Goal: Information Seeking & Learning: Get advice/opinions

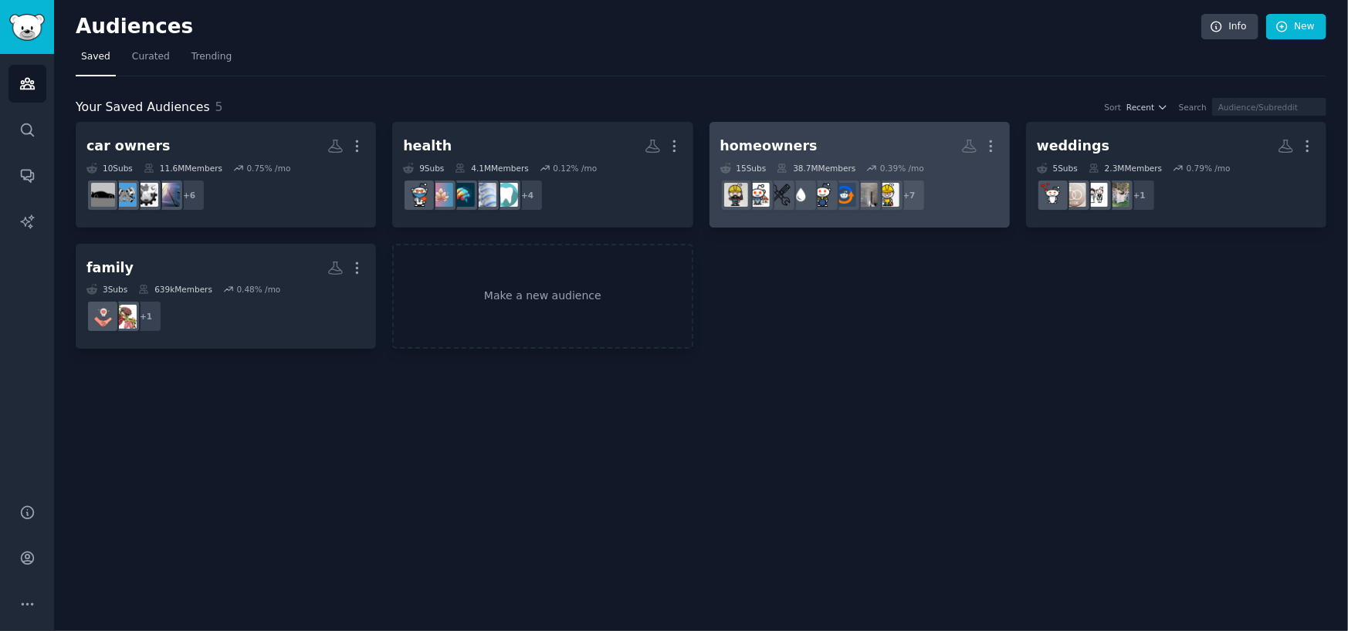
click at [765, 143] on div "homeowners" at bounding box center [768, 146] width 97 height 19
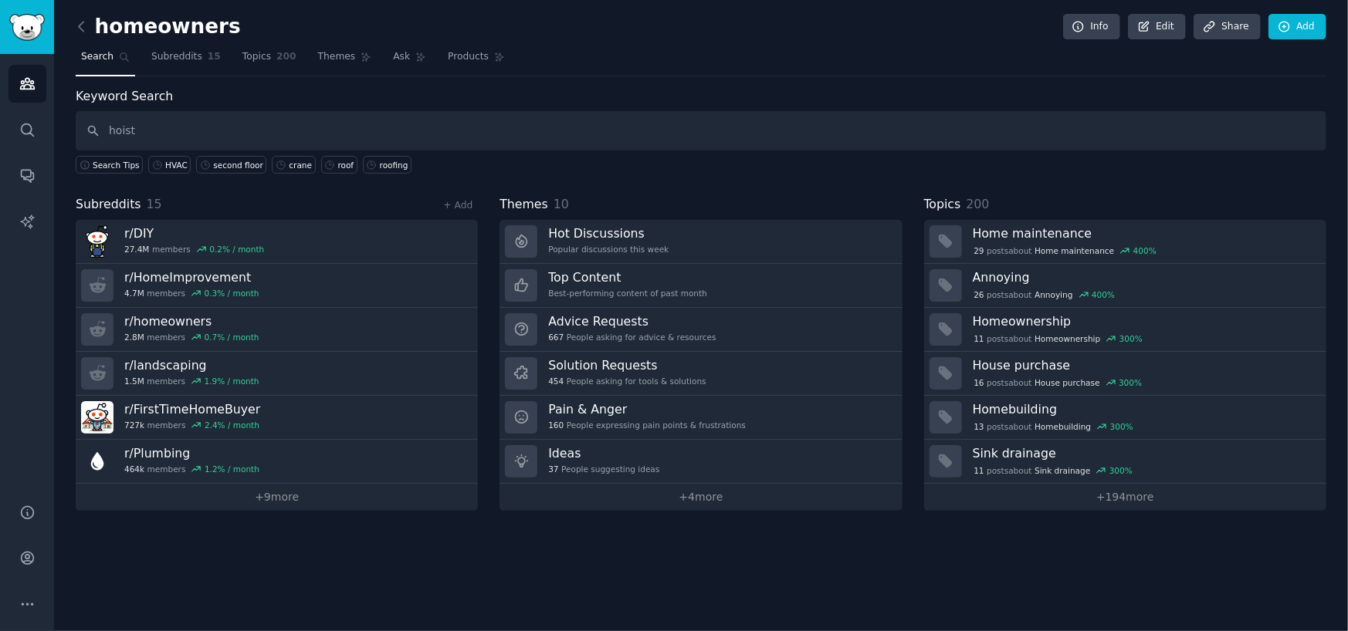
type input "hoist"
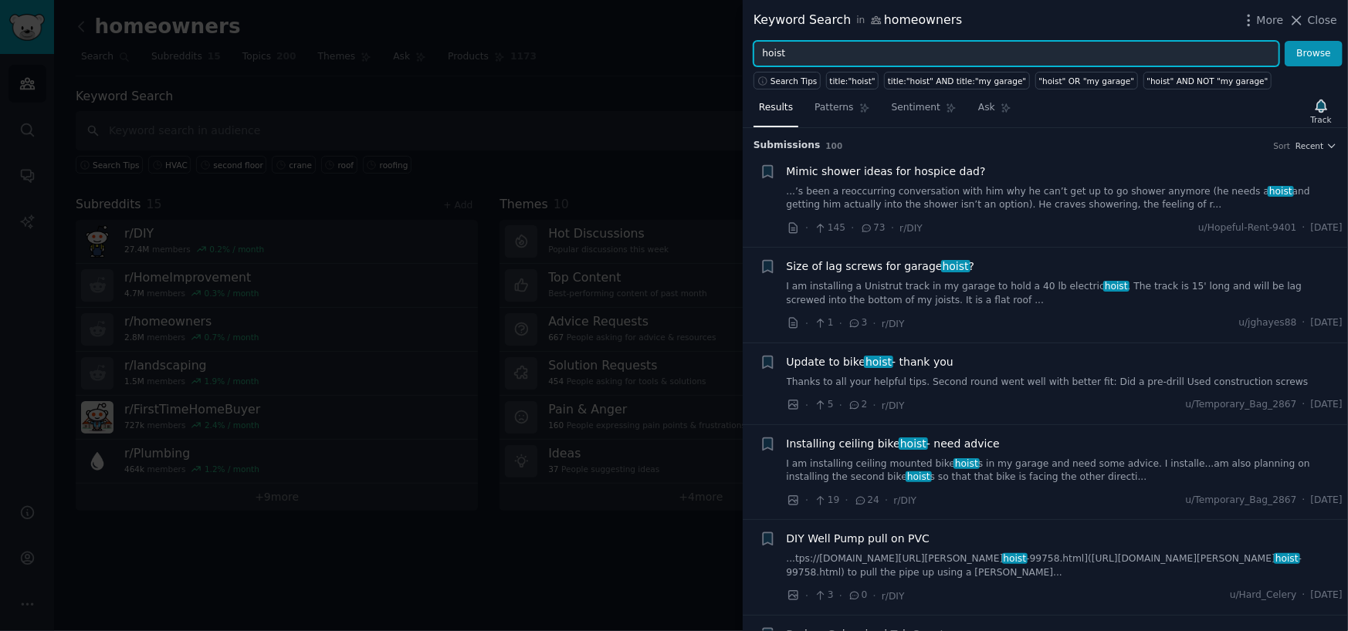
drag, startPoint x: 810, startPoint y: 52, endPoint x: 645, endPoint y: 57, distance: 165.2
click at [645, 57] on div "Keyword Search in homeowners More Close hoist Browse Search Tips title:"hoist" …" at bounding box center [674, 315] width 1348 height 631
click at [1284, 41] on button "Browse" at bounding box center [1313, 54] width 58 height 26
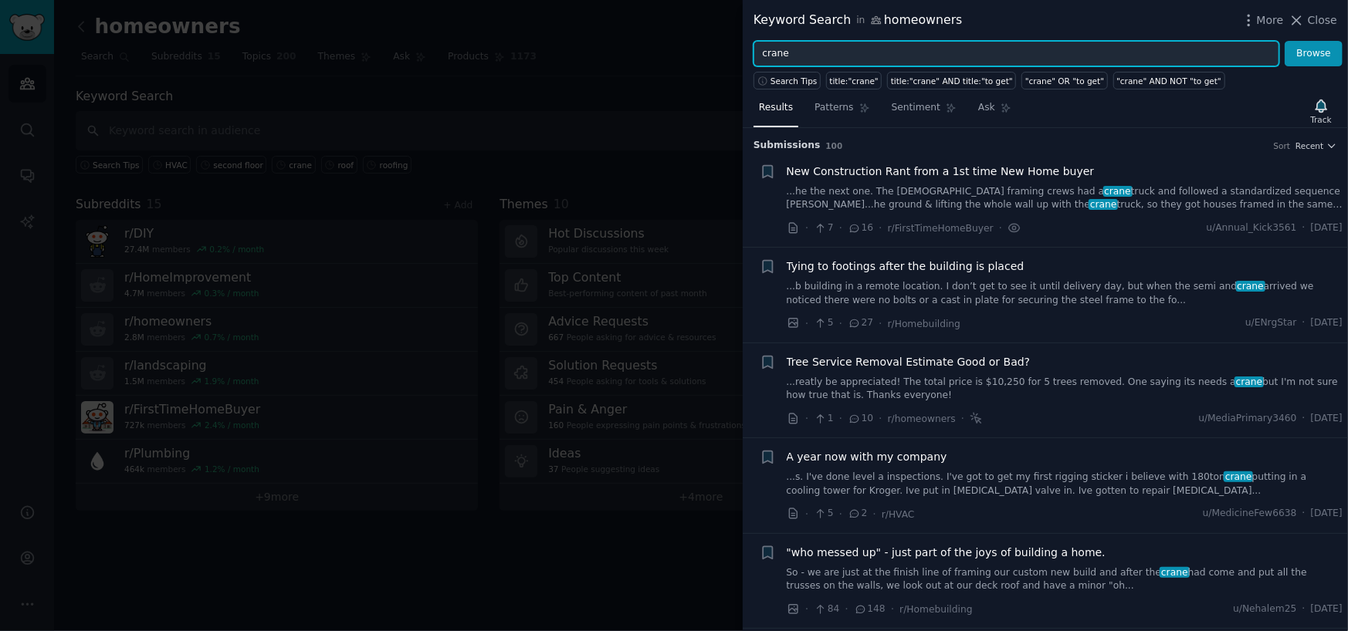
drag, startPoint x: 794, startPoint y: 46, endPoint x: 692, endPoint y: 61, distance: 103.8
click at [692, 61] on div "Keyword Search in homeowners More Close crane Browse Search Tips title:"crane" …" at bounding box center [674, 315] width 1348 height 631
type input "tree removal"
click at [1284, 41] on button "Browse" at bounding box center [1313, 54] width 58 height 26
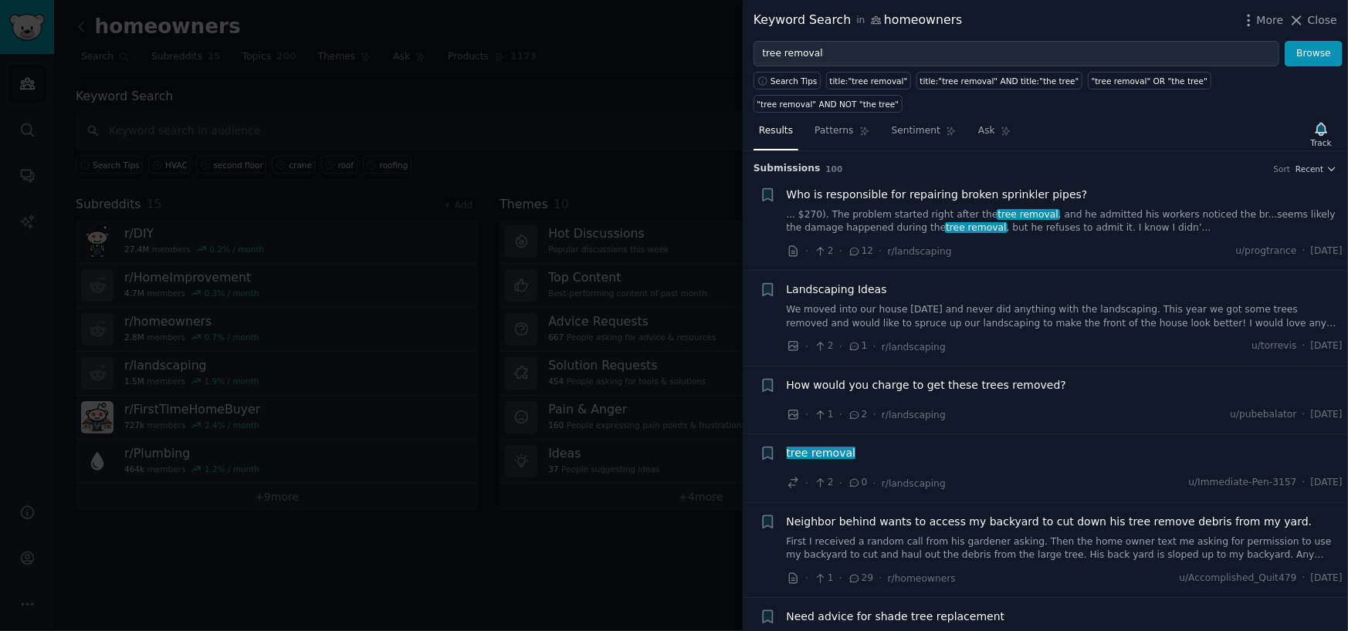
click at [829, 208] on link "... $270). The problem started right after the tree removal , and he admitted h…" at bounding box center [1065, 221] width 557 height 27
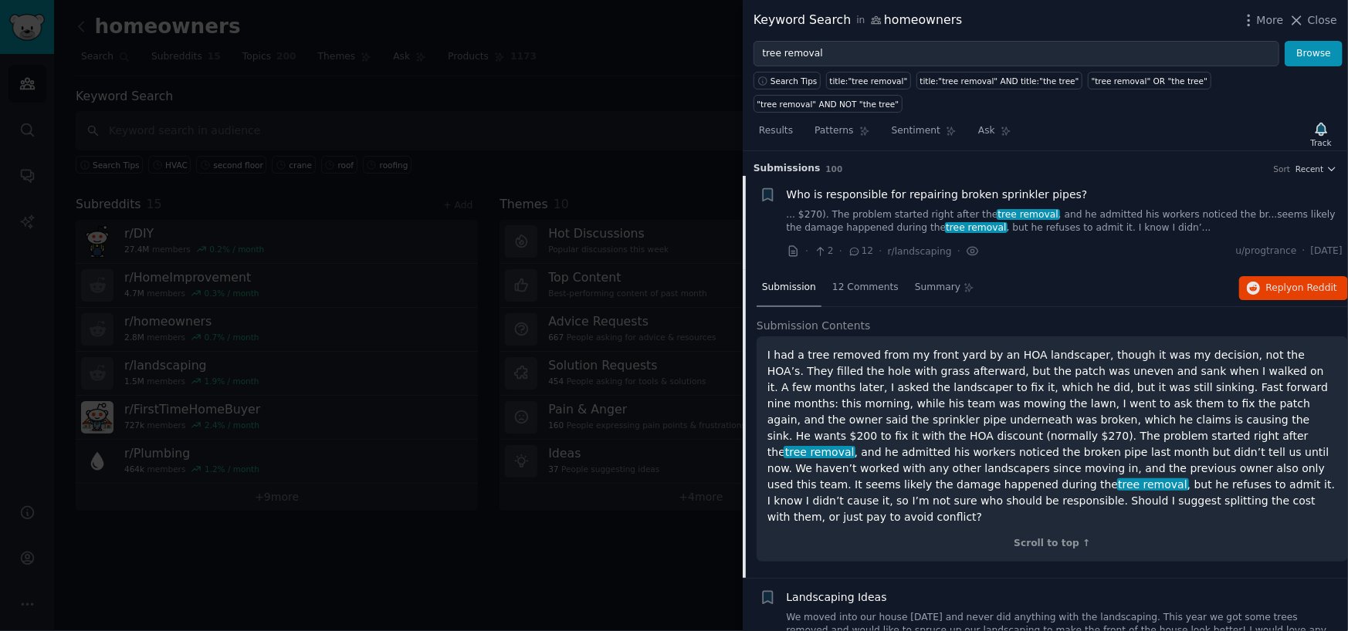
scroll to position [24, 0]
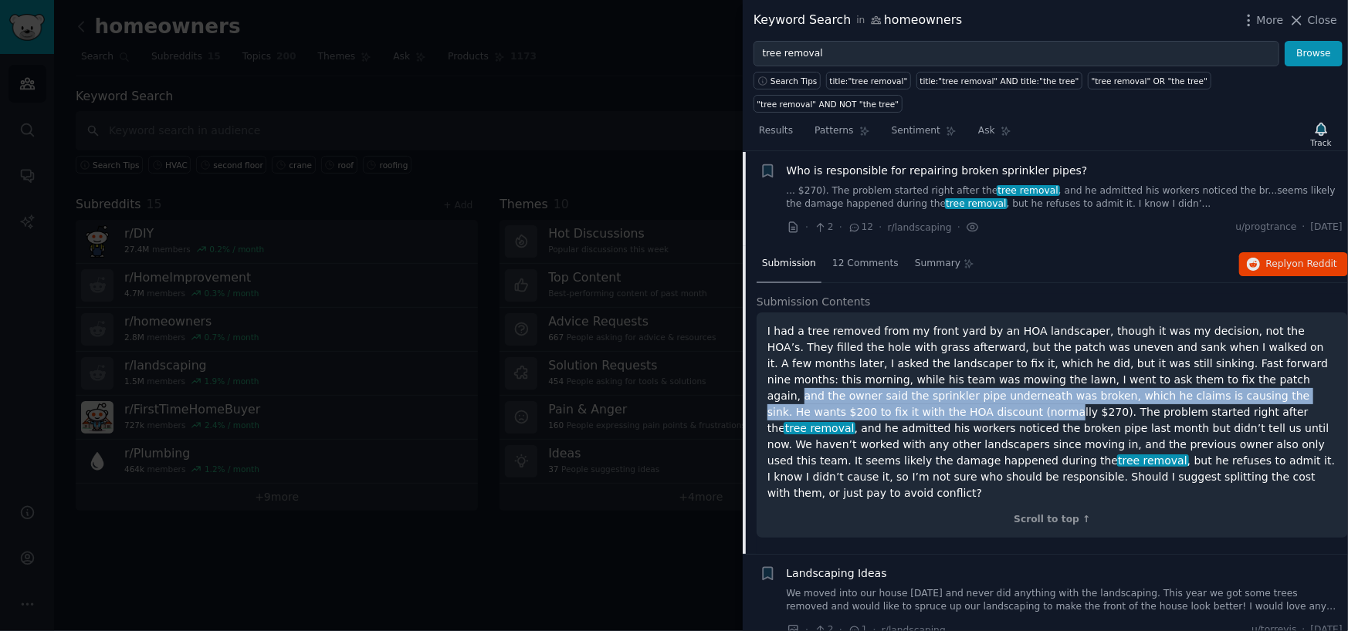
drag, startPoint x: 1054, startPoint y: 356, endPoint x: 1228, endPoint y: 370, distance: 175.0
click at [1228, 370] on p "I had a tree removed from my front yard by an HOA landscaper, though it was my …" at bounding box center [1052, 412] width 570 height 178
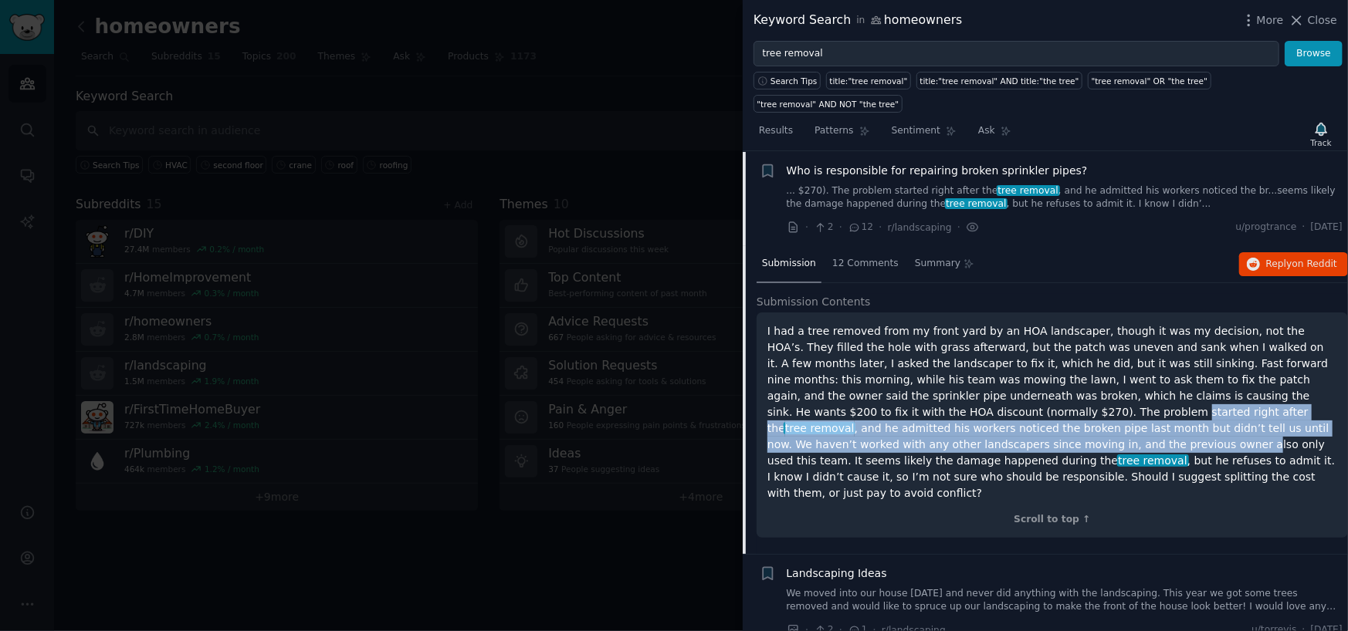
drag, startPoint x: 810, startPoint y: 394, endPoint x: 1304, endPoint y: 404, distance: 494.1
click at [1304, 404] on p "I had a tree removed from my front yard by an HOA landscaper, though it was my …" at bounding box center [1052, 412] width 570 height 178
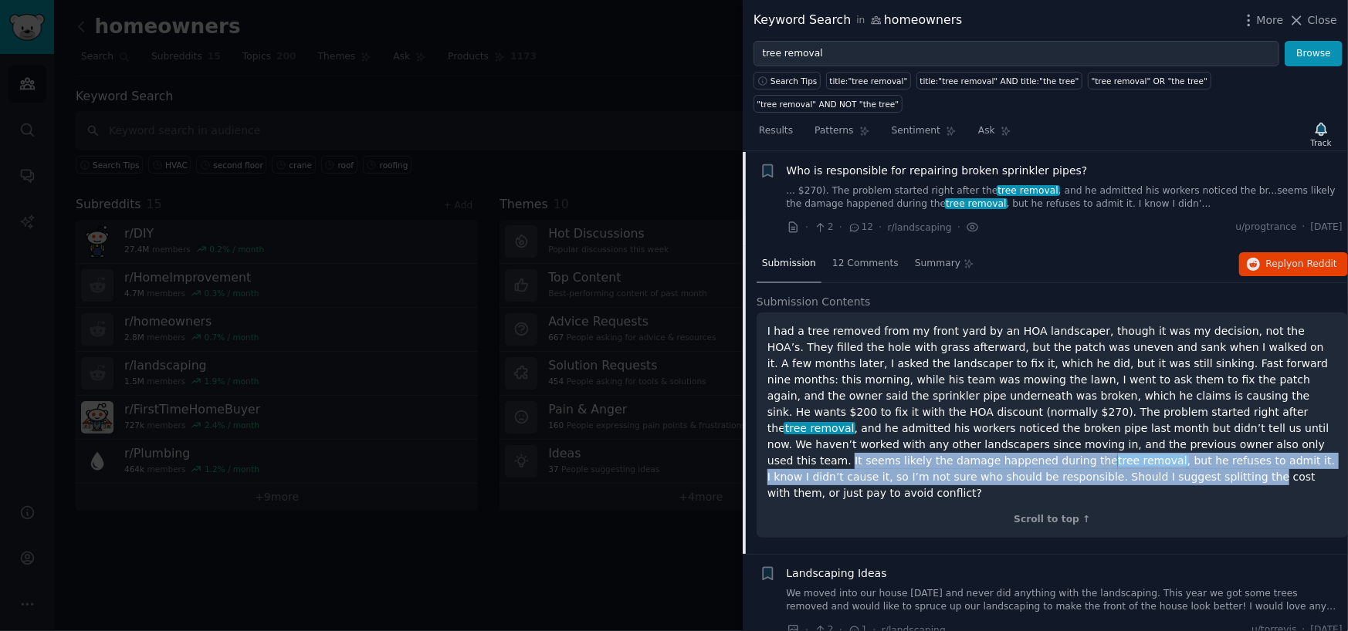
drag, startPoint x: 865, startPoint y: 426, endPoint x: 1184, endPoint y: 440, distance: 319.9
click at [1184, 440] on p "I had a tree removed from my front yard by an HOA landscaper, though it was my …" at bounding box center [1052, 412] width 570 height 178
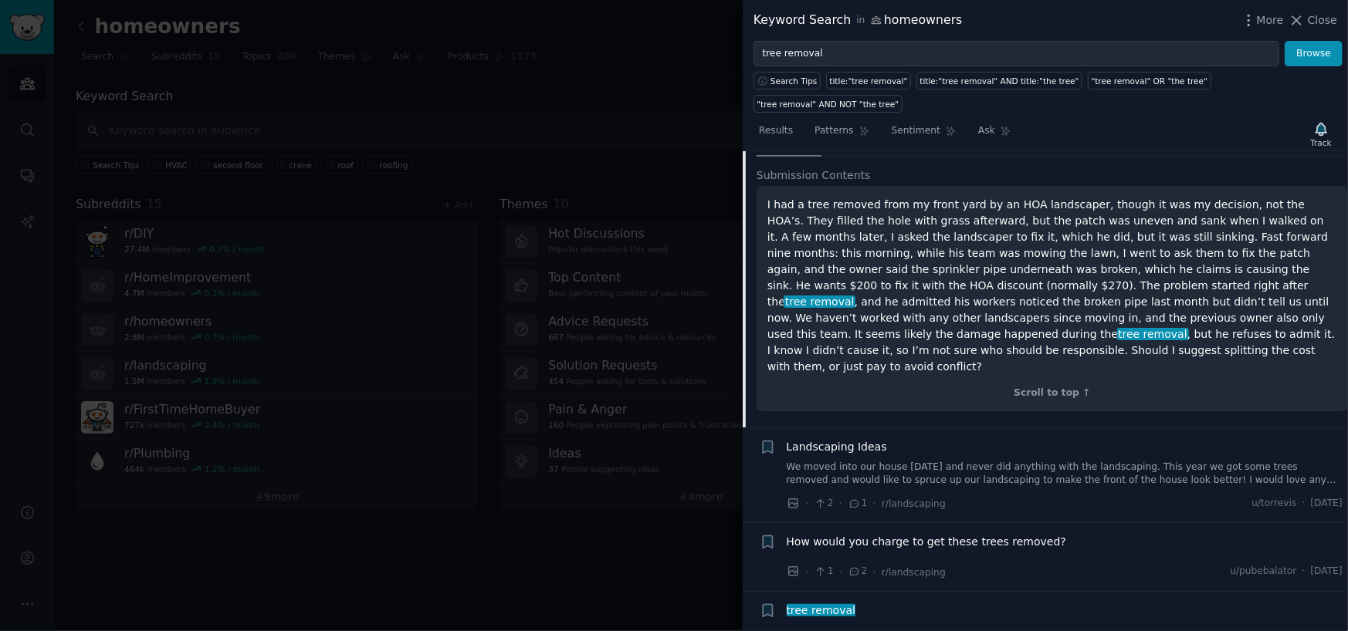
scroll to position [178, 0]
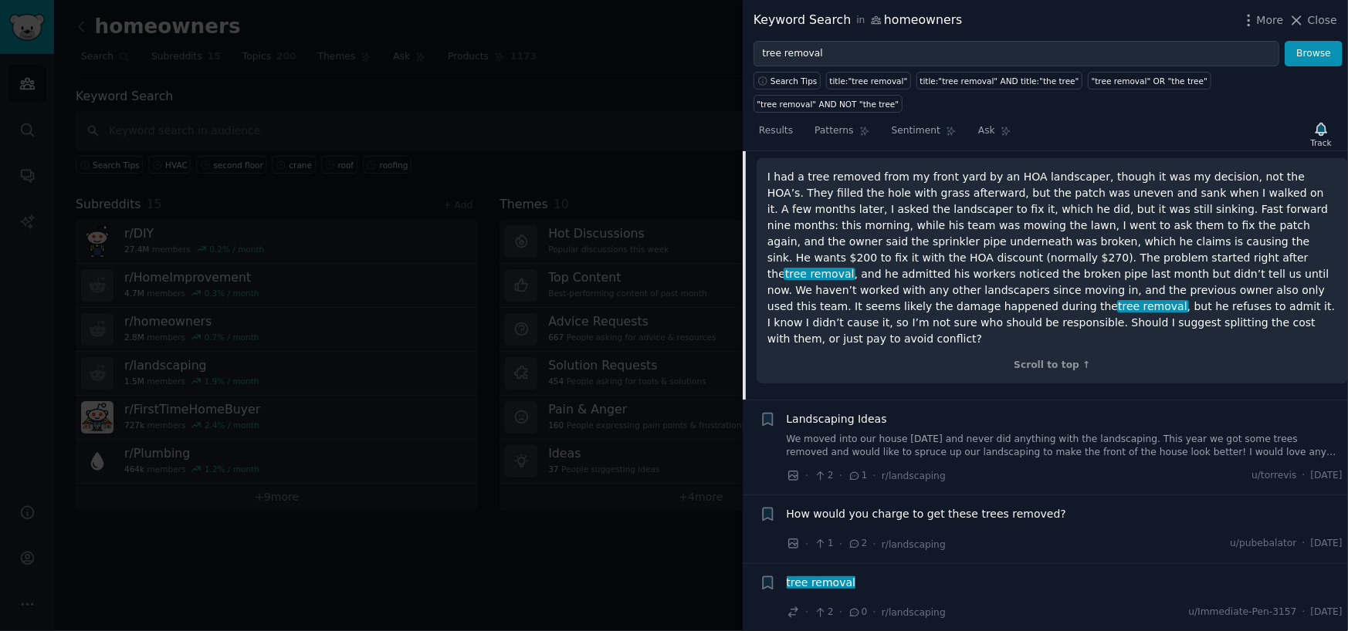
click at [971, 506] on span "How would you charge to get these trees removed?" at bounding box center [927, 514] width 280 height 16
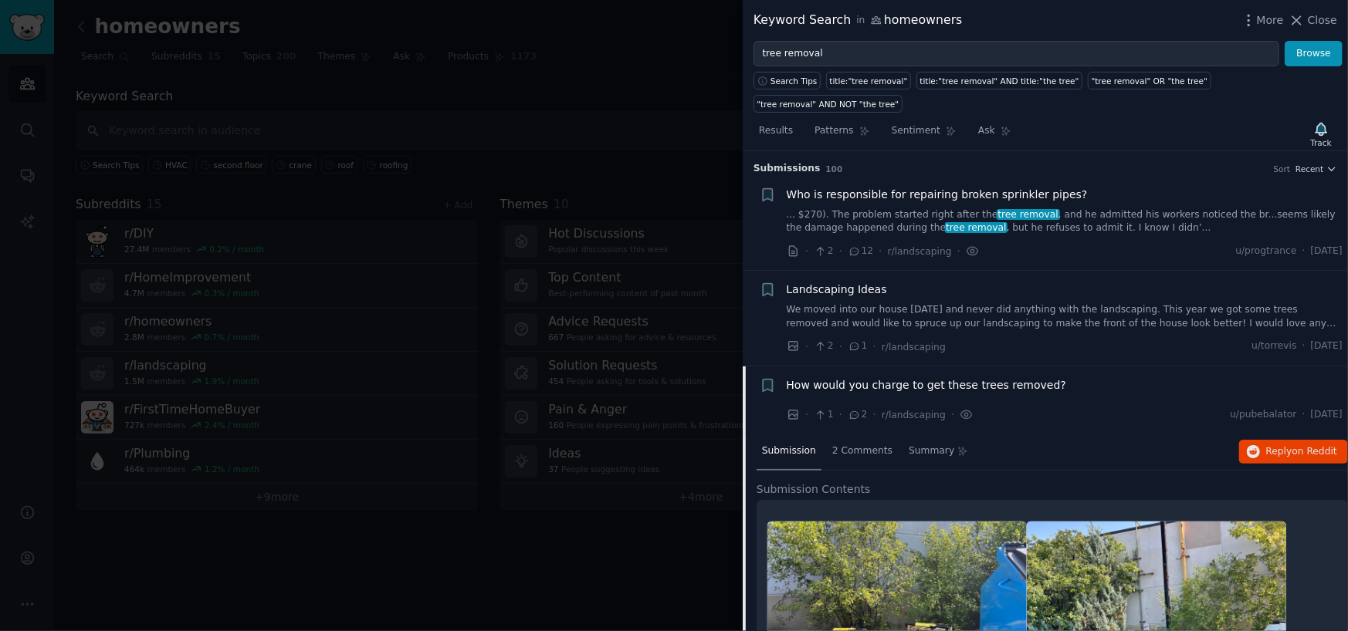
click at [1104, 208] on link "... $270). The problem started right after the tree removal , and he admitted h…" at bounding box center [1065, 221] width 557 height 27
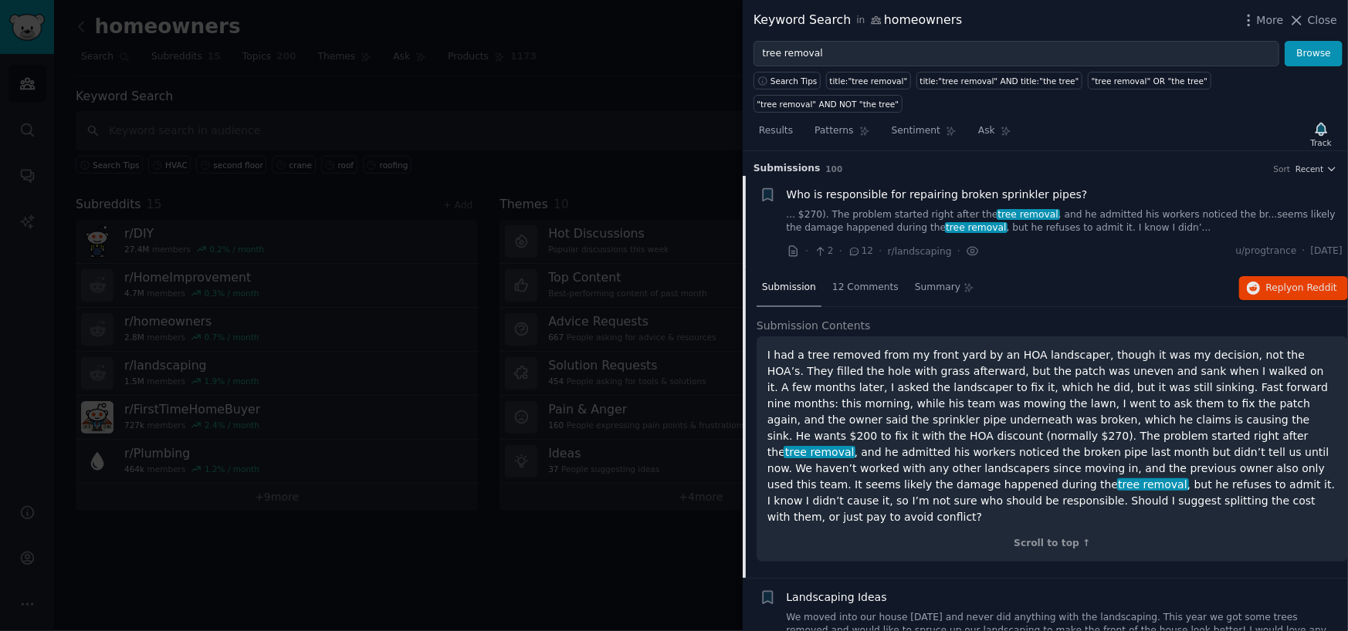
scroll to position [24, 0]
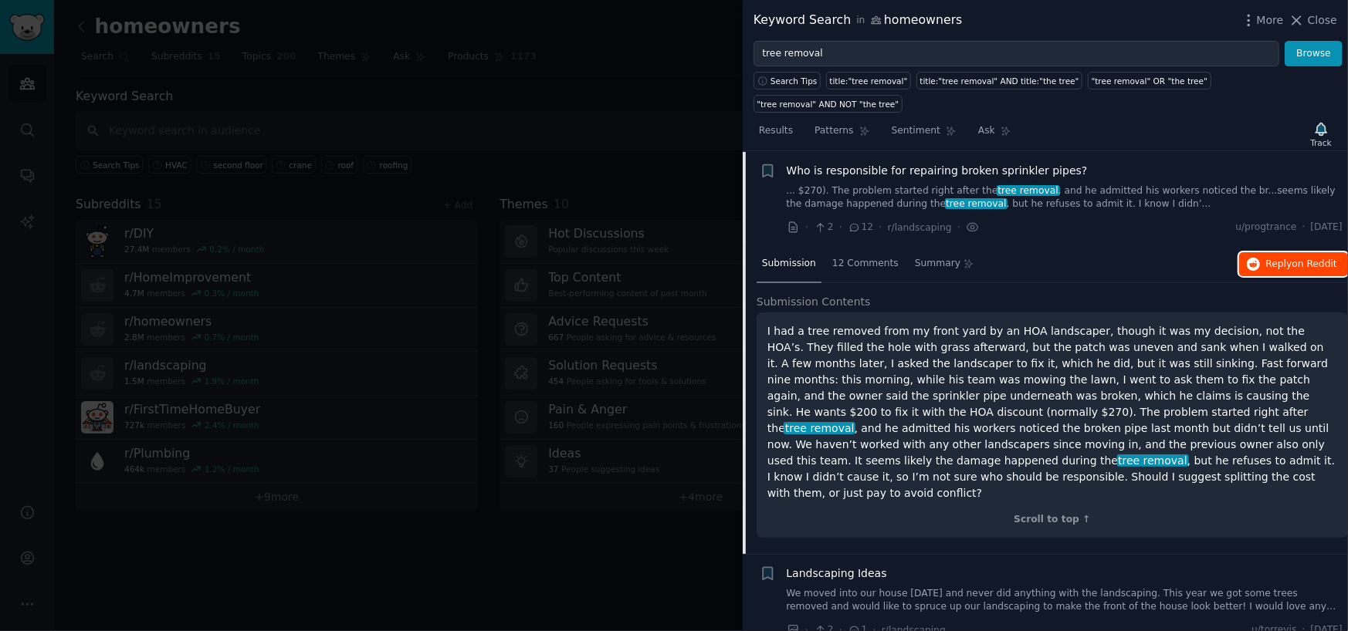
click at [1264, 252] on button "Reply on Reddit" at bounding box center [1293, 264] width 109 height 25
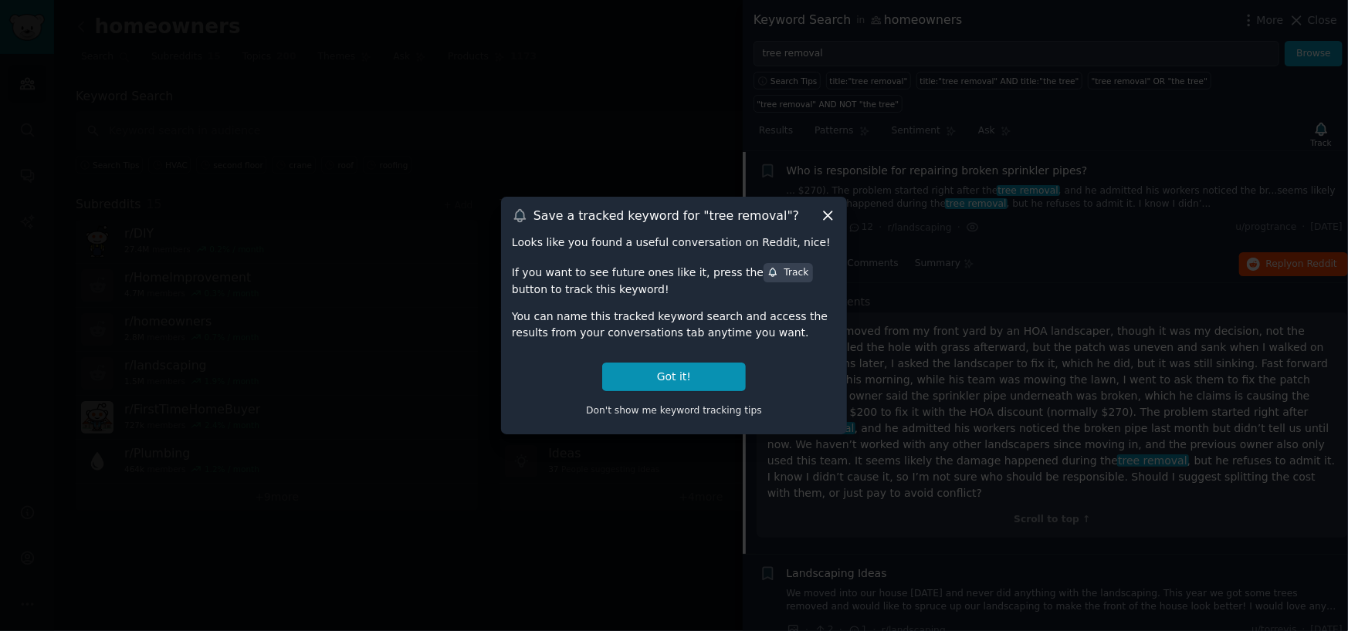
click at [834, 215] on icon at bounding box center [828, 216] width 16 height 16
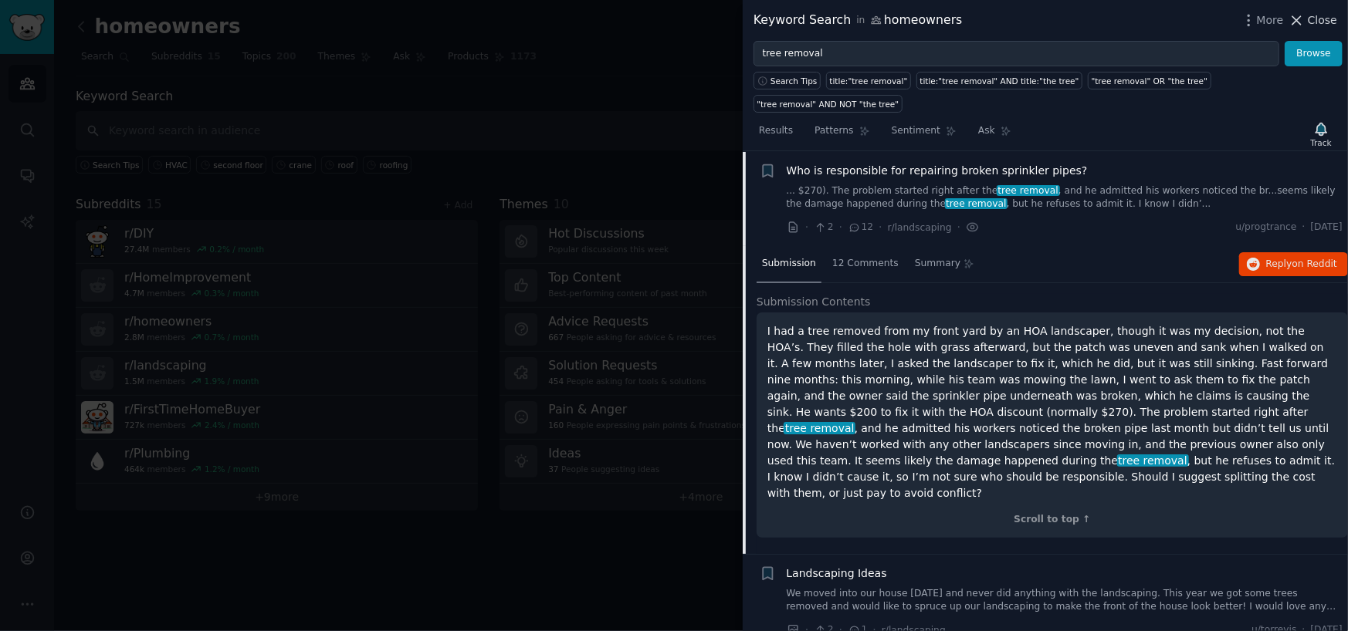
click at [1324, 22] on span "Close" at bounding box center [1322, 20] width 29 height 16
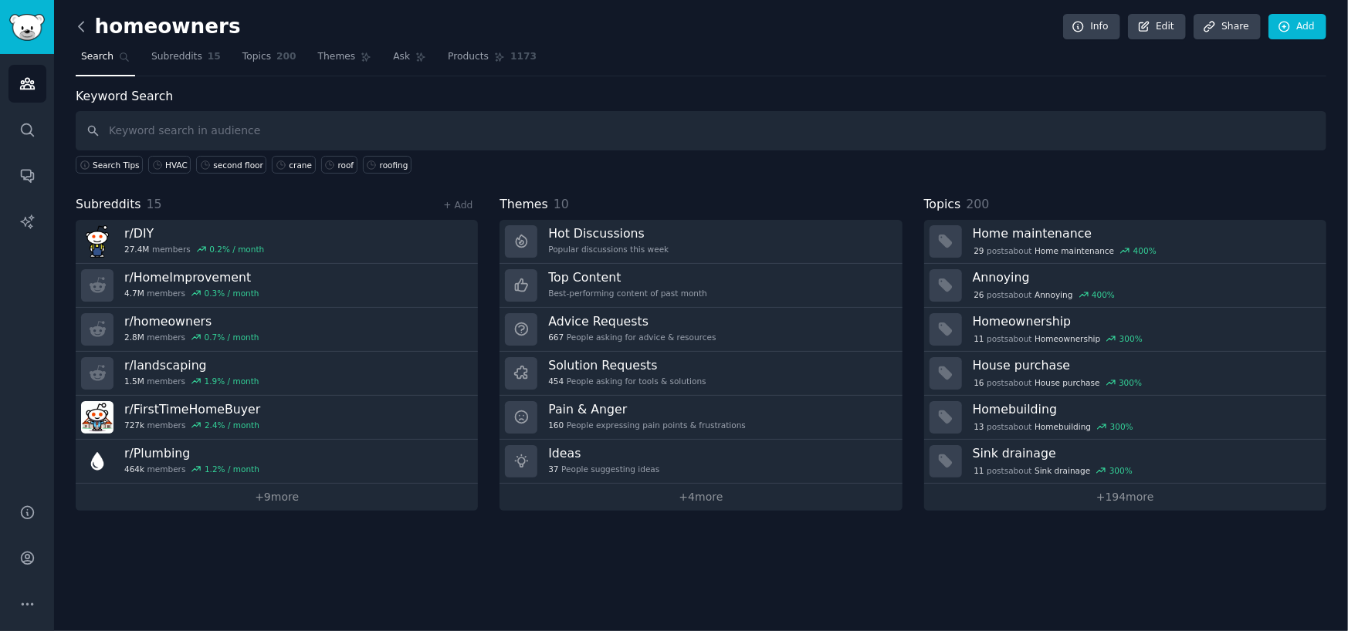
click at [84, 29] on icon at bounding box center [81, 27] width 16 height 16
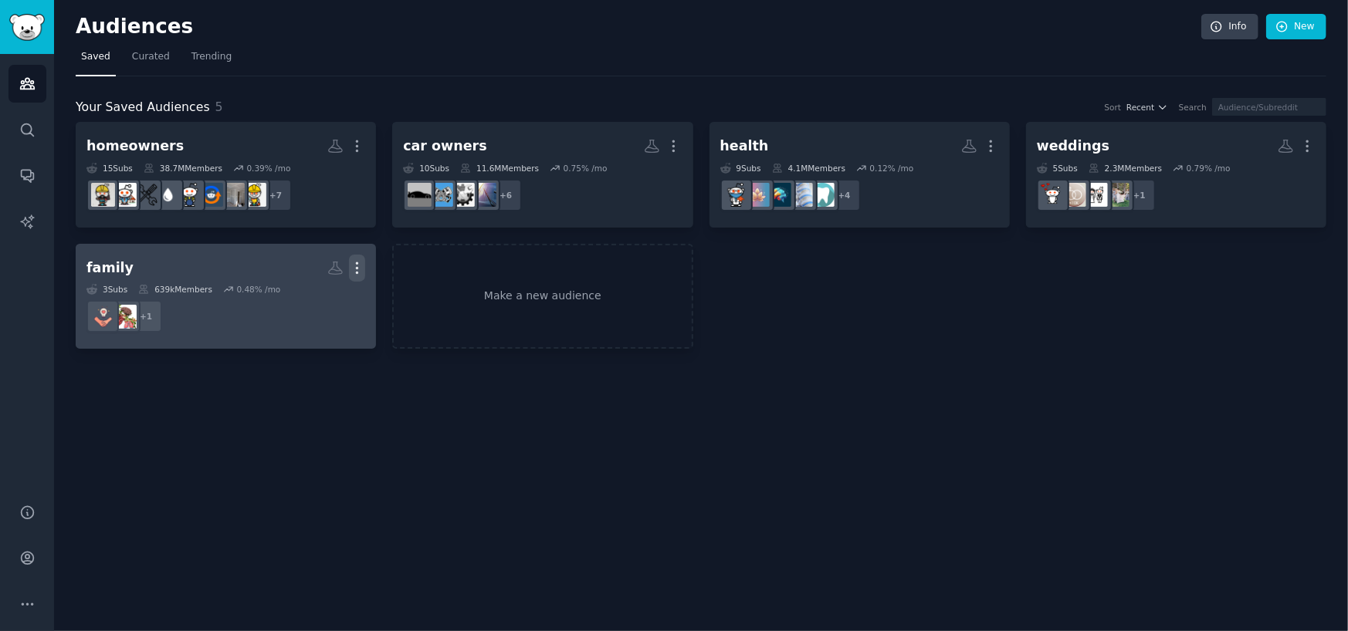
click at [358, 275] on icon "button" at bounding box center [357, 268] width 16 height 16
click at [323, 299] on p "Delete" at bounding box center [315, 301] width 36 height 16
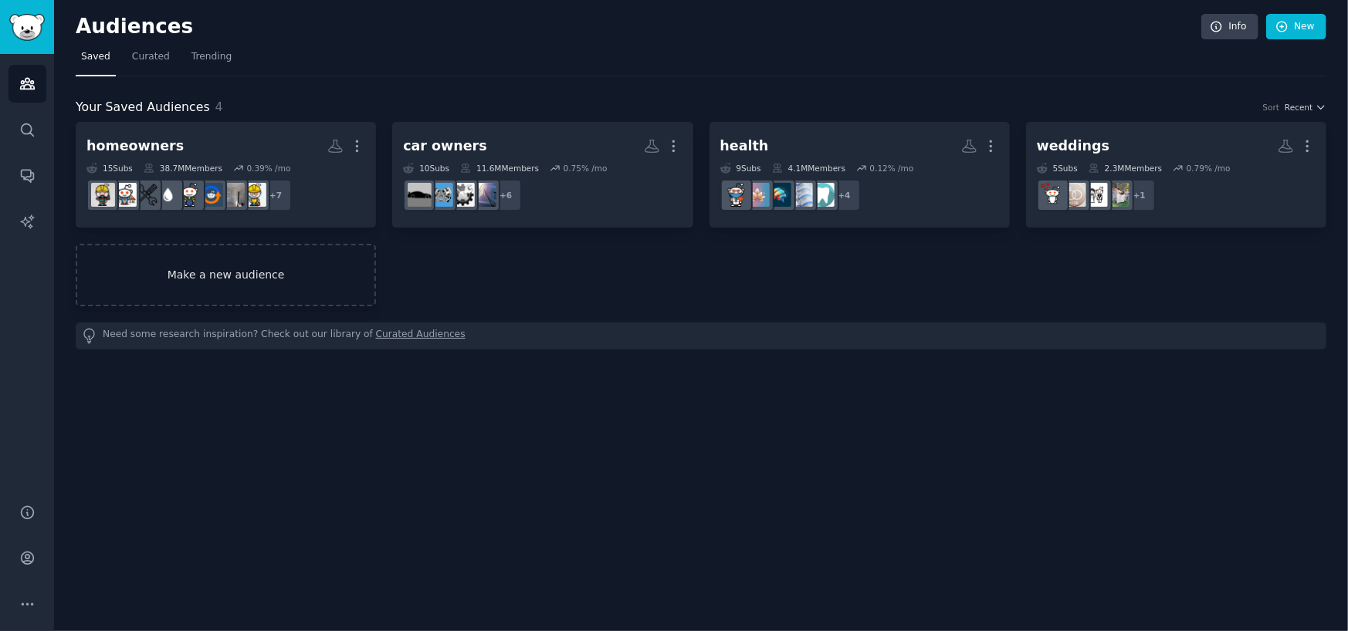
click at [284, 279] on link "Make a new audience" at bounding box center [226, 275] width 300 height 63
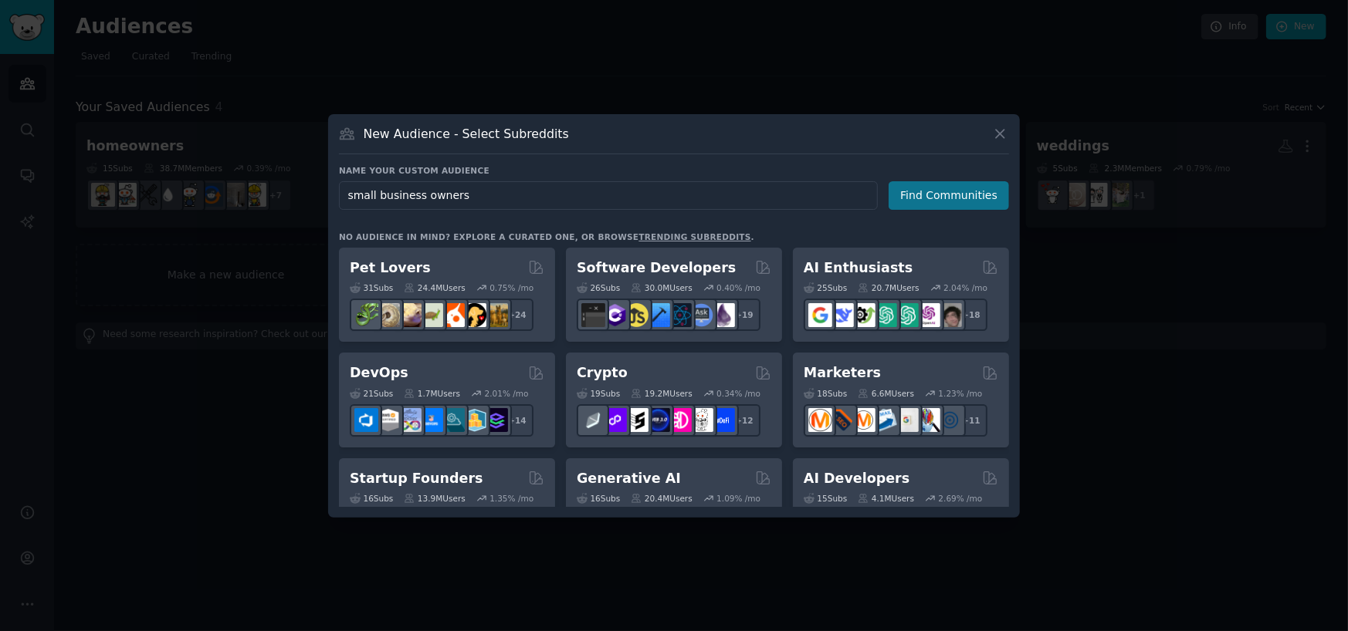
type input "small business owners"
click at [938, 198] on button "Find Communities" at bounding box center [948, 195] width 120 height 29
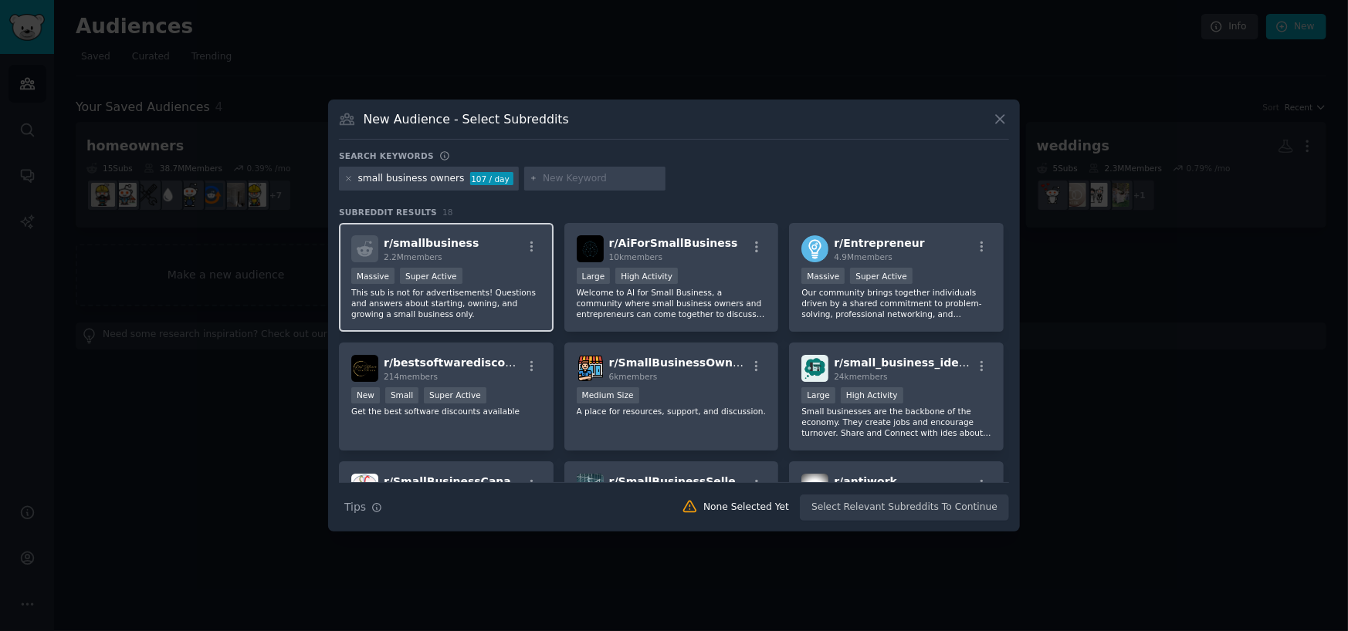
click at [509, 291] on p "This sub is not for advertisements! Questions and answers about starting, ownin…" at bounding box center [446, 303] width 190 height 32
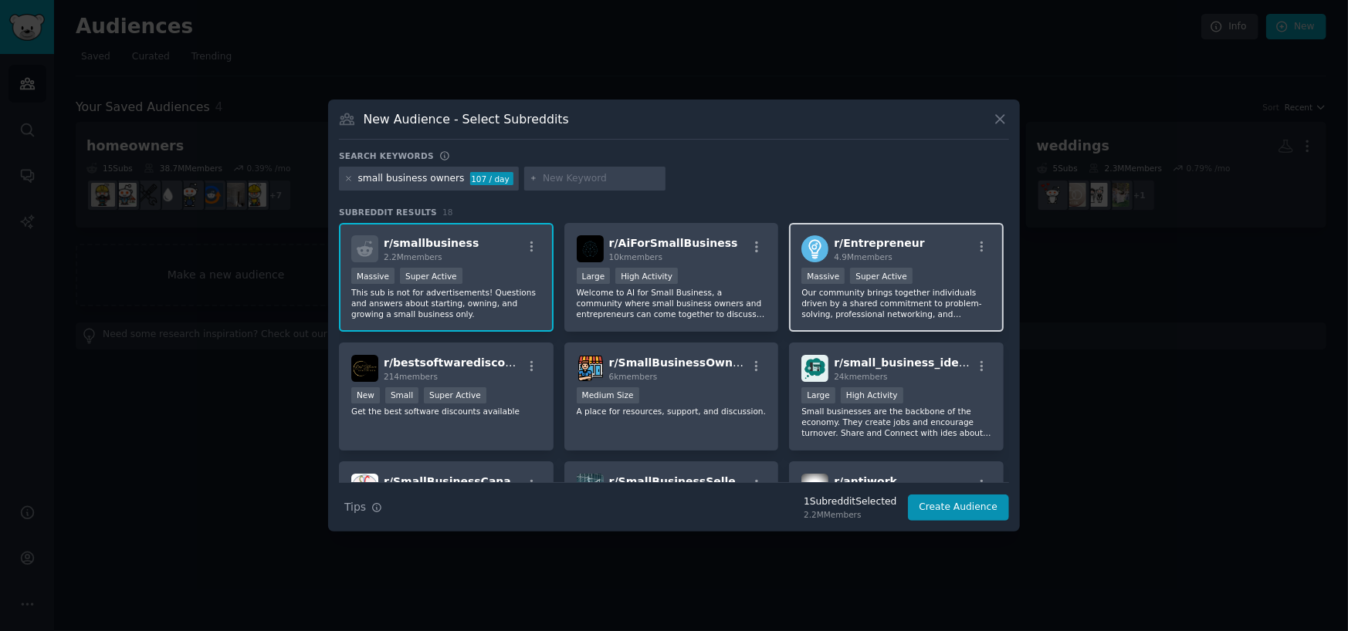
click at [917, 287] on p "Our community brings together individuals driven by a shared commitment to prob…" at bounding box center [896, 303] width 190 height 32
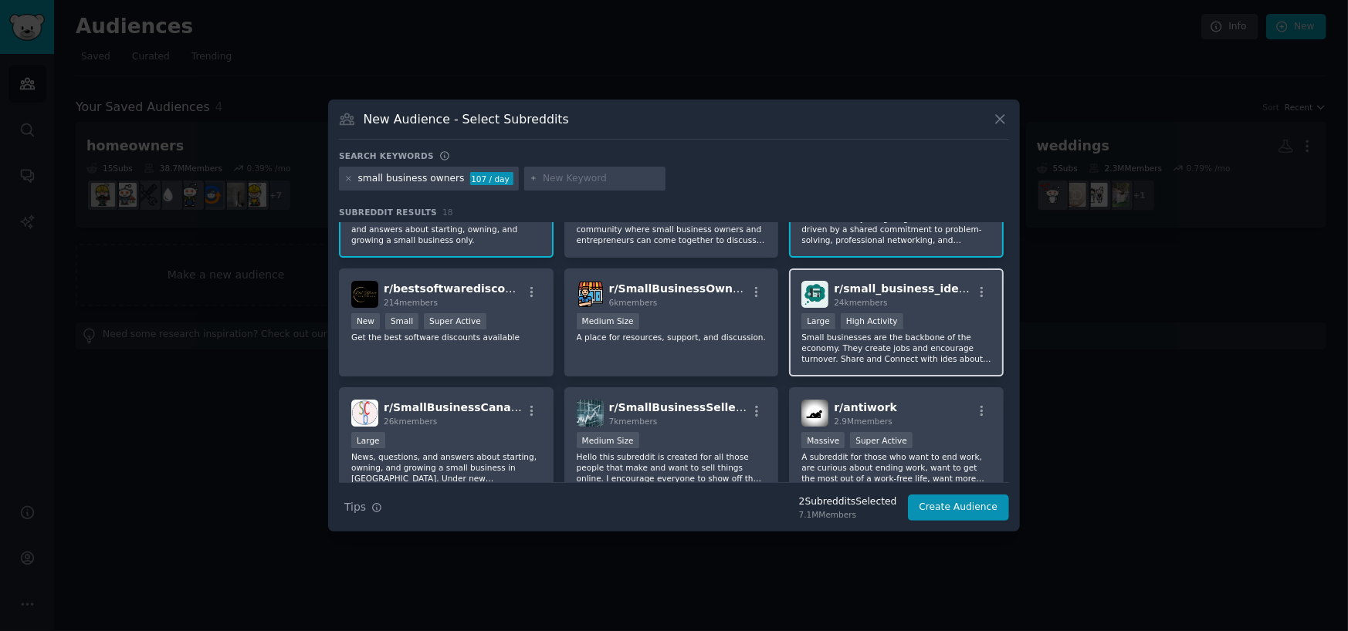
scroll to position [77, 0]
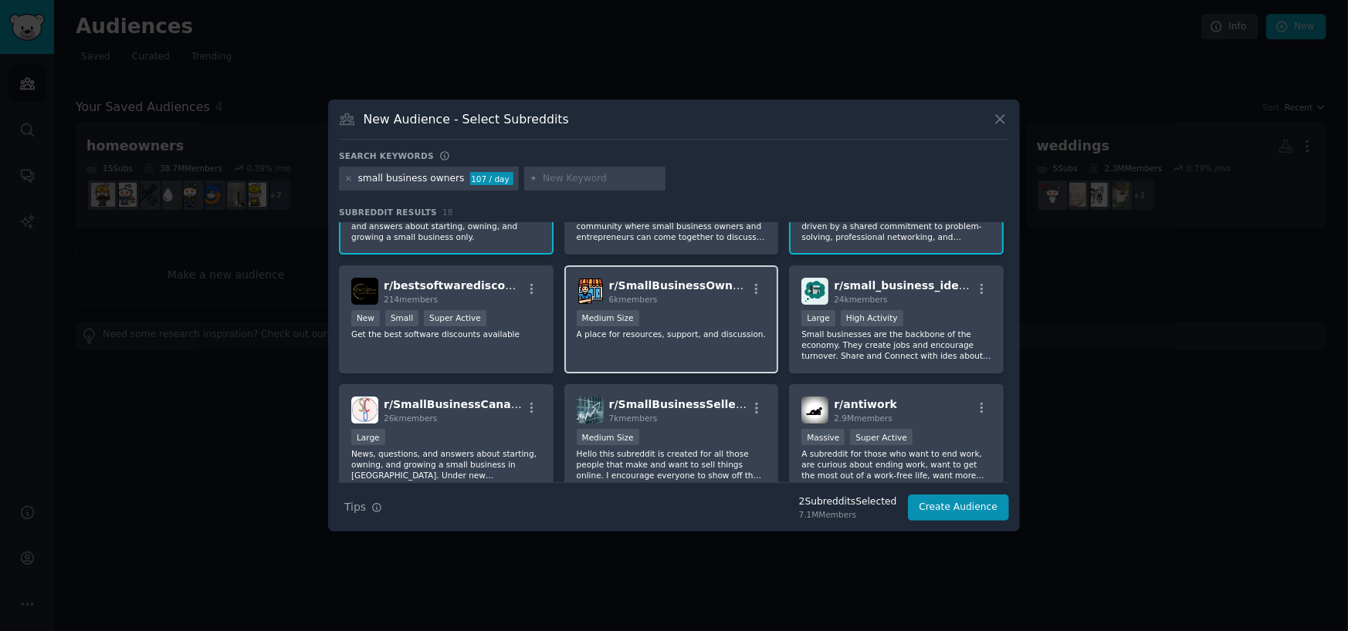
click at [671, 297] on div "6k members" at bounding box center [678, 299] width 138 height 11
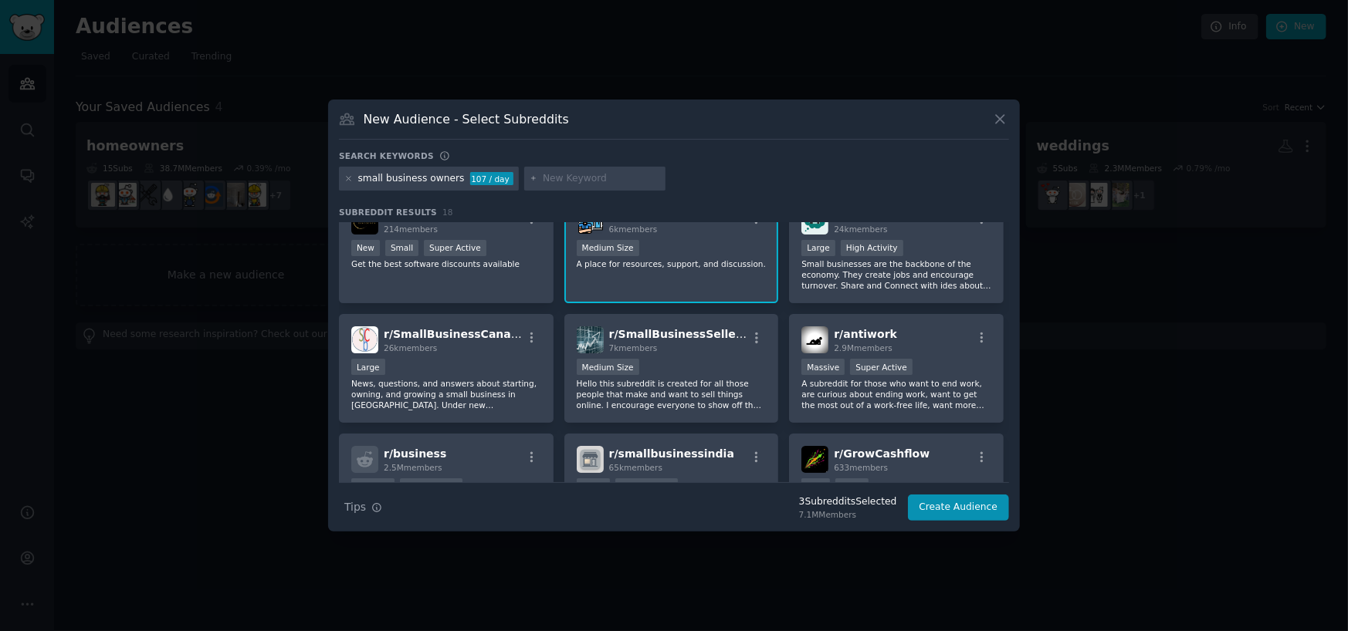
scroll to position [154, 0]
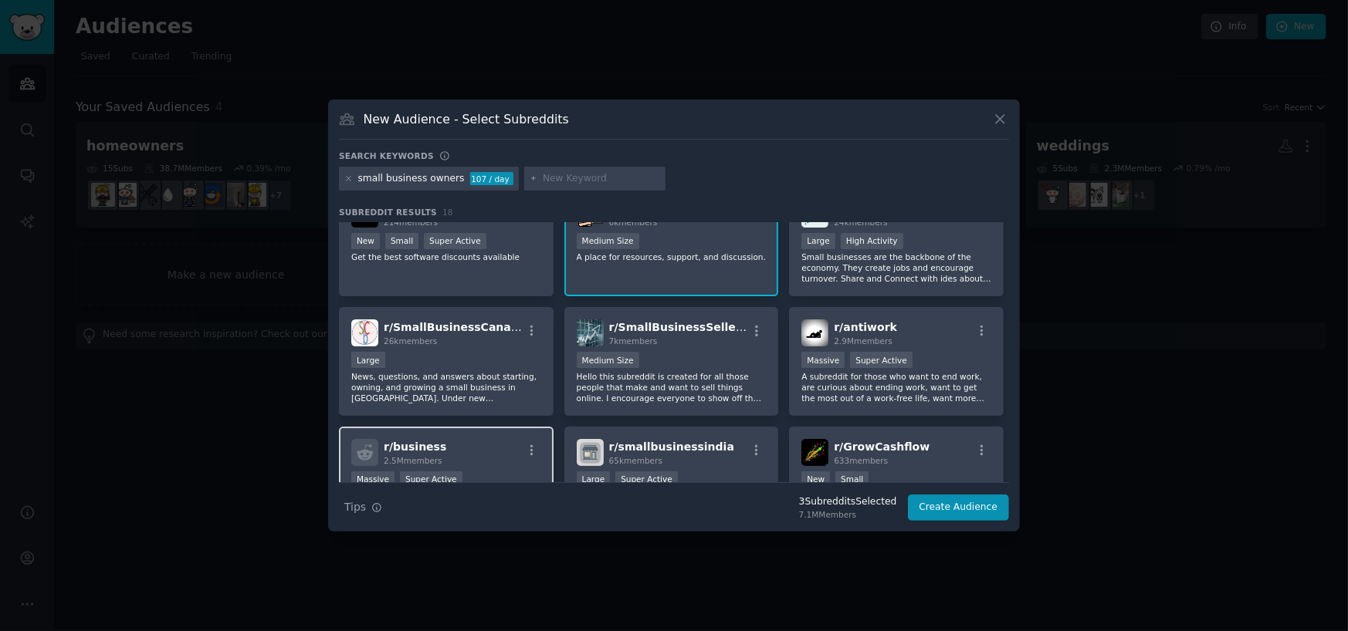
click at [502, 432] on div "r/ business 2.5M members Massive Super Active /r/business brings you the best o…" at bounding box center [446, 481] width 215 height 109
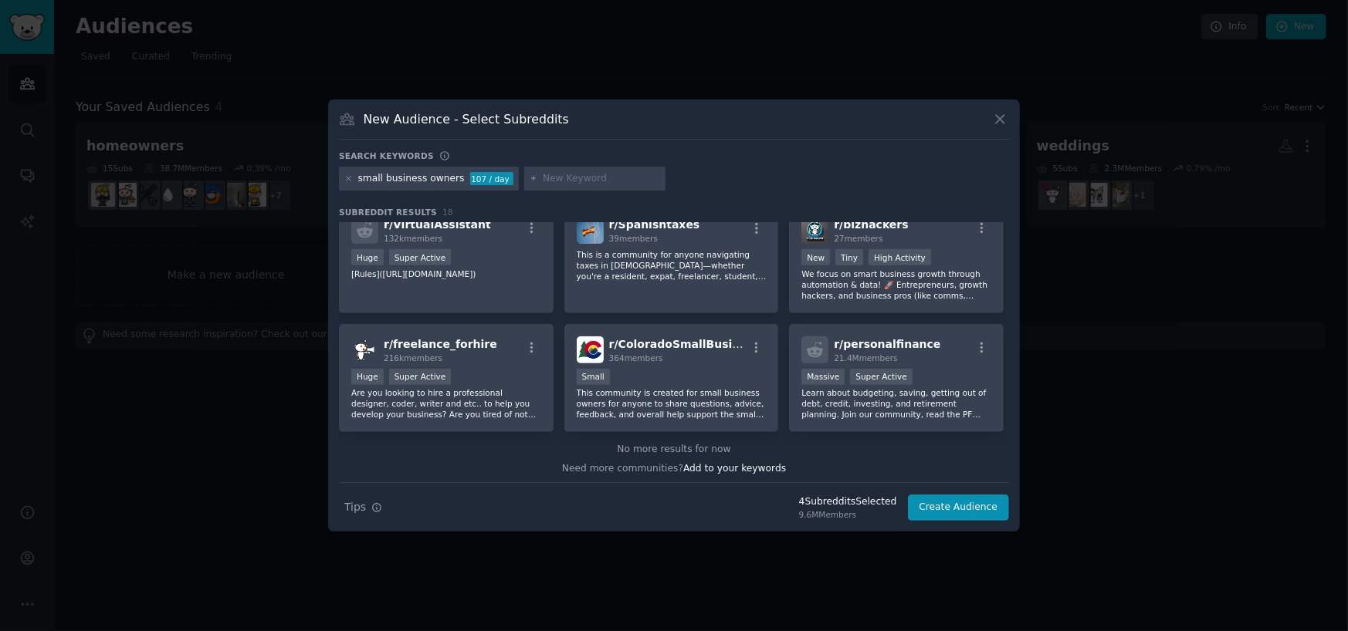
scroll to position [497, 0]
click at [990, 127] on div "New Audience - Select Subreddits" at bounding box center [674, 124] width 670 height 29
click at [1002, 116] on icon at bounding box center [1000, 119] width 16 height 16
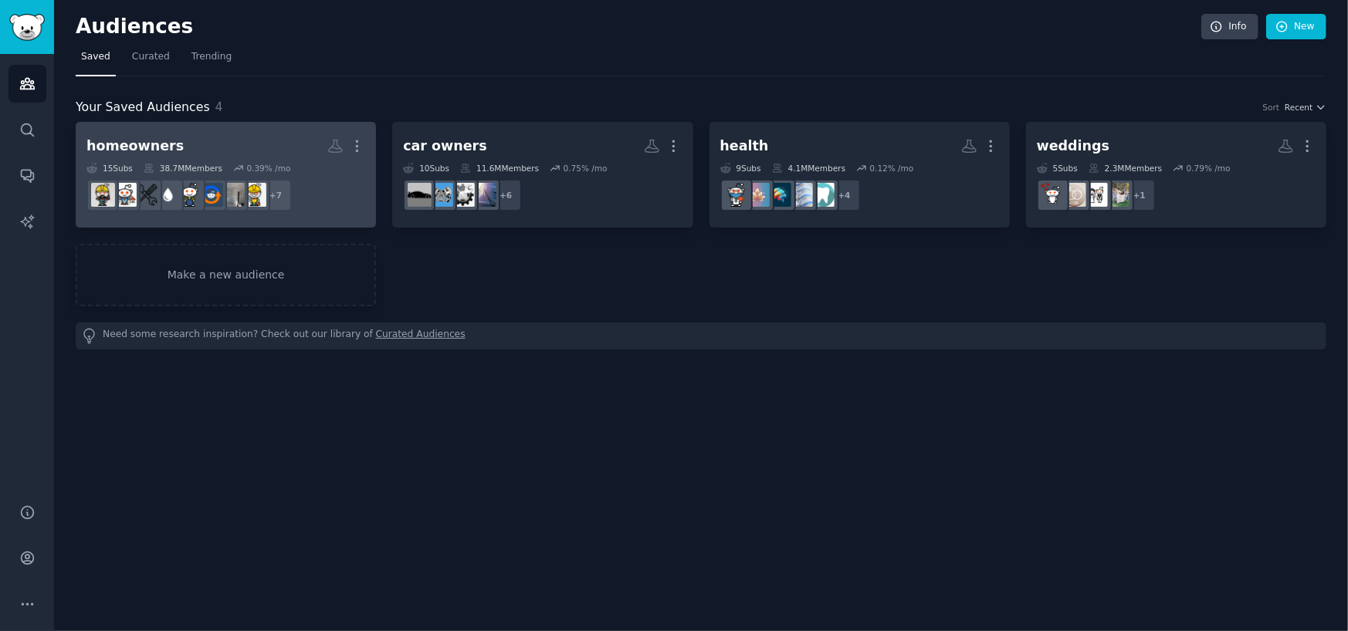
click at [234, 133] on h2 "homeowners Custom Audience More" at bounding box center [225, 146] width 279 height 27
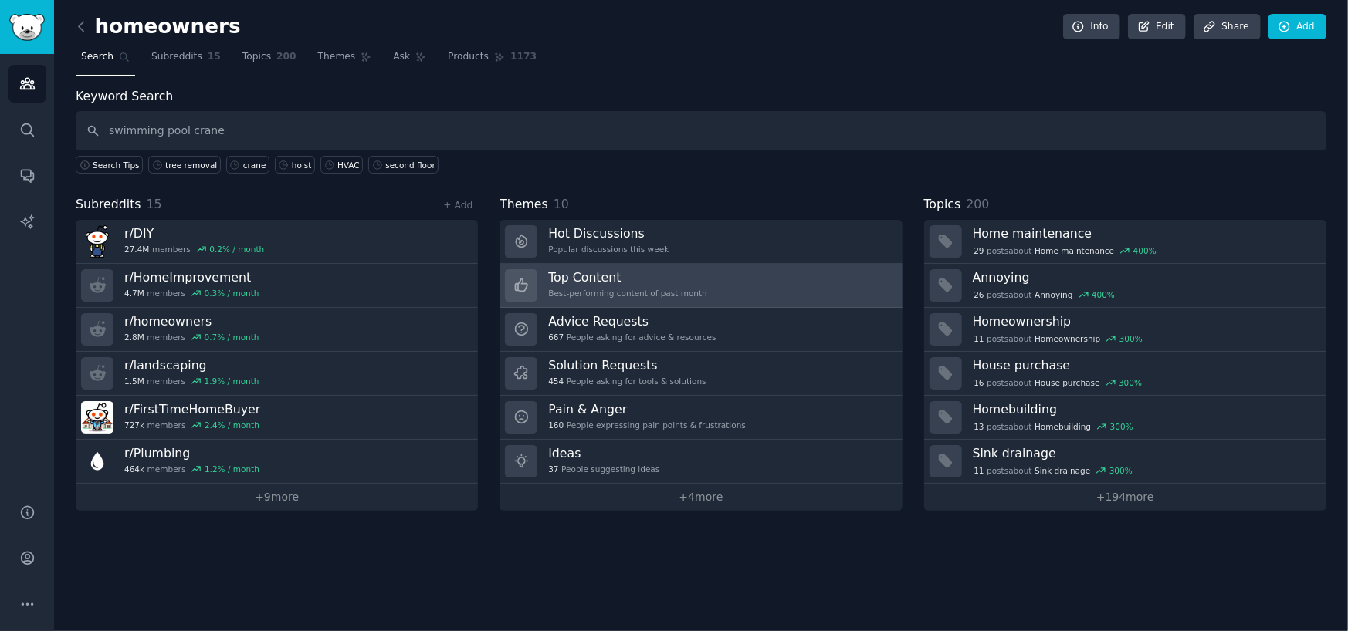
type input "swimming pool crane"
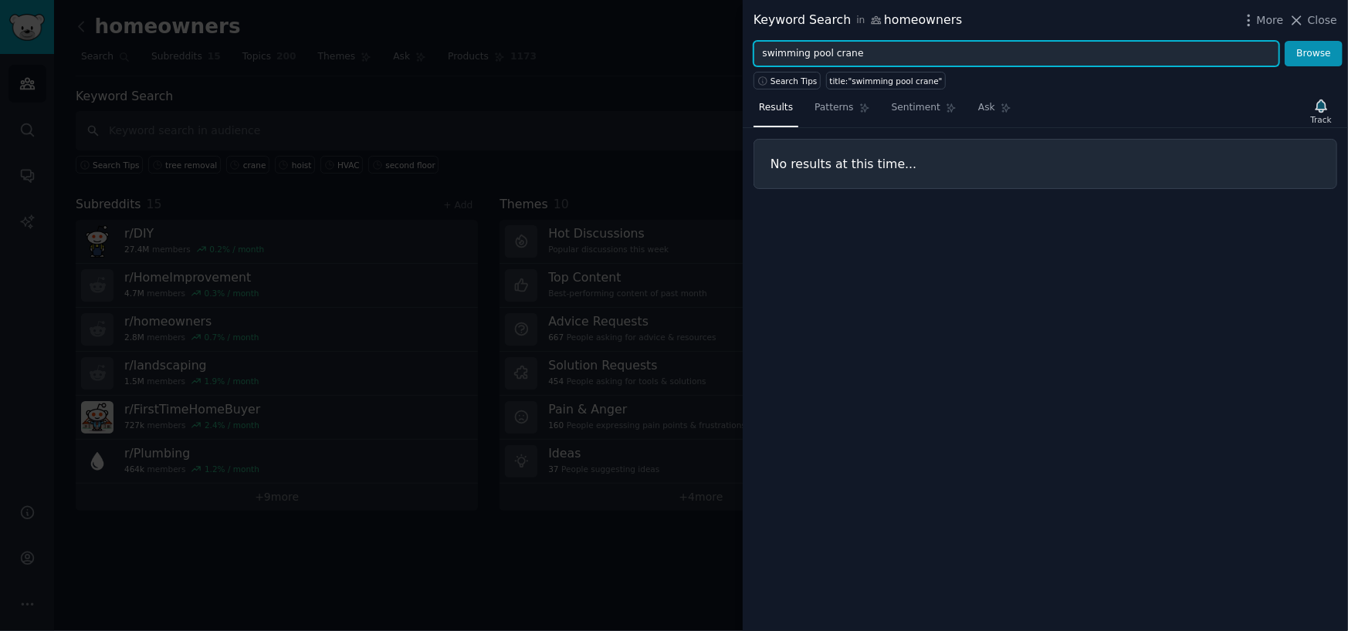
drag, startPoint x: 827, startPoint y: 53, endPoint x: 701, endPoint y: 74, distance: 127.5
click at [701, 74] on div "Keyword Search in homeowners More Close swimming pool crane Browse Search Tips …" at bounding box center [674, 315] width 1348 height 631
click at [1284, 41] on button "Browse" at bounding box center [1313, 54] width 58 height 26
drag, startPoint x: 839, startPoint y: 46, endPoint x: 706, endPoint y: 49, distance: 132.8
click at [706, 49] on div "Keyword Search in homeowners More Close hot tub crane Browse Search Tips title:…" at bounding box center [674, 315] width 1348 height 631
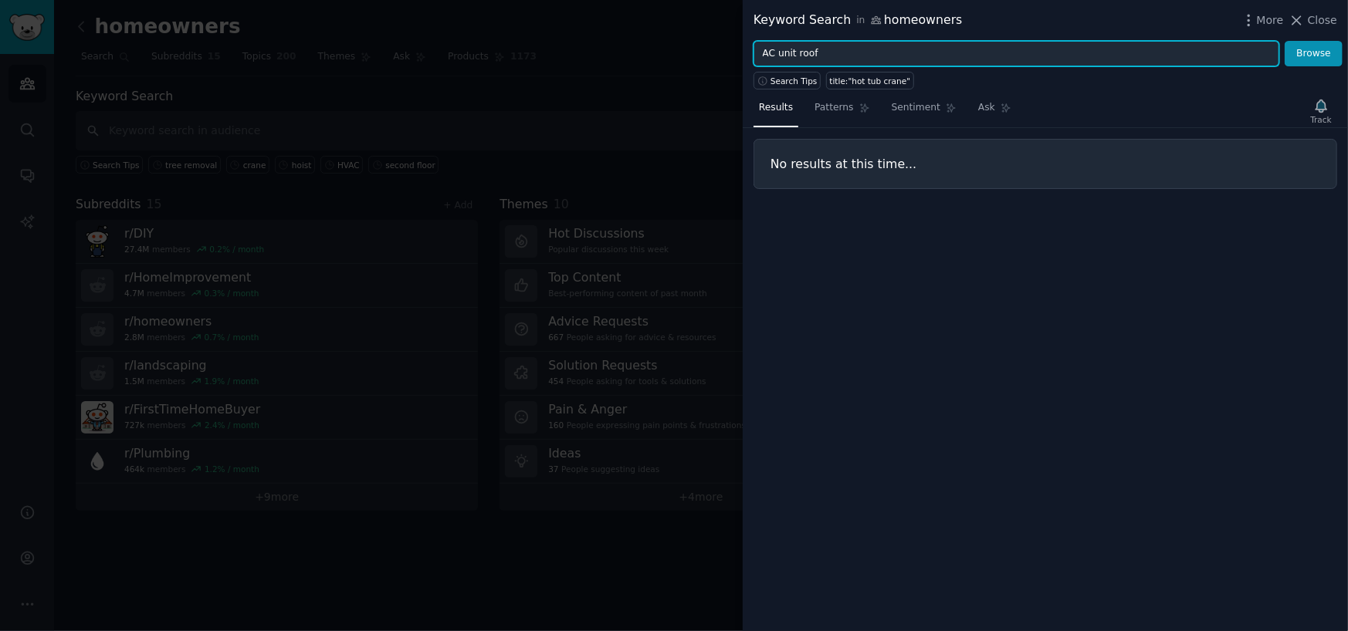
type input "AC unit roof"
click at [1284, 41] on button "Browse" at bounding box center [1313, 54] width 58 height 26
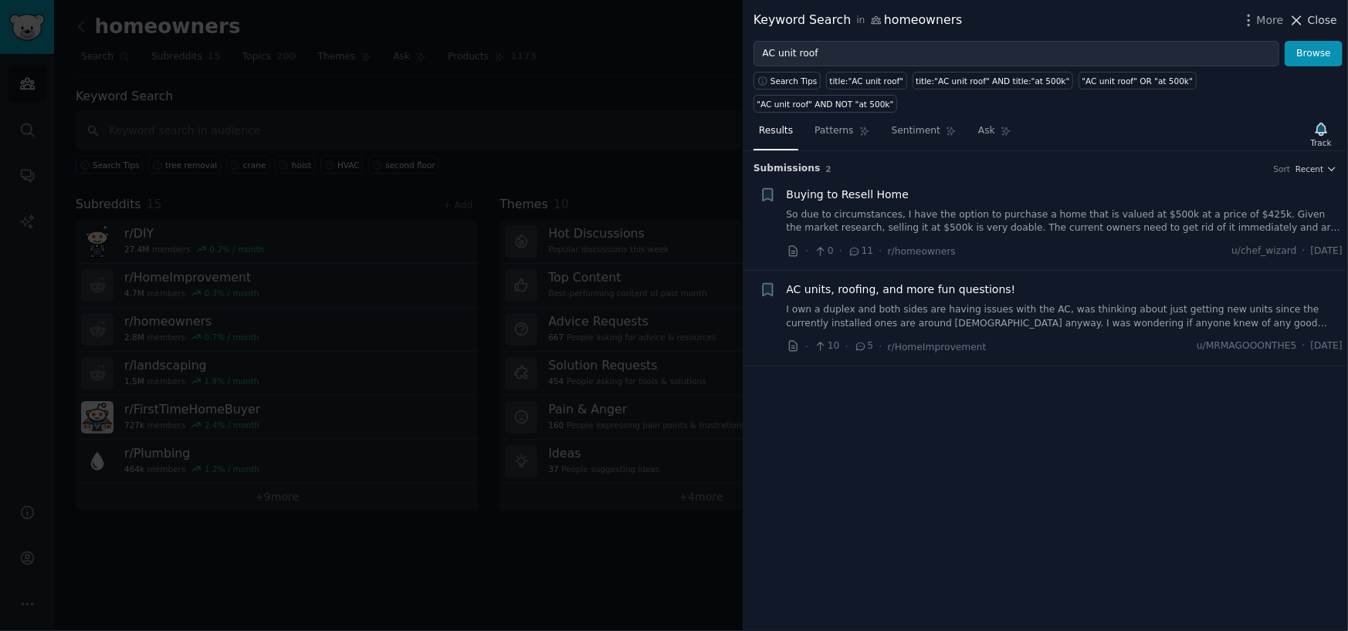
click at [1312, 23] on span "Close" at bounding box center [1322, 20] width 29 height 16
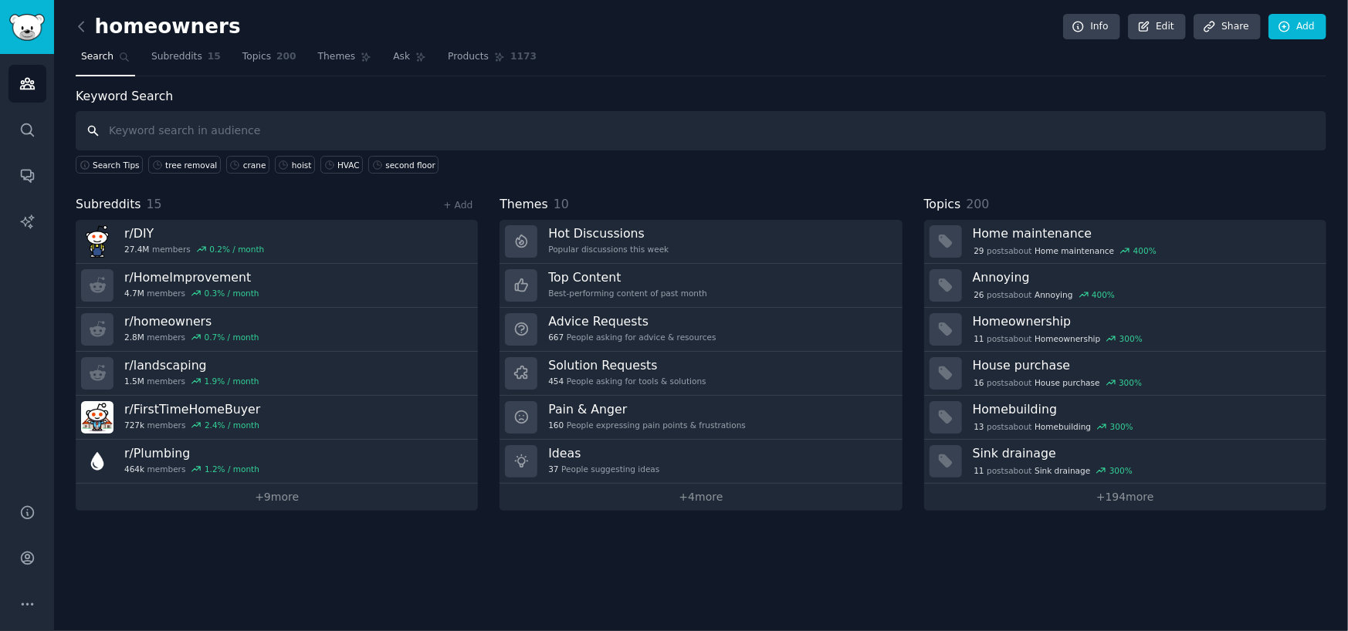
click at [507, 145] on input "text" at bounding box center [701, 130] width 1250 height 39
click at [104, 29] on h2 "homeowners" at bounding box center [158, 27] width 165 height 25
click at [76, 30] on icon at bounding box center [81, 27] width 16 height 16
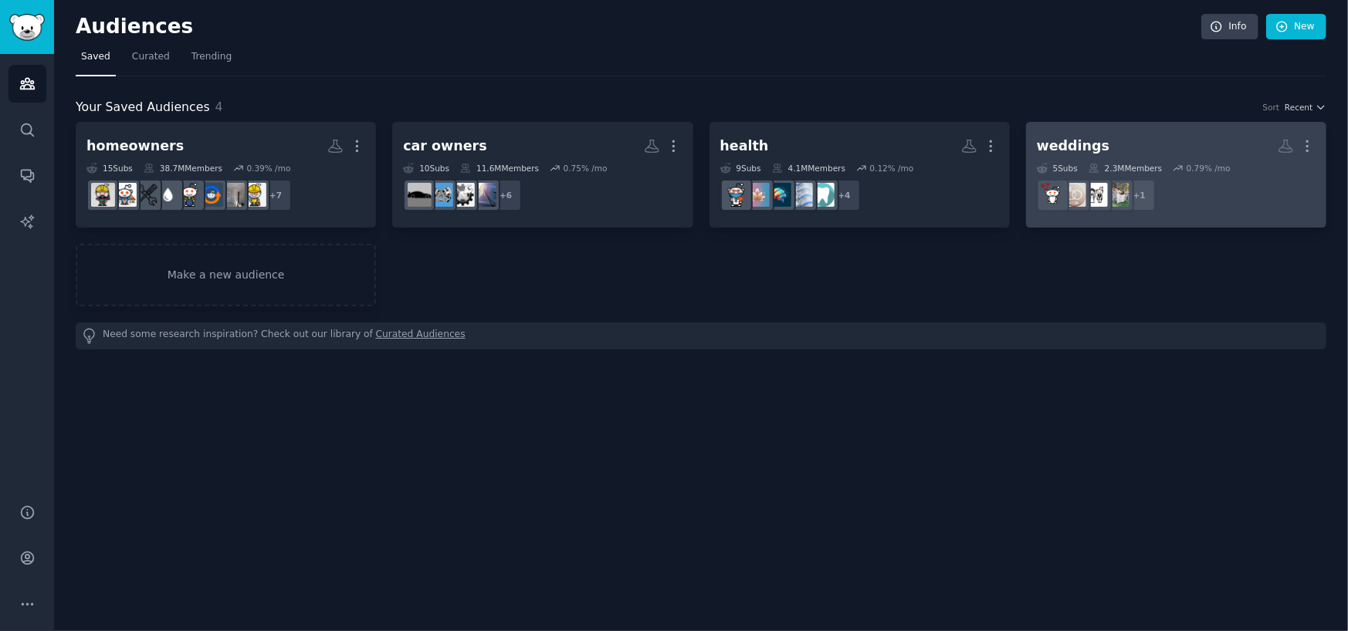
click at [1074, 129] on link "weddings More 5 Sub s 2.3M Members 0.79 % /mo + 1" at bounding box center [1176, 175] width 300 height 106
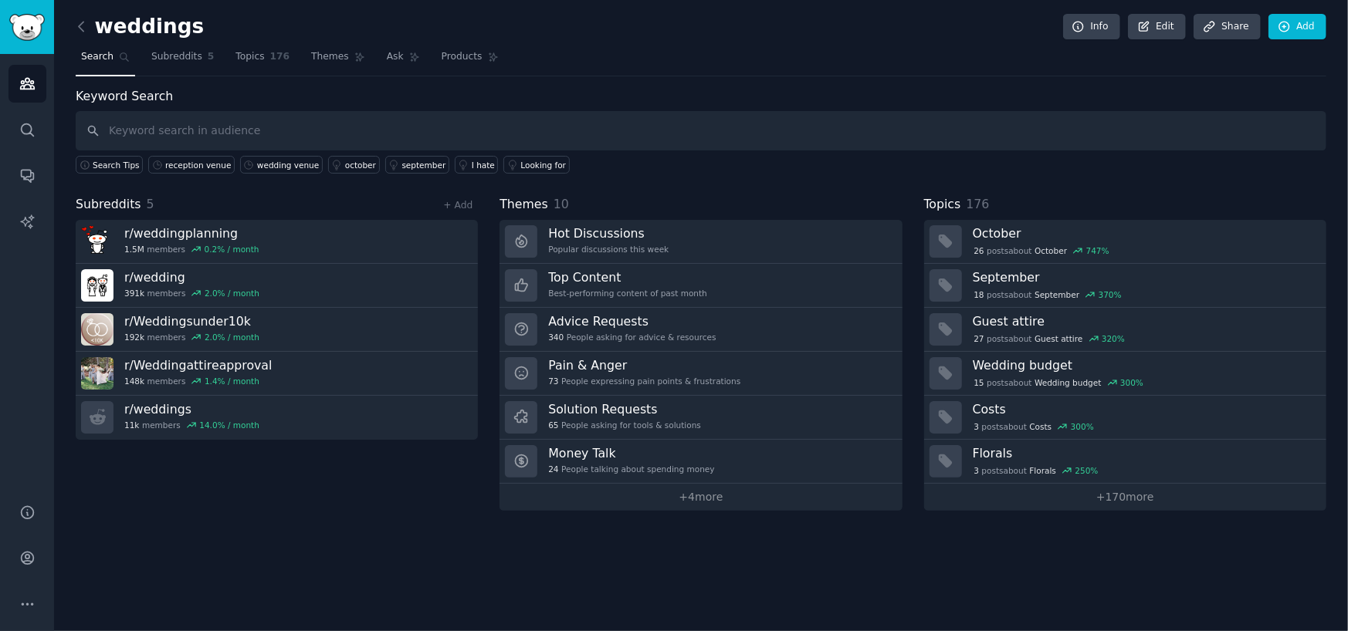
click at [145, 125] on input "text" at bounding box center [701, 130] width 1250 height 39
type input "events"
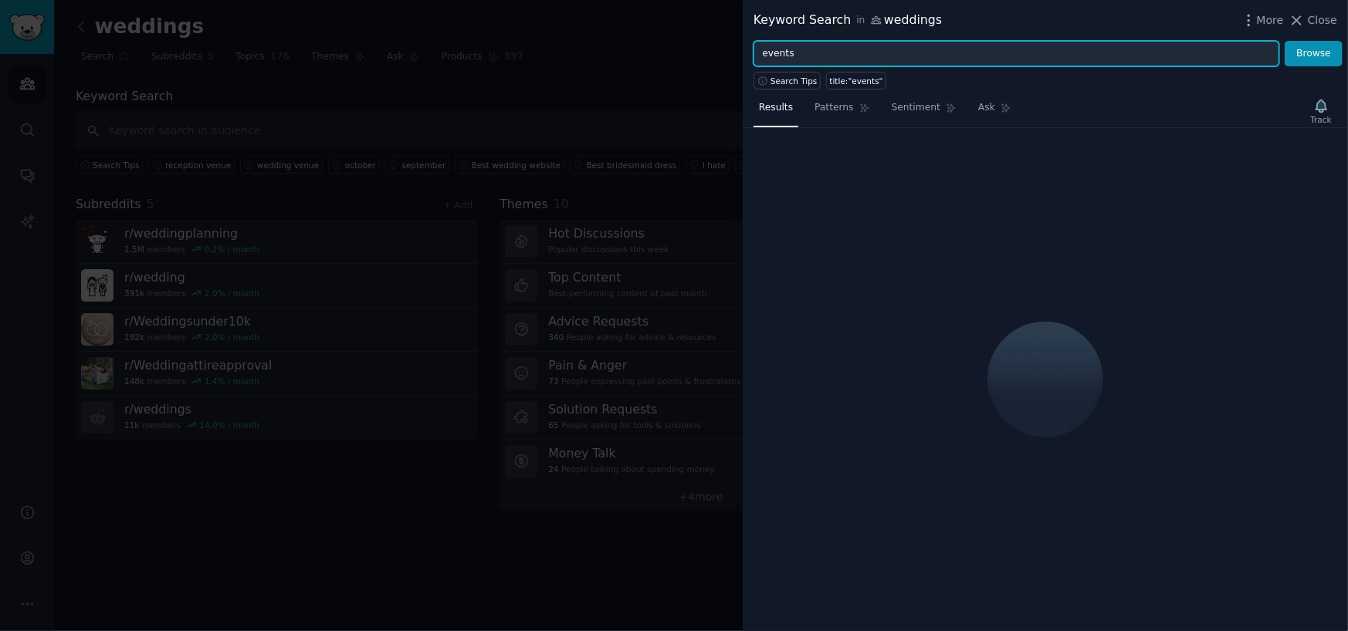
drag, startPoint x: 823, startPoint y: 50, endPoint x: 721, endPoint y: 56, distance: 102.0
click at [721, 56] on div "Keyword Search in weddings More Close events Browse Search Tips title:"events" …" at bounding box center [674, 315] width 1348 height 631
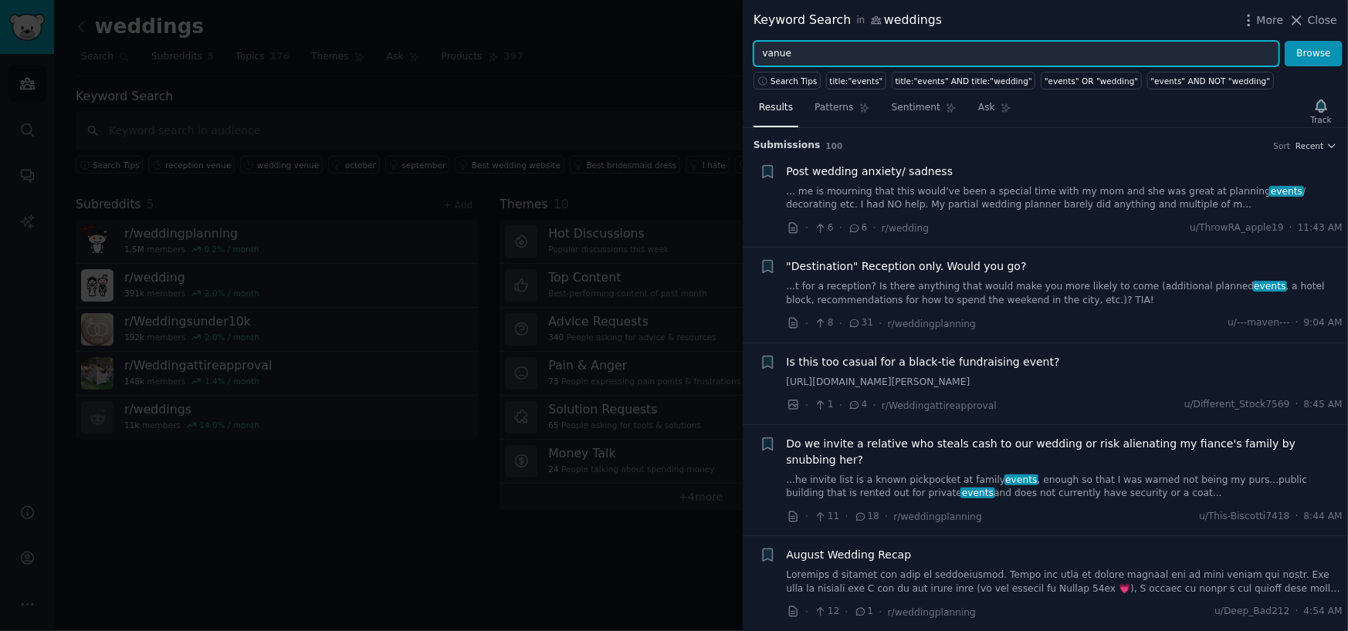
type input "vanue"
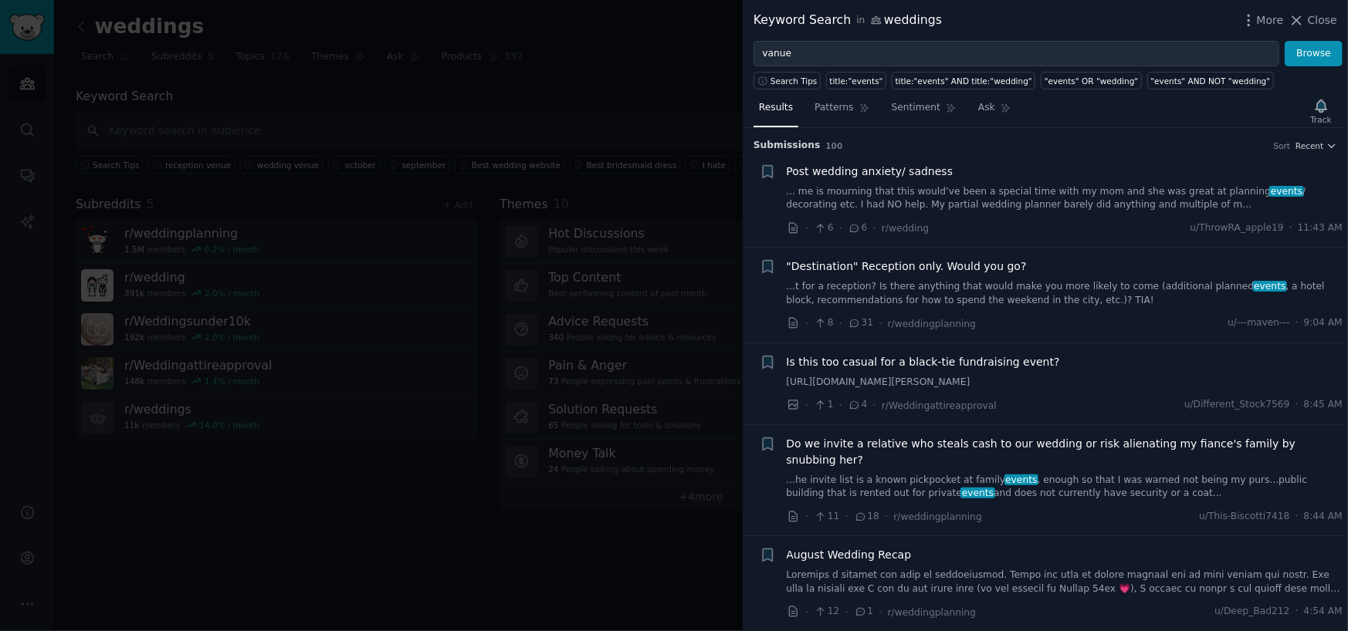
click at [924, 197] on link "... me is mourning that this would’ve been a special time with my mom and she w…" at bounding box center [1065, 198] width 557 height 27
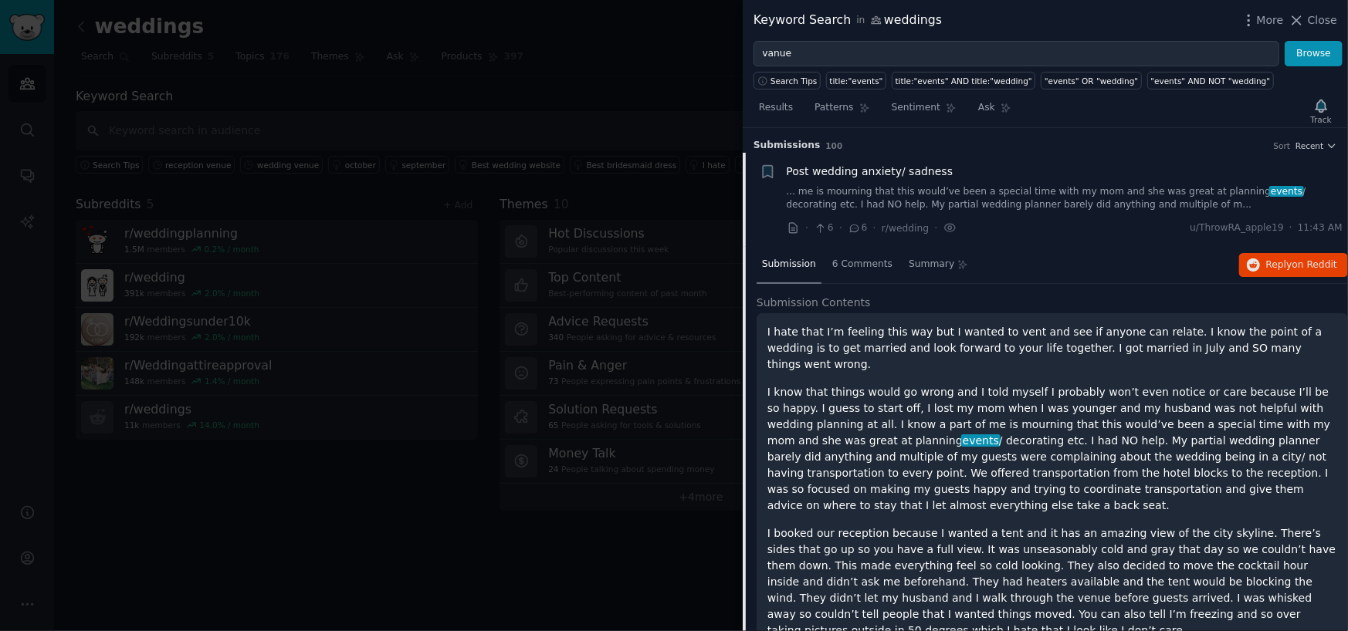
scroll to position [24, 0]
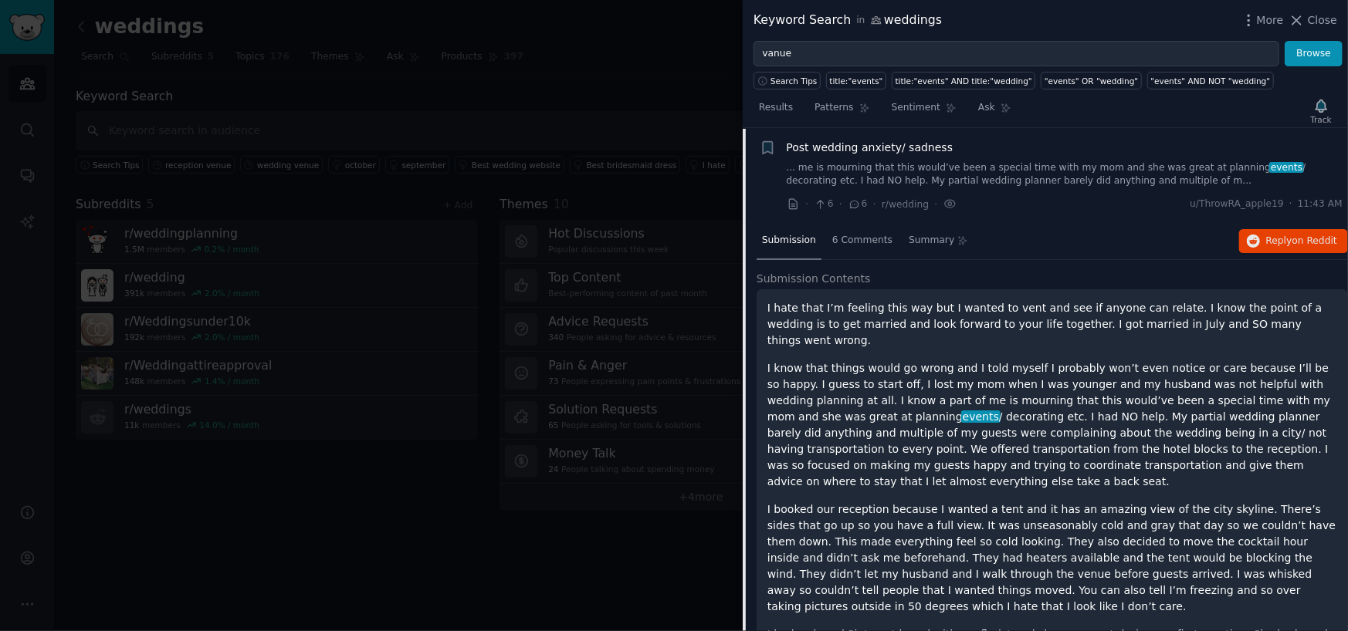
click at [501, 560] on div at bounding box center [674, 315] width 1348 height 631
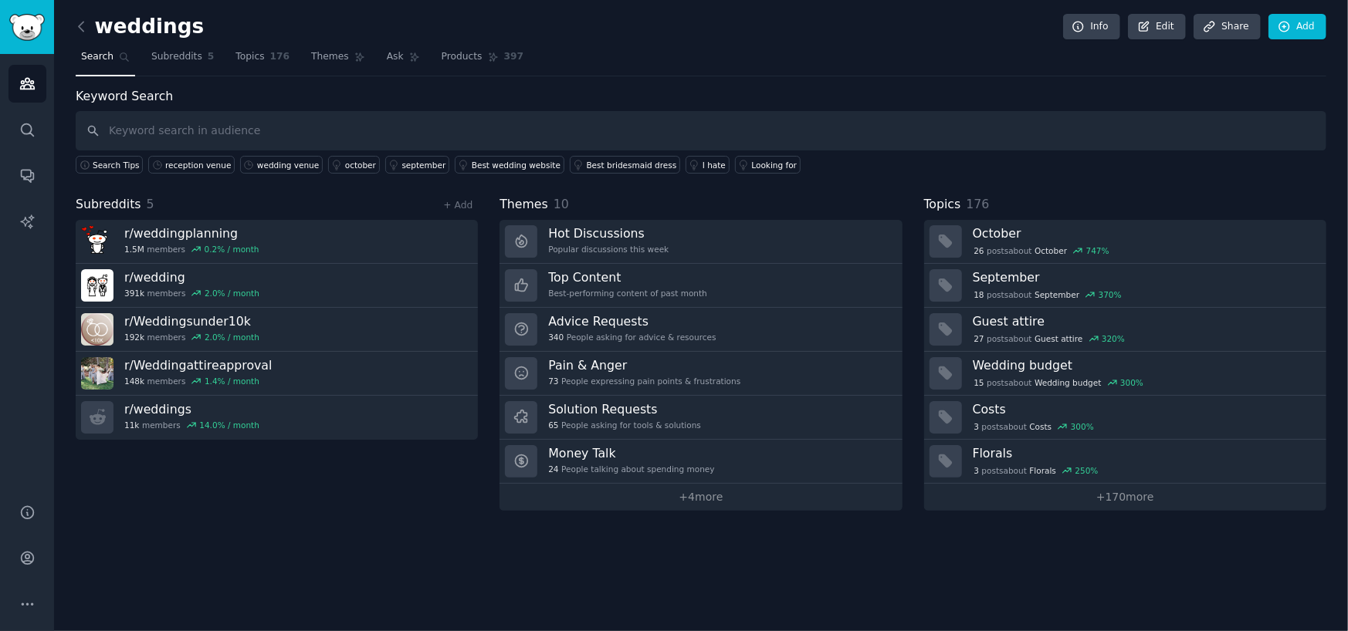
click at [413, 527] on div "weddings Info Edit Share Add Search Subreddits 5 Topics 176 Themes Ask Products…" at bounding box center [701, 315] width 1294 height 631
click at [247, 127] on input "text" at bounding box center [701, 130] width 1250 height 39
click at [1296, 30] on link "Add" at bounding box center [1297, 27] width 58 height 26
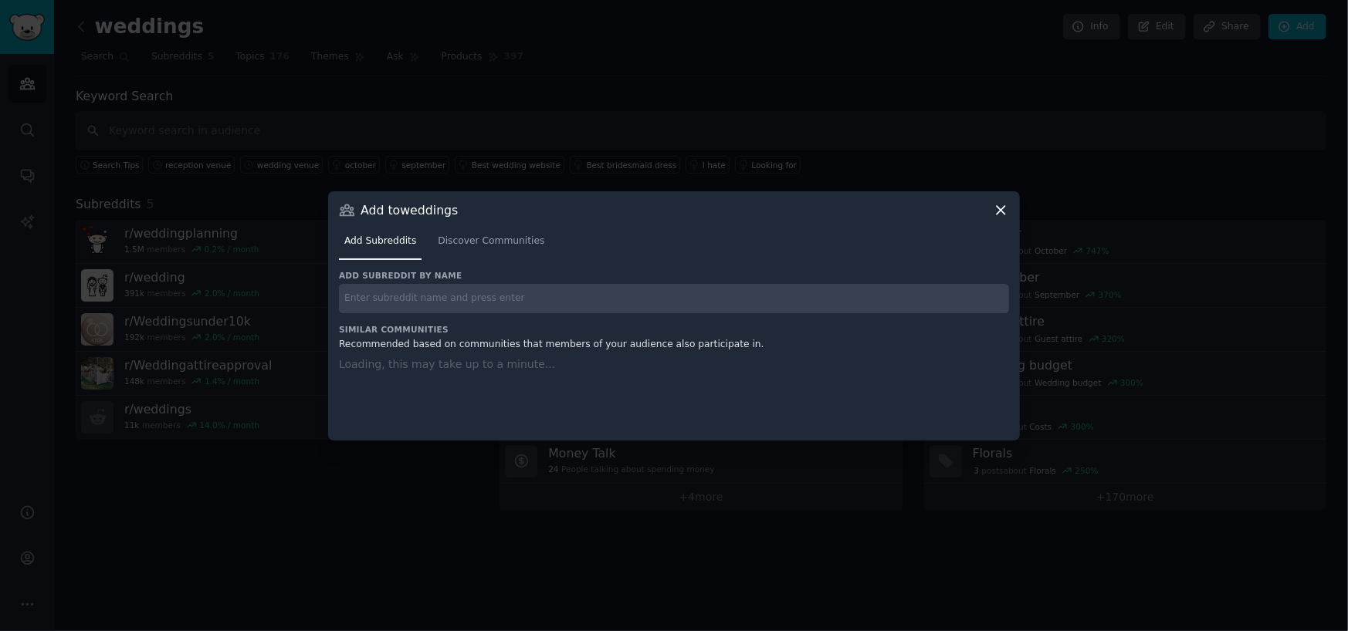
click at [431, 296] on input "text" at bounding box center [674, 299] width 670 height 30
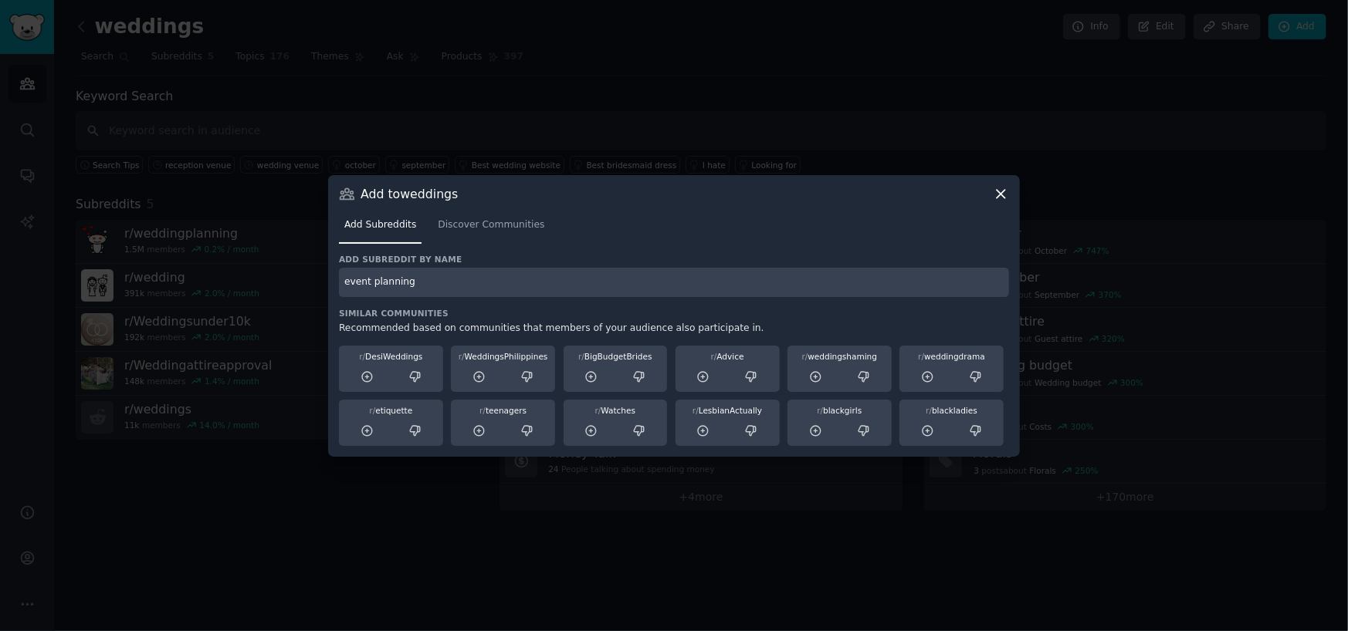
type input "event planning"
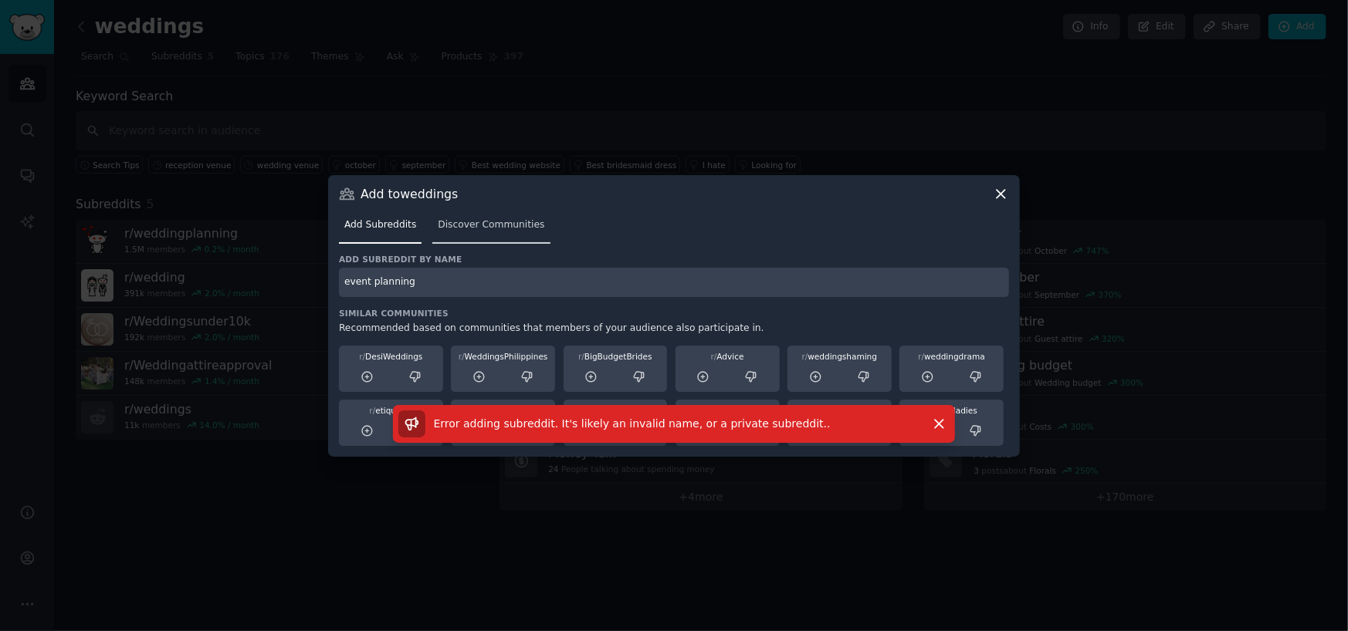
click at [455, 215] on link "Discover Communities" at bounding box center [490, 229] width 117 height 32
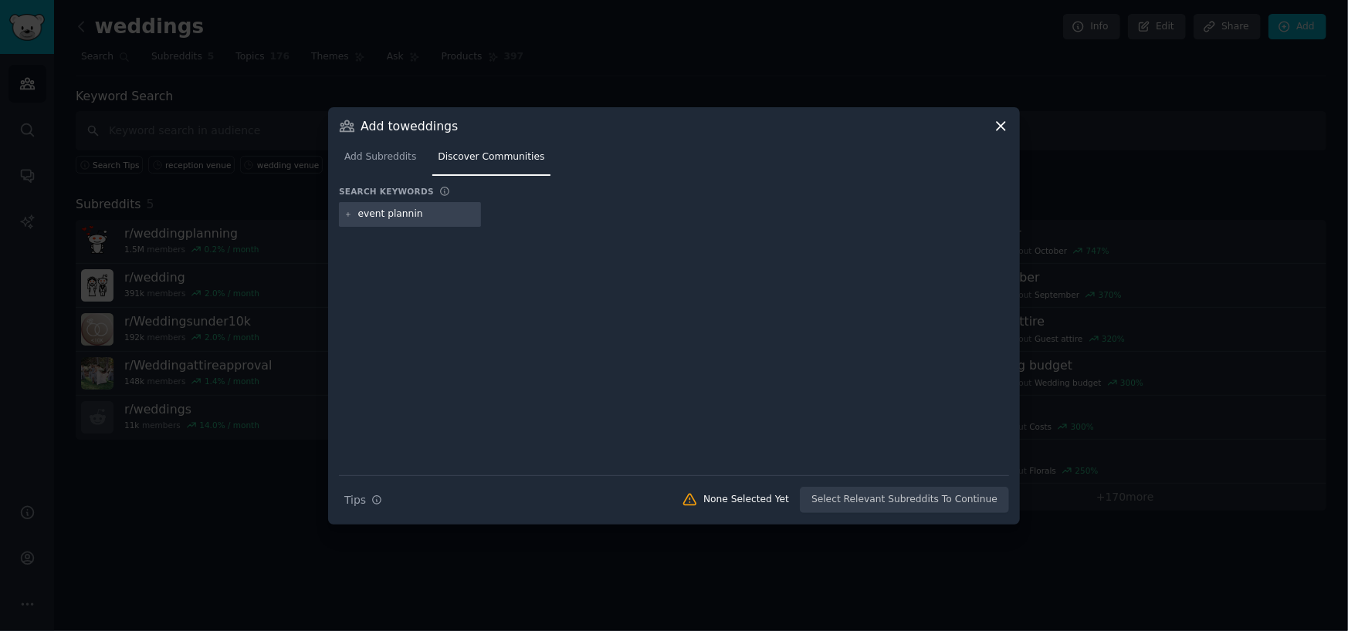
type input "event planning"
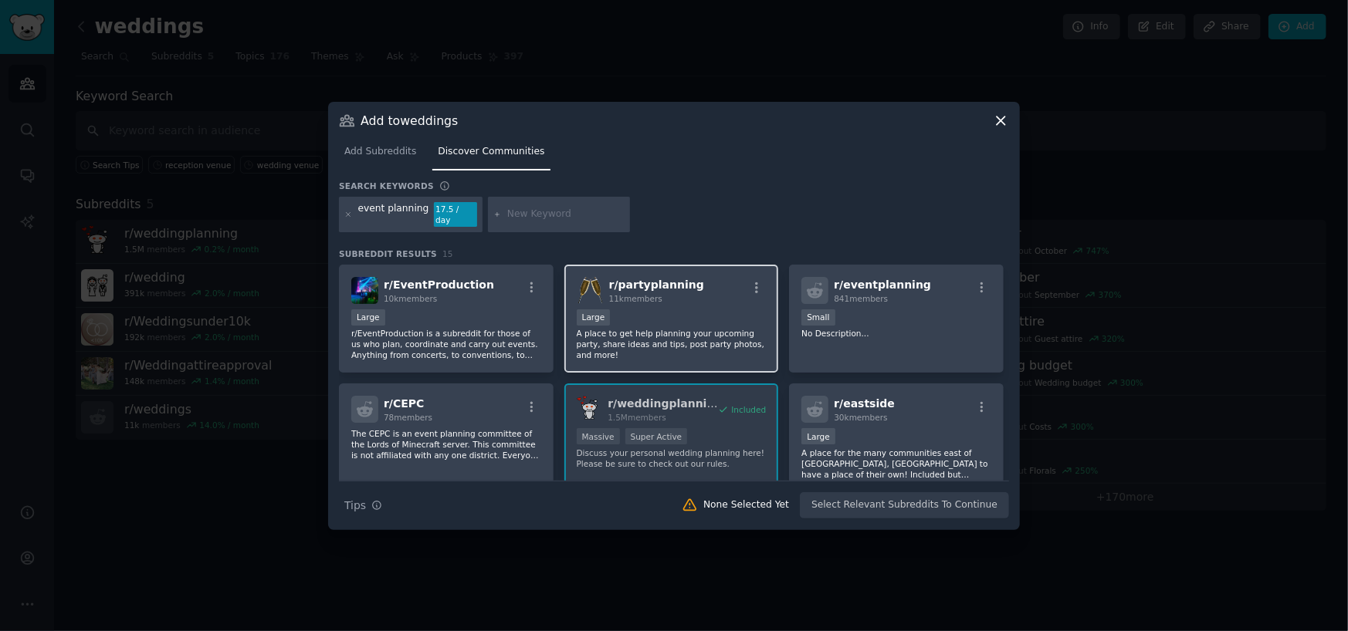
click at [632, 298] on div "11k members" at bounding box center [656, 298] width 95 height 11
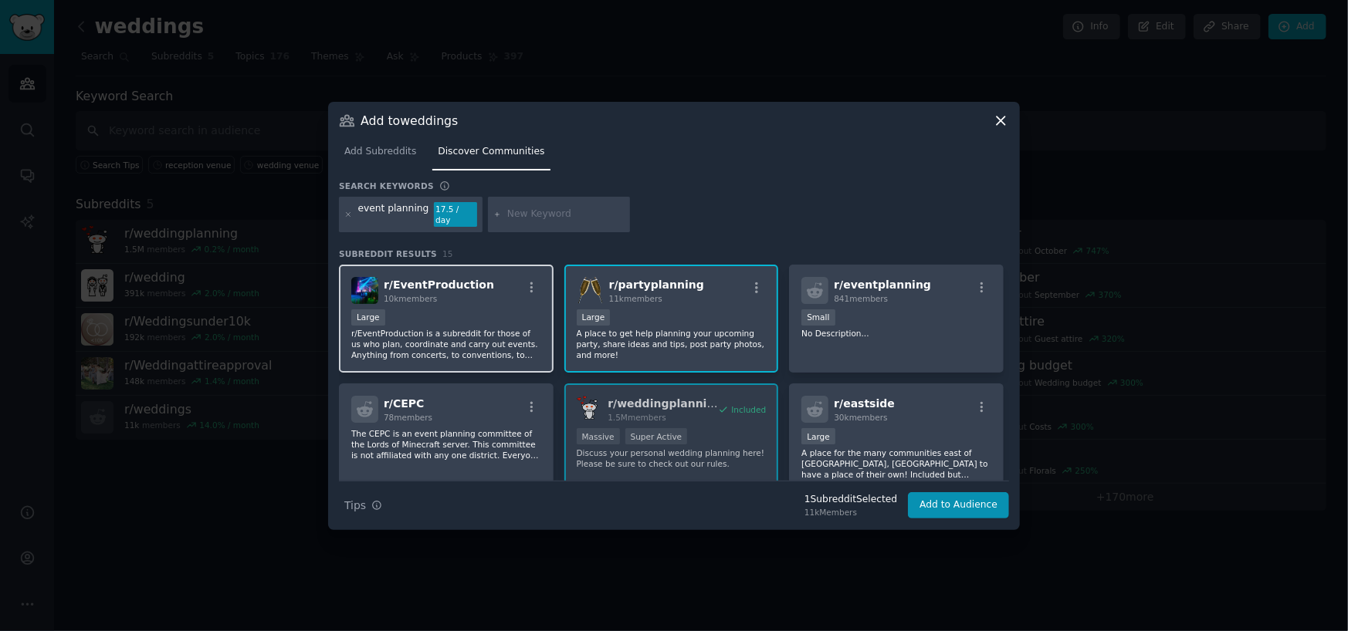
click at [472, 341] on p "r/EventProduction is a subreddit for those of us who plan, coordinate and carry…" at bounding box center [446, 344] width 190 height 32
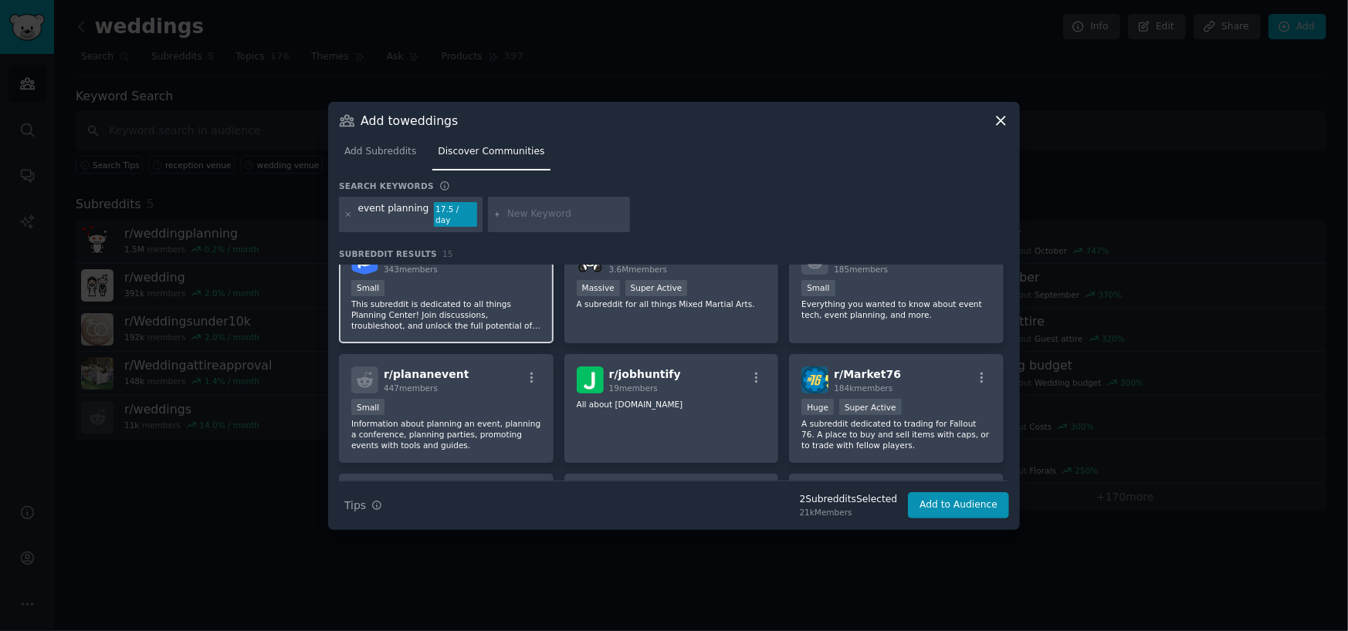
scroll to position [309, 0]
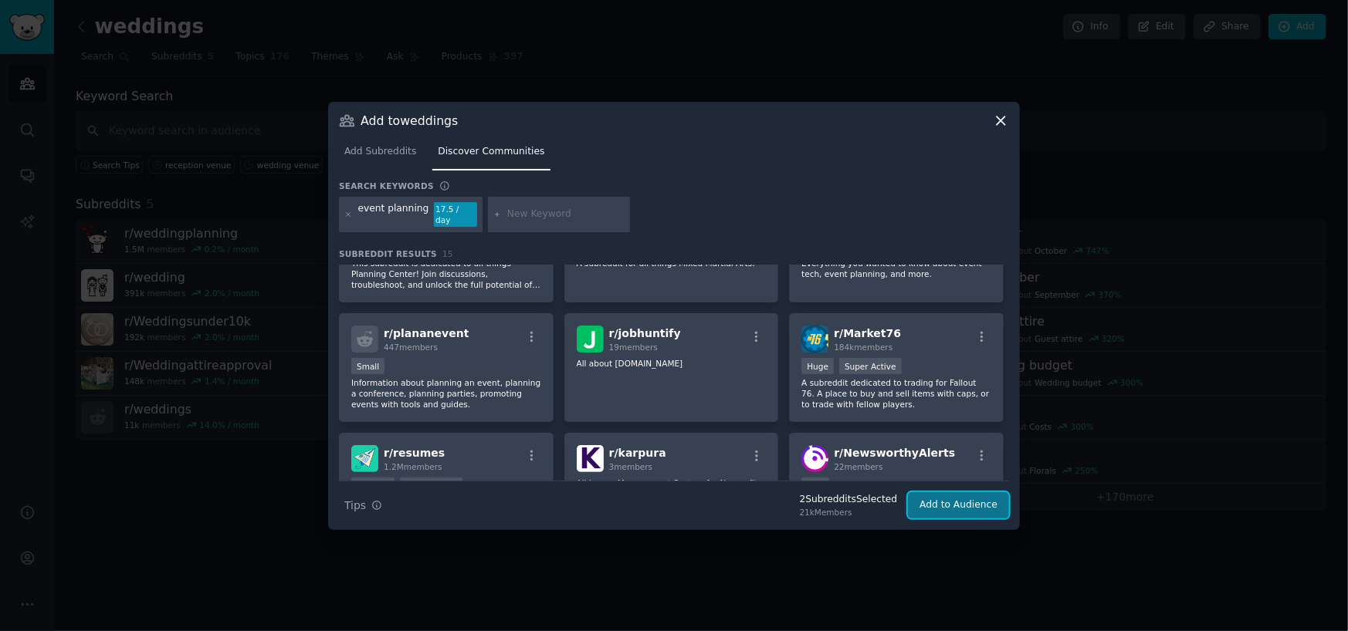
click at [969, 506] on button "Add to Audience" at bounding box center [958, 505] width 101 height 26
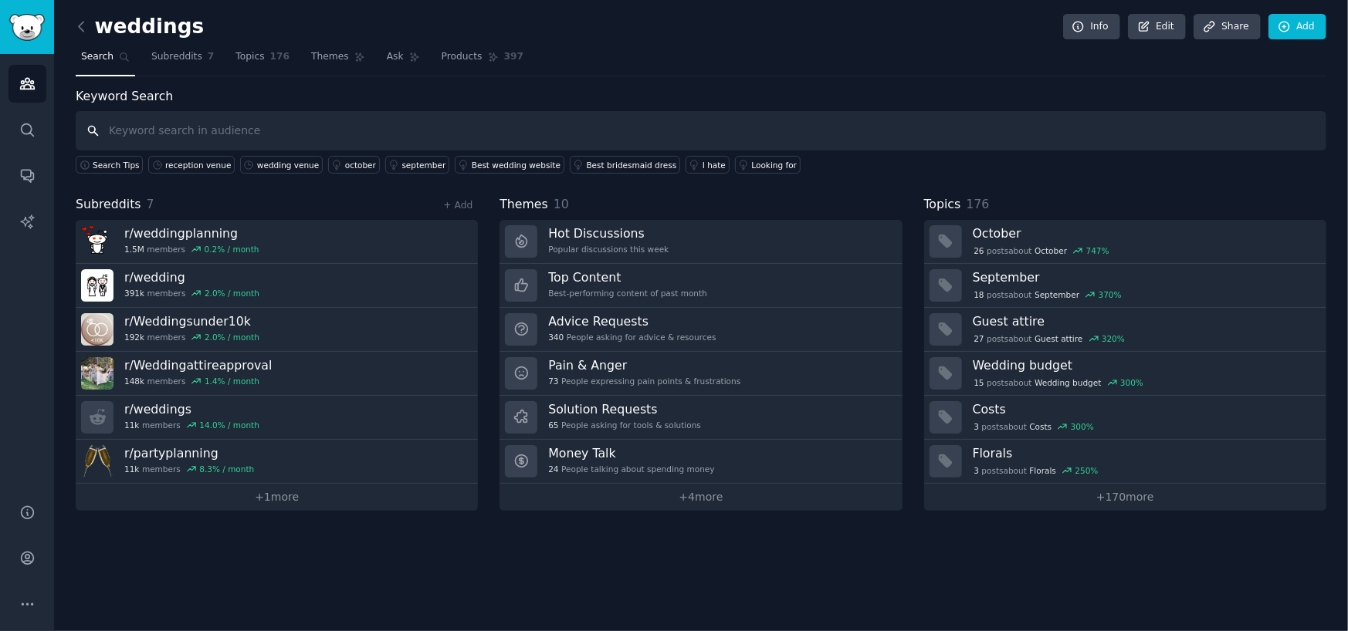
click at [517, 138] on input "text" at bounding box center [701, 130] width 1250 height 39
type input "venue"
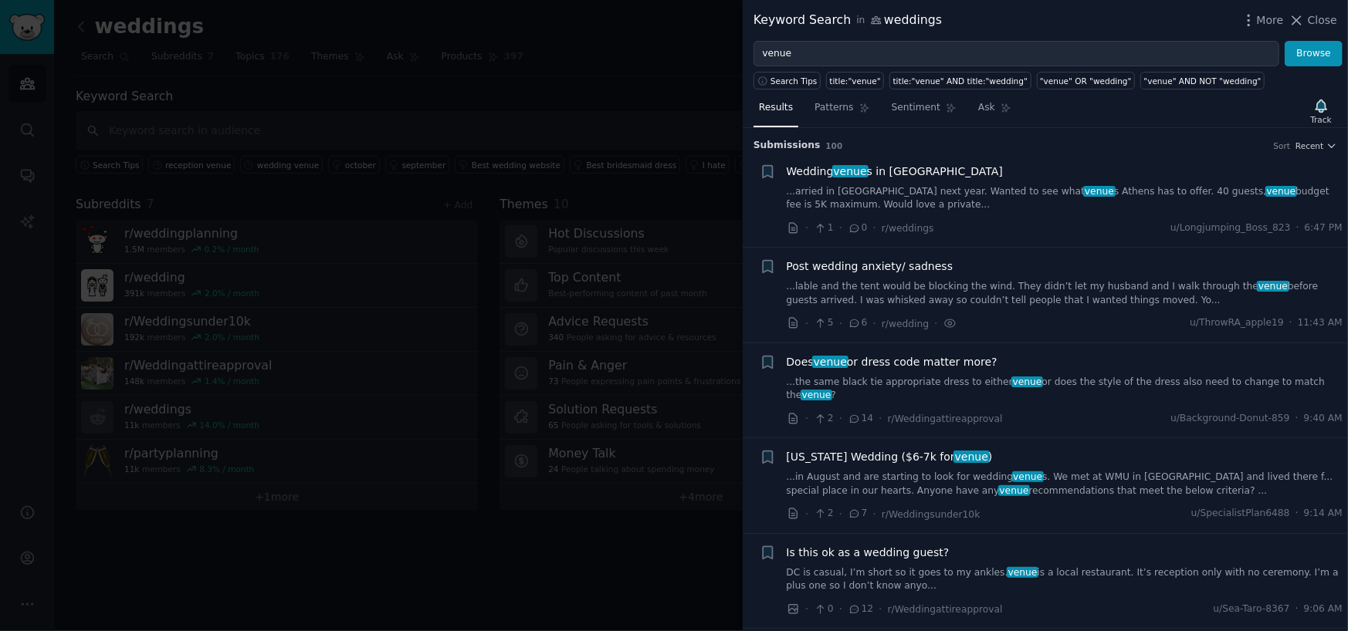
click at [865, 384] on link "...the same black tie appropriate dress to either venue or does the style of th…" at bounding box center [1065, 389] width 557 height 27
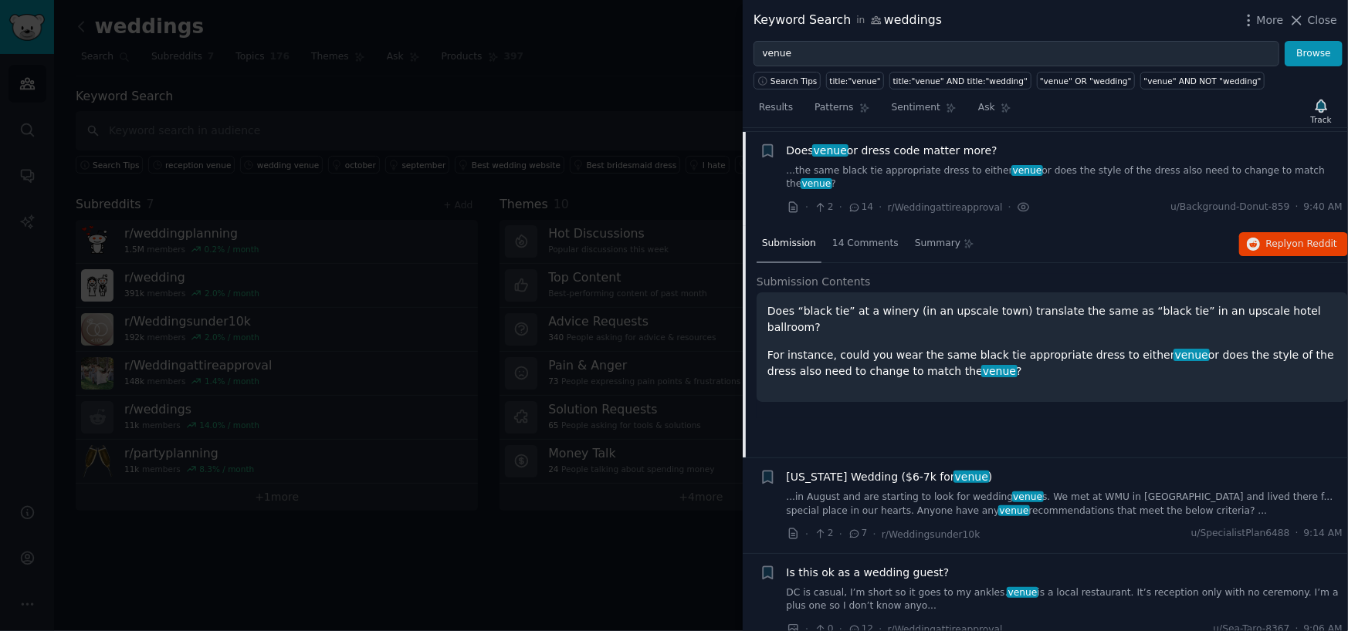
scroll to position [215, 0]
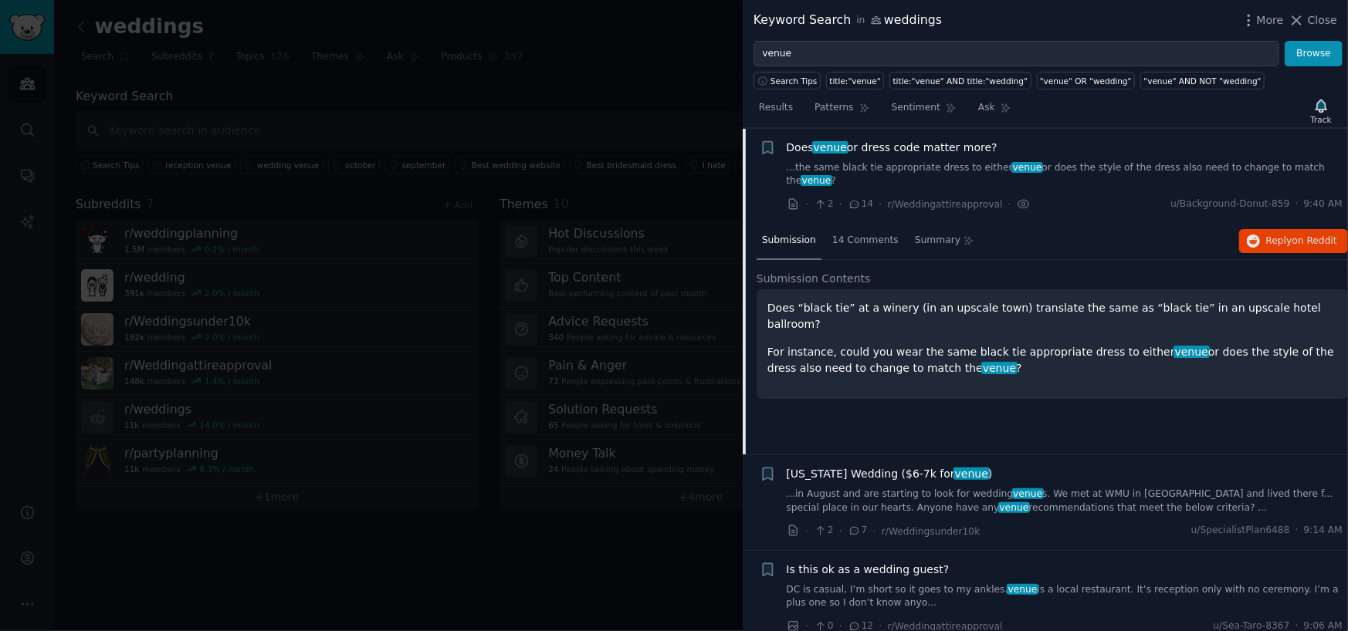
click at [850, 356] on div "Does “black tie” at a winery (in an upscale town) translate the same as “black …" at bounding box center [1051, 344] width 591 height 110
click at [1264, 229] on button "Reply on Reddit" at bounding box center [1293, 241] width 109 height 25
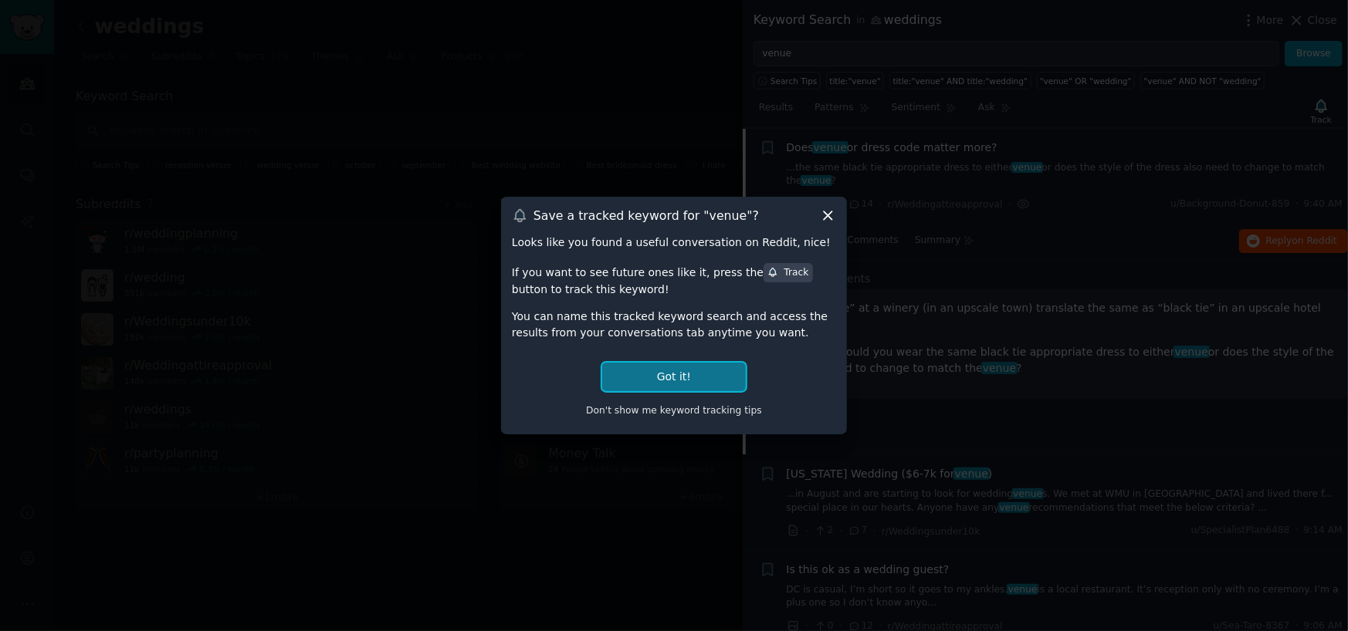
click at [699, 373] on button "Got it!" at bounding box center [674, 377] width 144 height 29
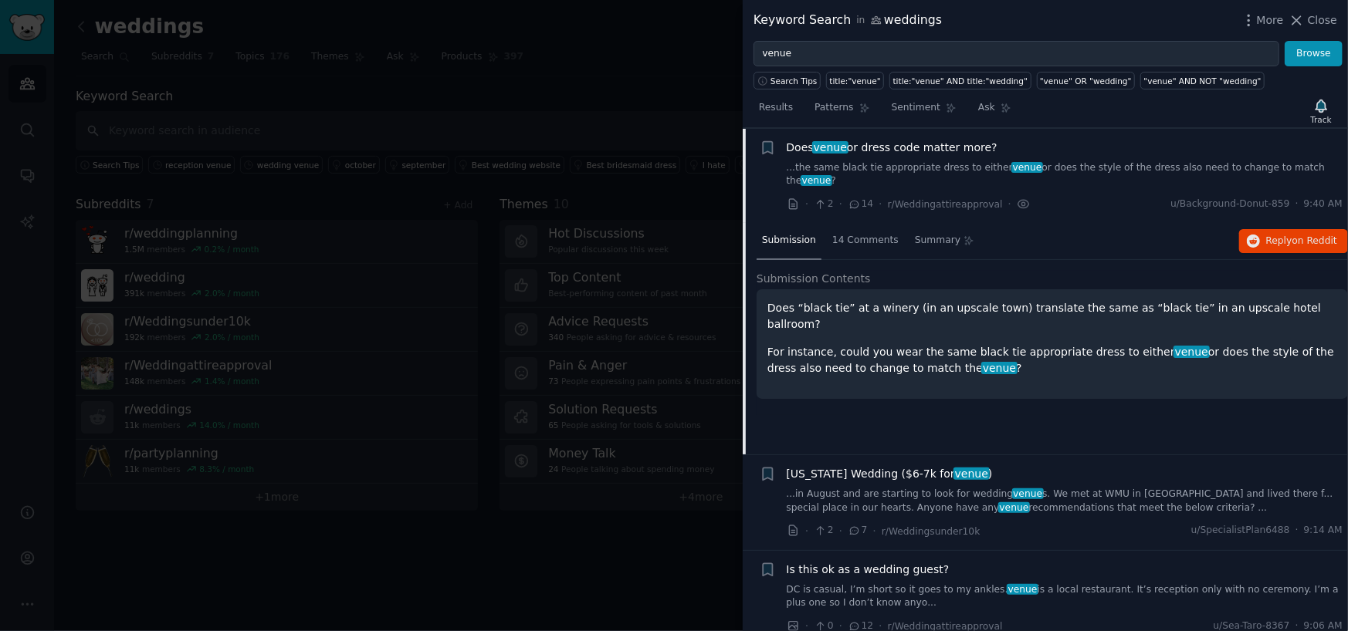
click at [604, 89] on div at bounding box center [674, 315] width 1348 height 631
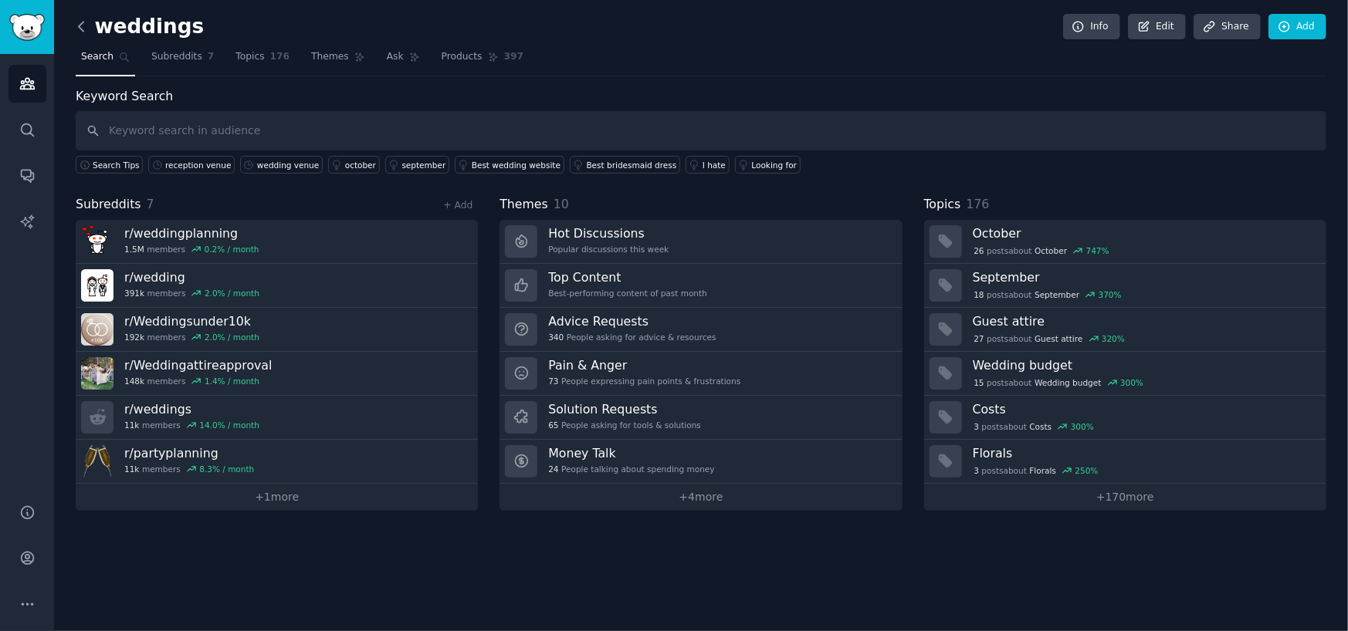
click at [77, 22] on icon at bounding box center [81, 27] width 16 height 16
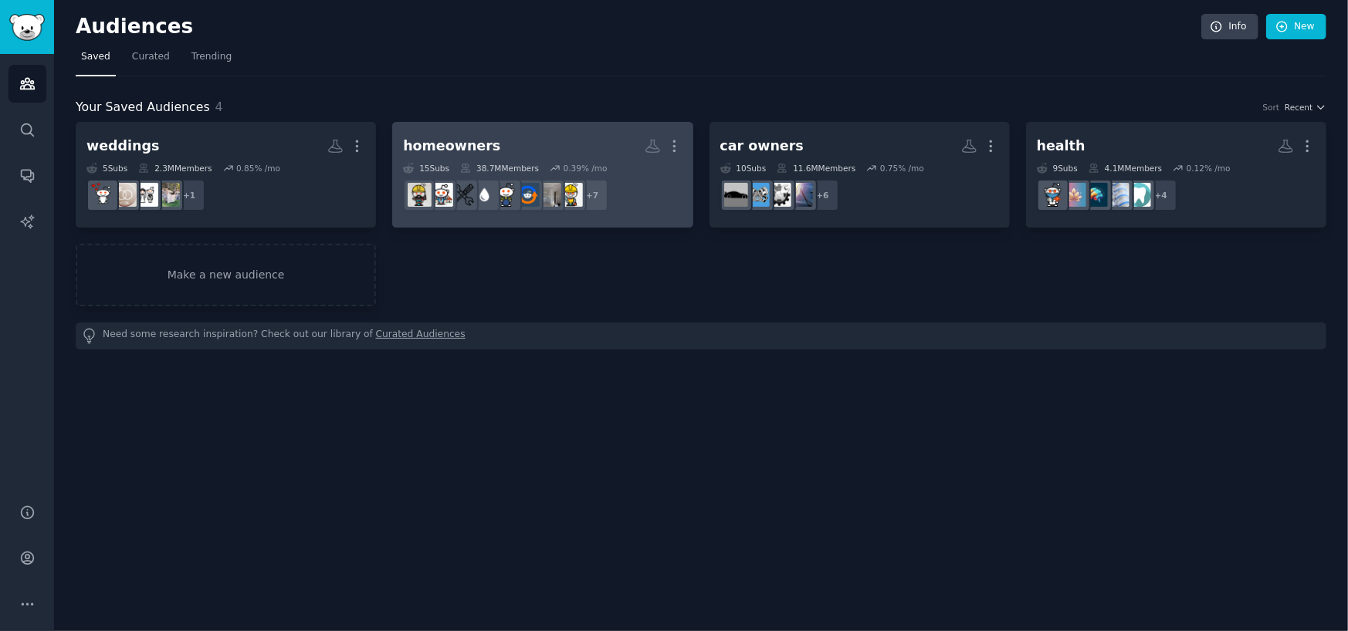
click at [500, 136] on h2 "homeowners More" at bounding box center [542, 146] width 279 height 27
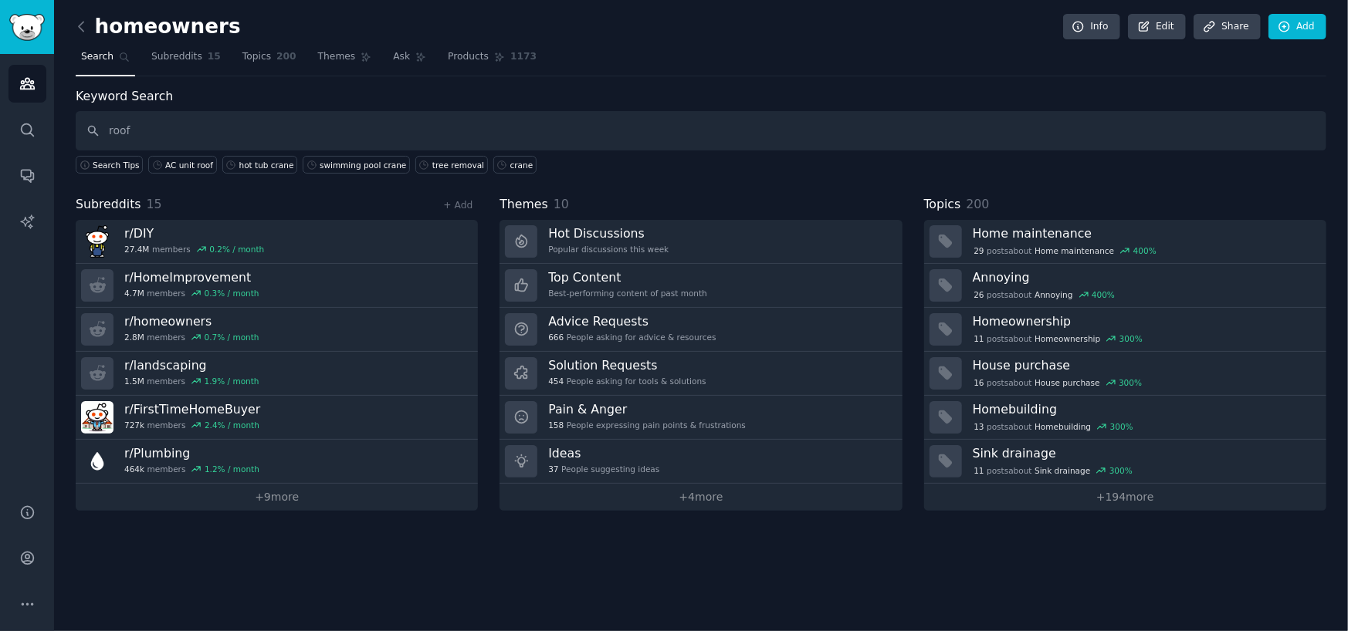
type input "roof"
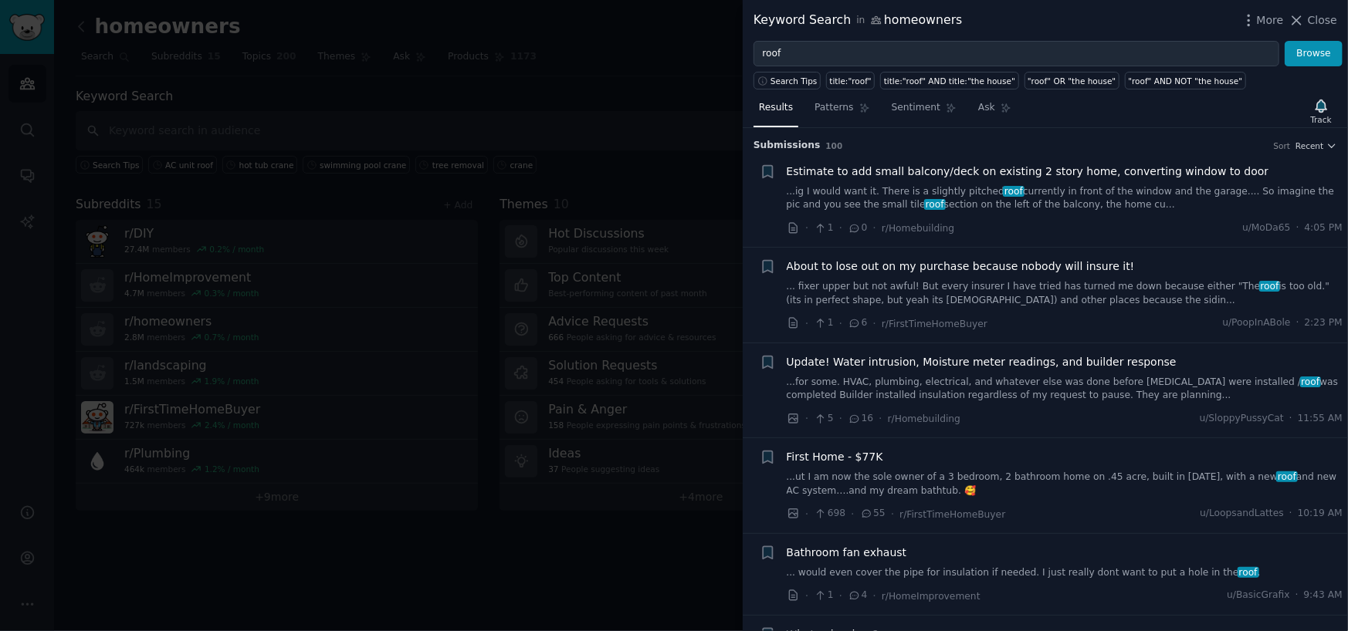
click at [996, 272] on span "About to lose out on my purchase because nobody will insure it!" at bounding box center [961, 267] width 348 height 16
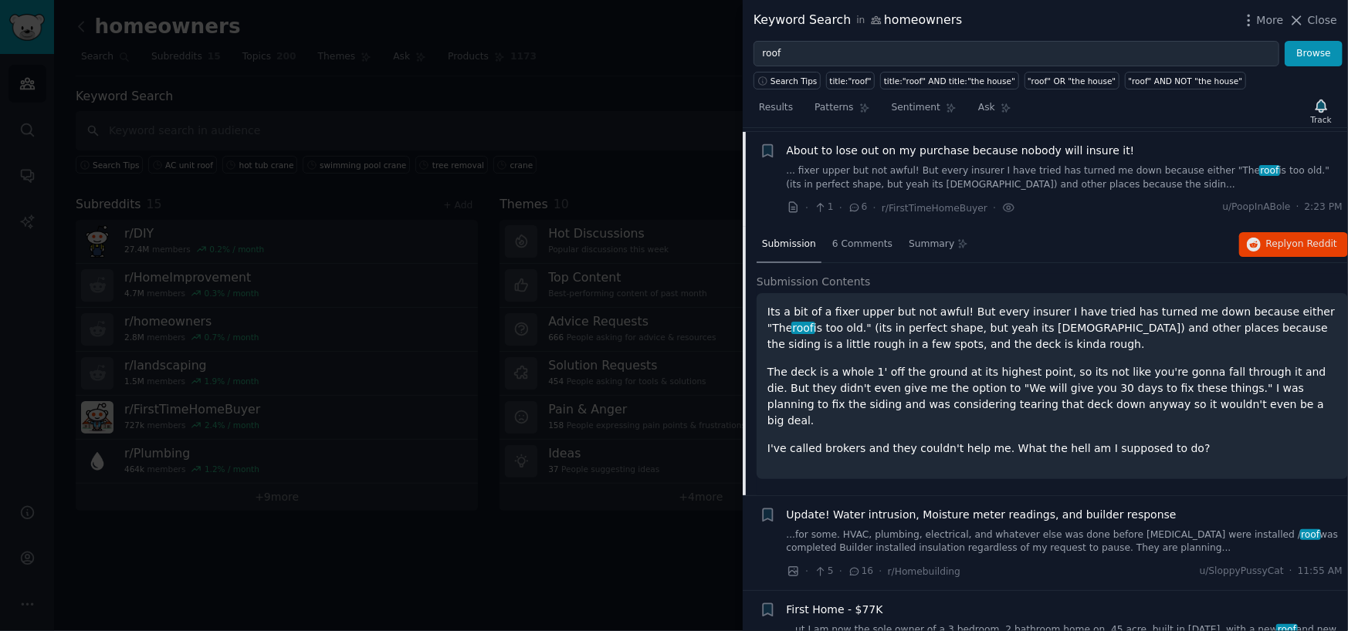
scroll to position [119, 0]
click at [1281, 232] on button "Reply on Reddit" at bounding box center [1293, 241] width 109 height 25
click at [649, 96] on div at bounding box center [674, 315] width 1348 height 631
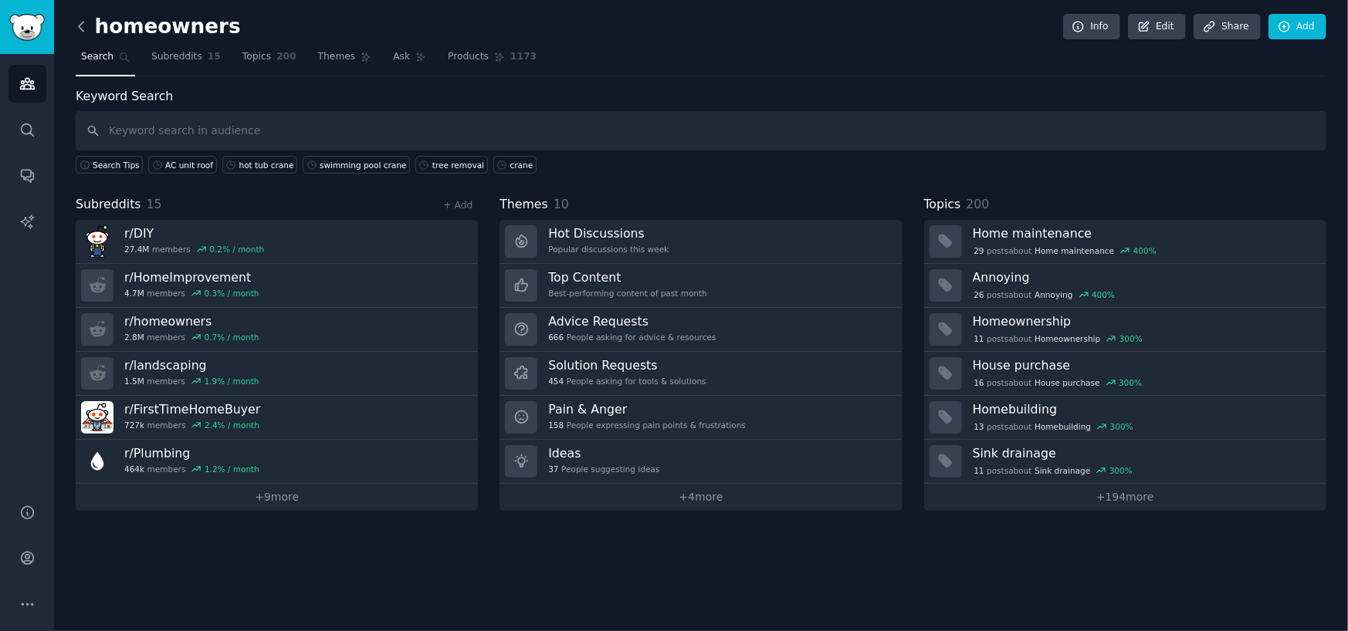
click at [84, 21] on icon at bounding box center [81, 27] width 16 height 16
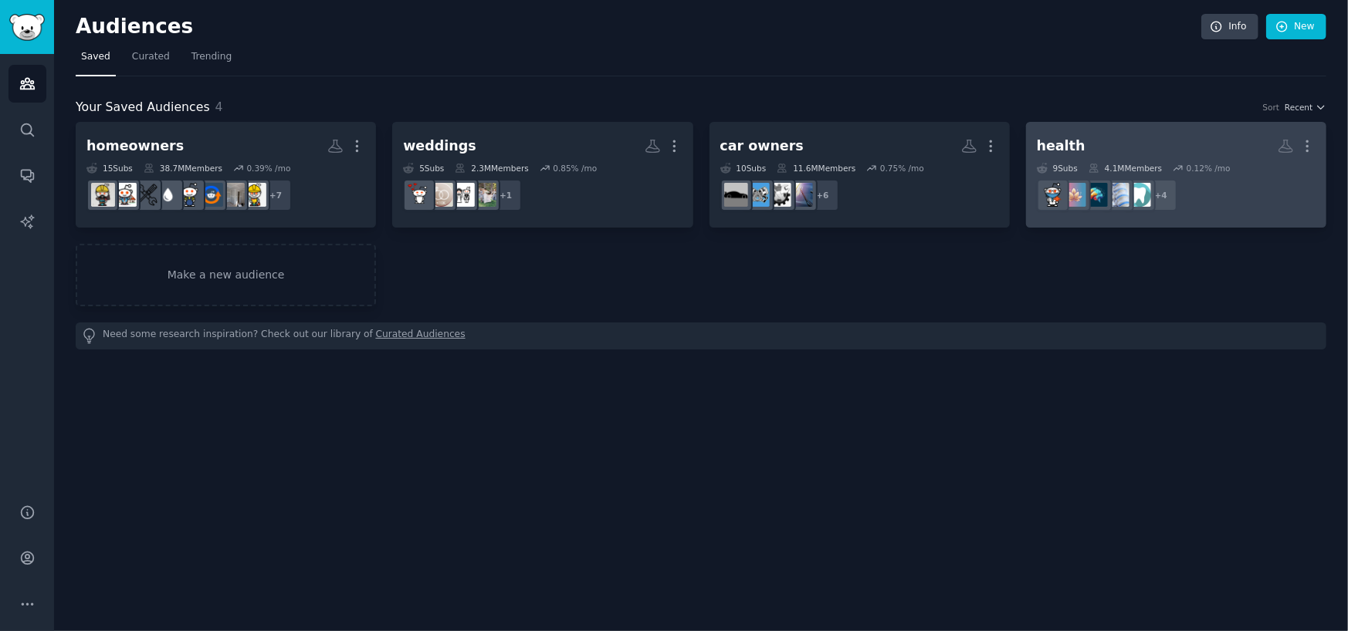
click at [1091, 144] on h2 "health More" at bounding box center [1176, 146] width 279 height 27
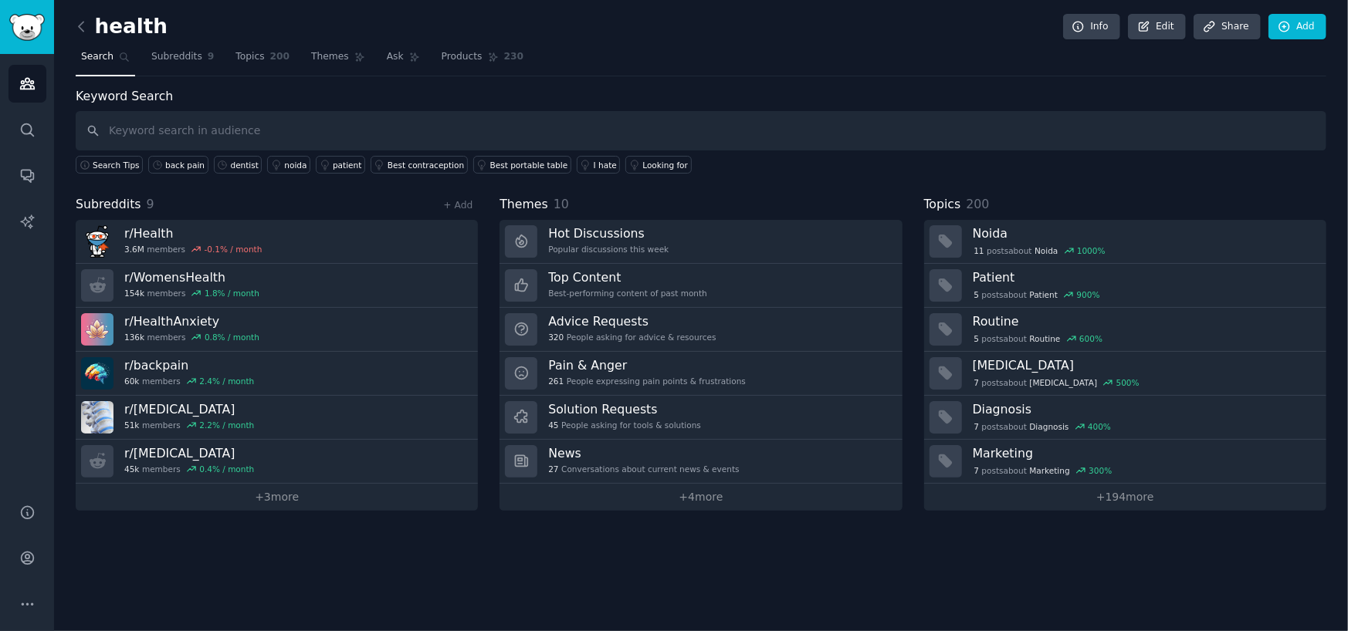
click at [266, 124] on input "text" at bounding box center [701, 130] width 1250 height 39
type input "dentist"
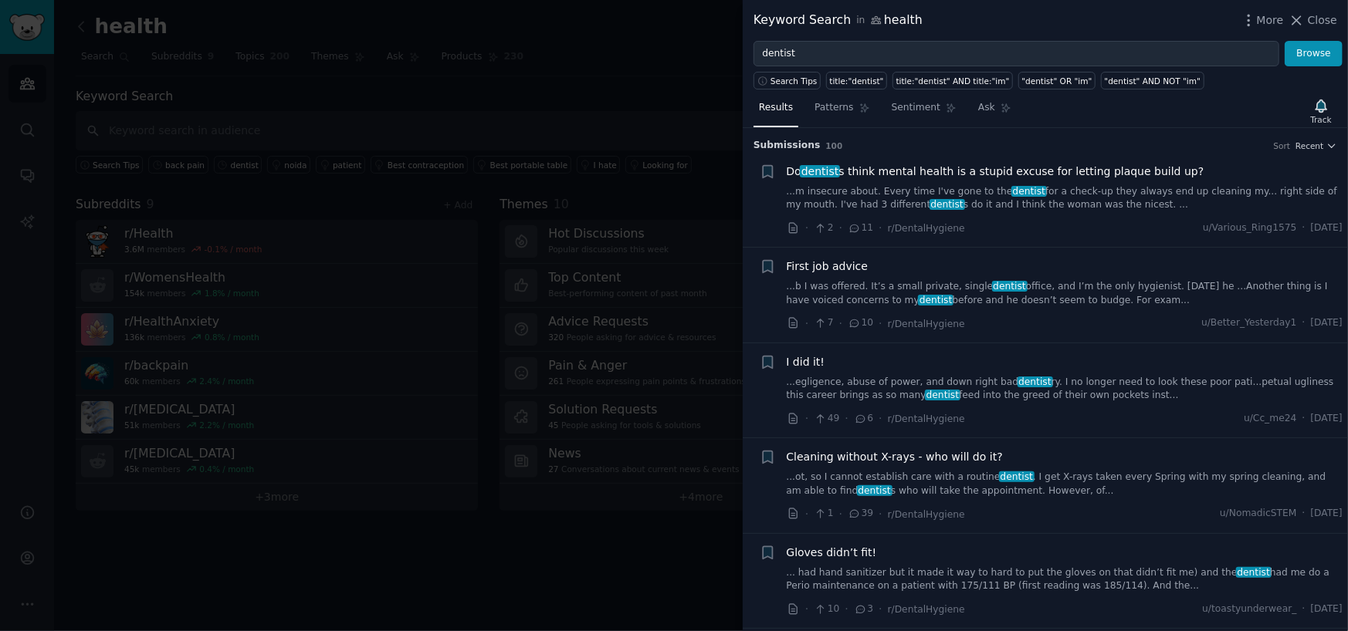
click at [1042, 193] on link "...m insecure about. Every time I've gone to the dentist for a check-up they al…" at bounding box center [1065, 198] width 557 height 27
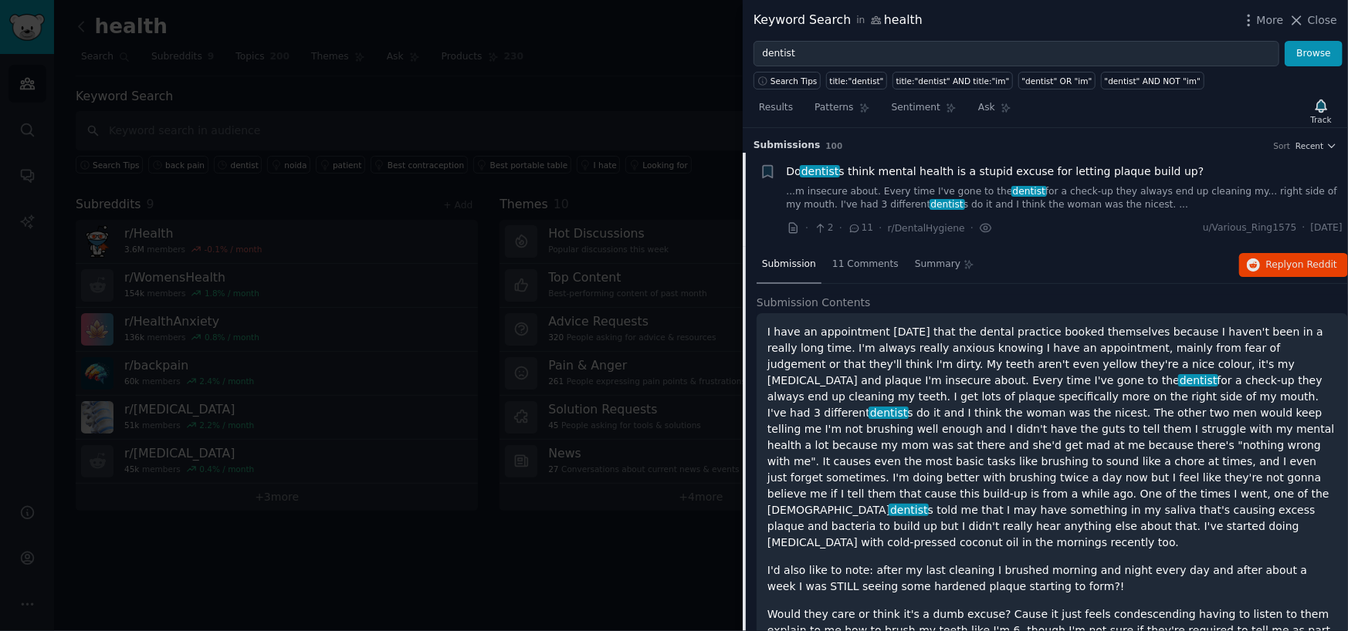
scroll to position [24, 0]
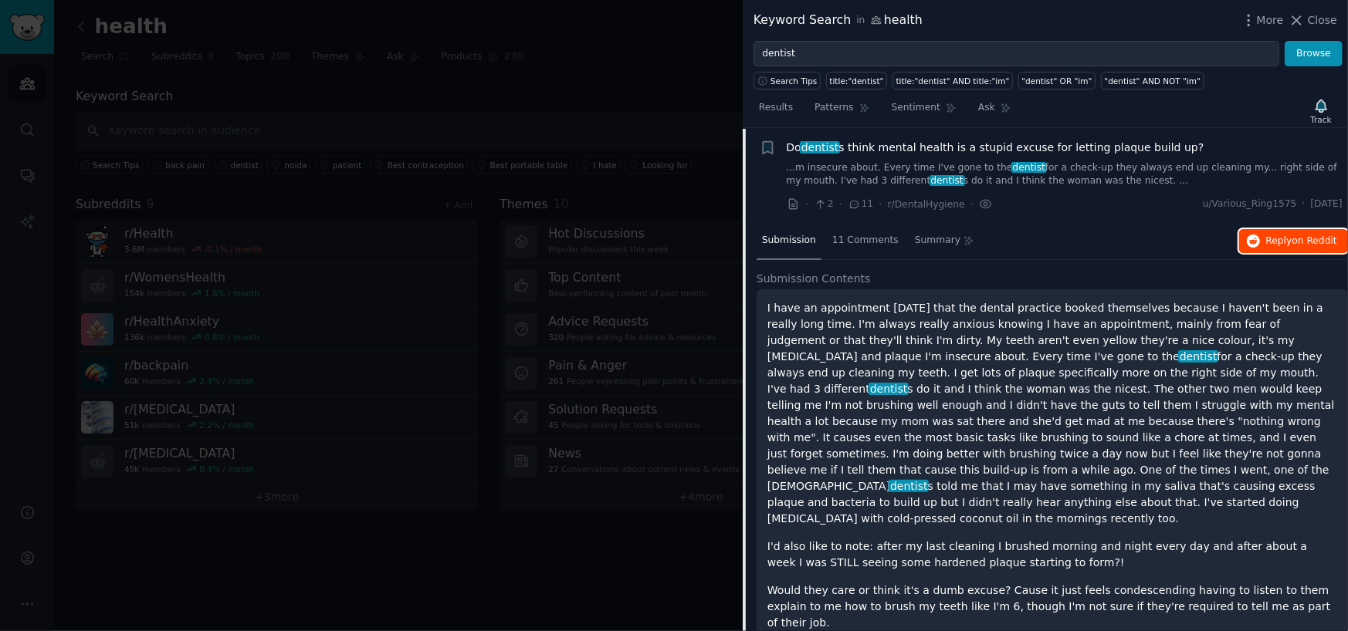
click at [1285, 245] on span "Reply on Reddit" at bounding box center [1301, 242] width 71 height 14
click at [1304, 14] on icon at bounding box center [1296, 20] width 16 height 16
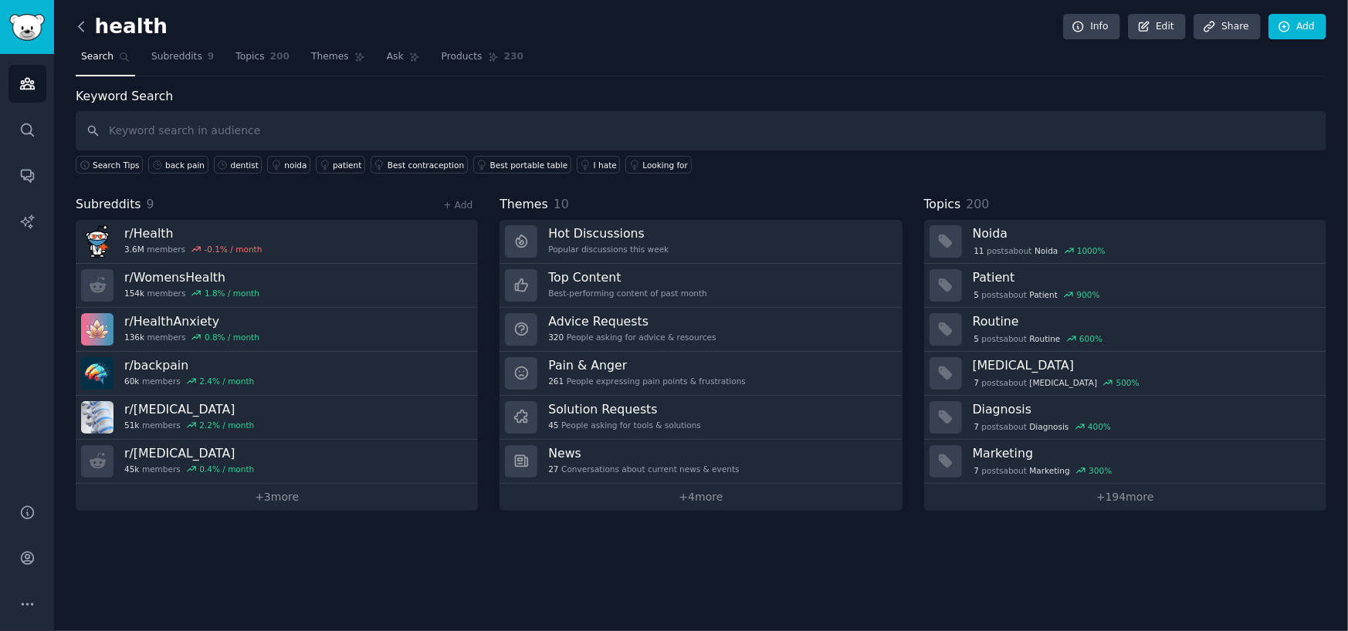
click at [84, 28] on icon at bounding box center [81, 27] width 16 height 16
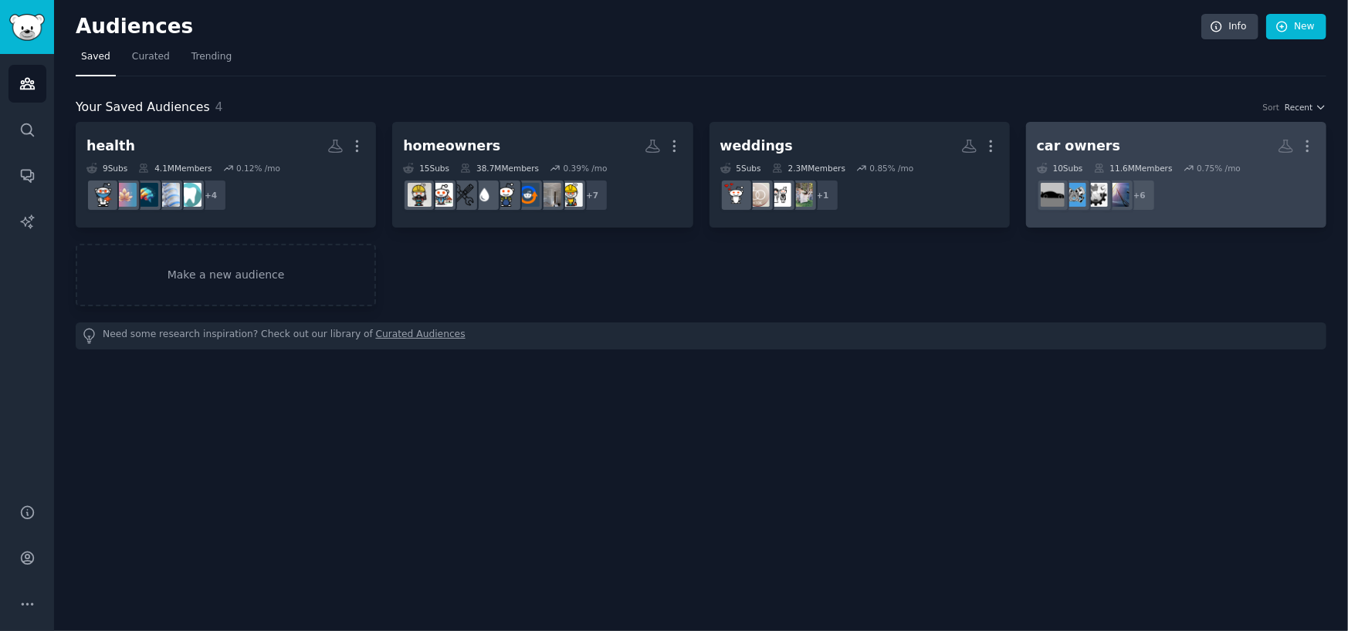
click at [1090, 152] on div "car owners" at bounding box center [1078, 146] width 83 height 19
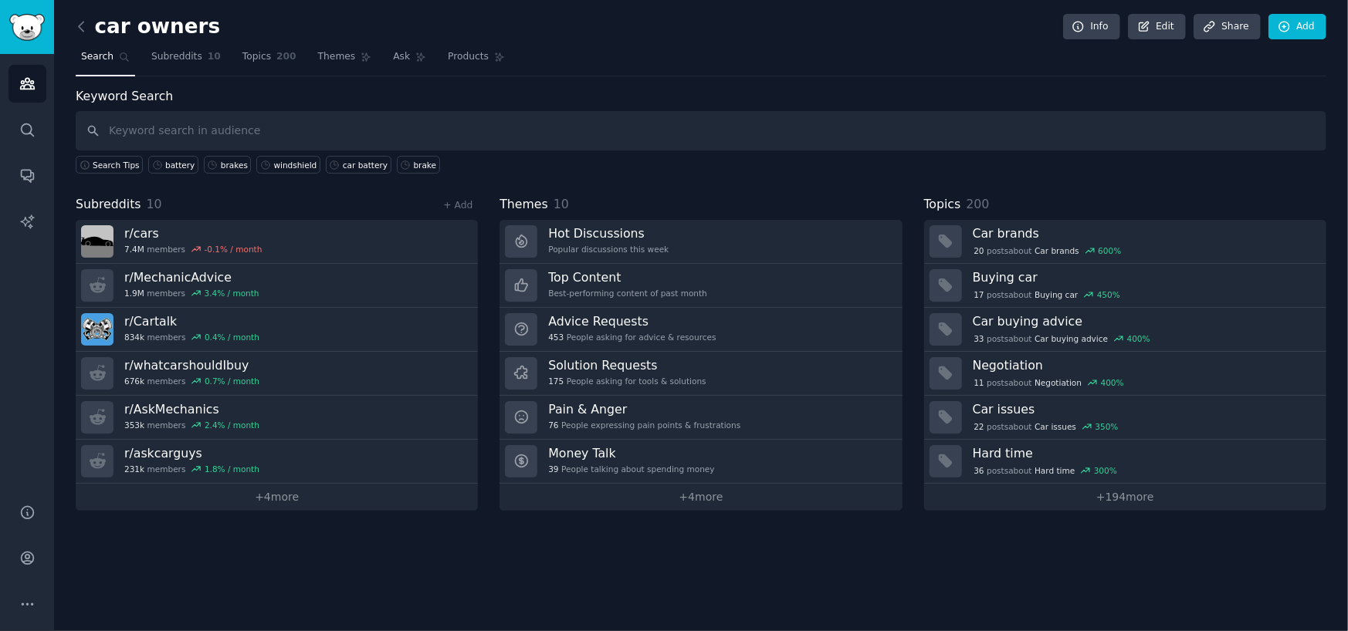
click at [302, 127] on input "text" at bounding box center [701, 130] width 1250 height 39
type input "windshield"
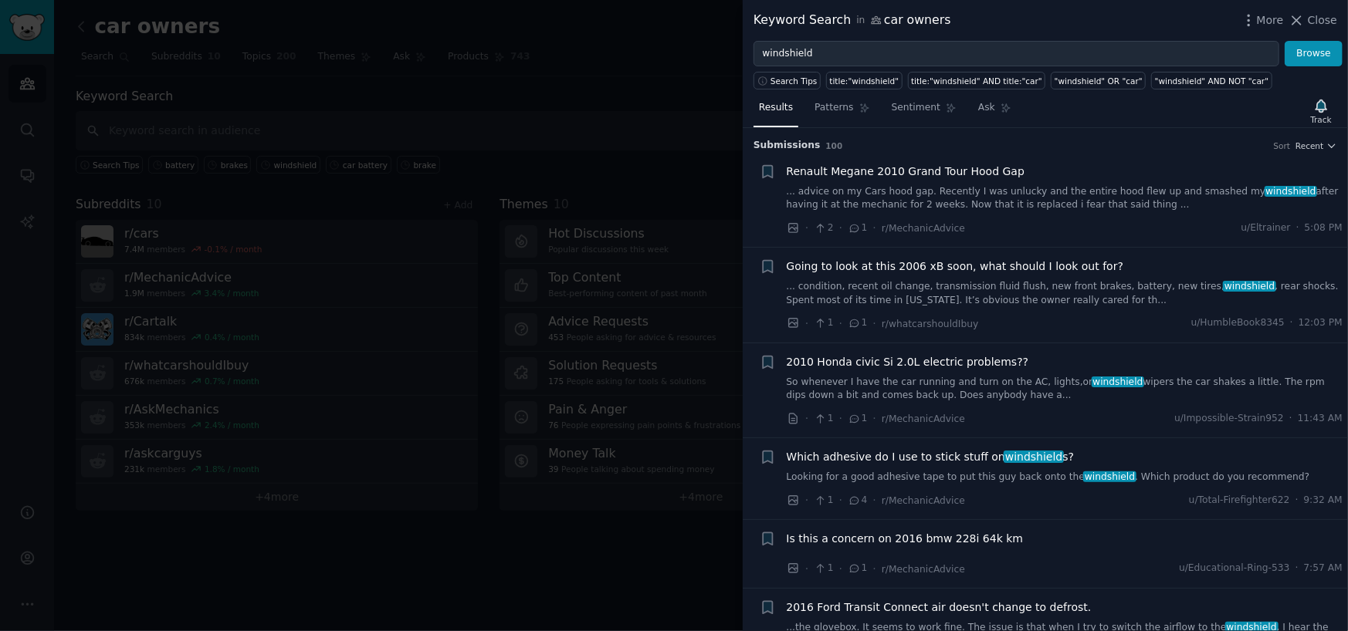
click at [921, 475] on link "Looking for a good adhesive tape to put this guy back onto the windshield . Whi…" at bounding box center [1065, 478] width 557 height 14
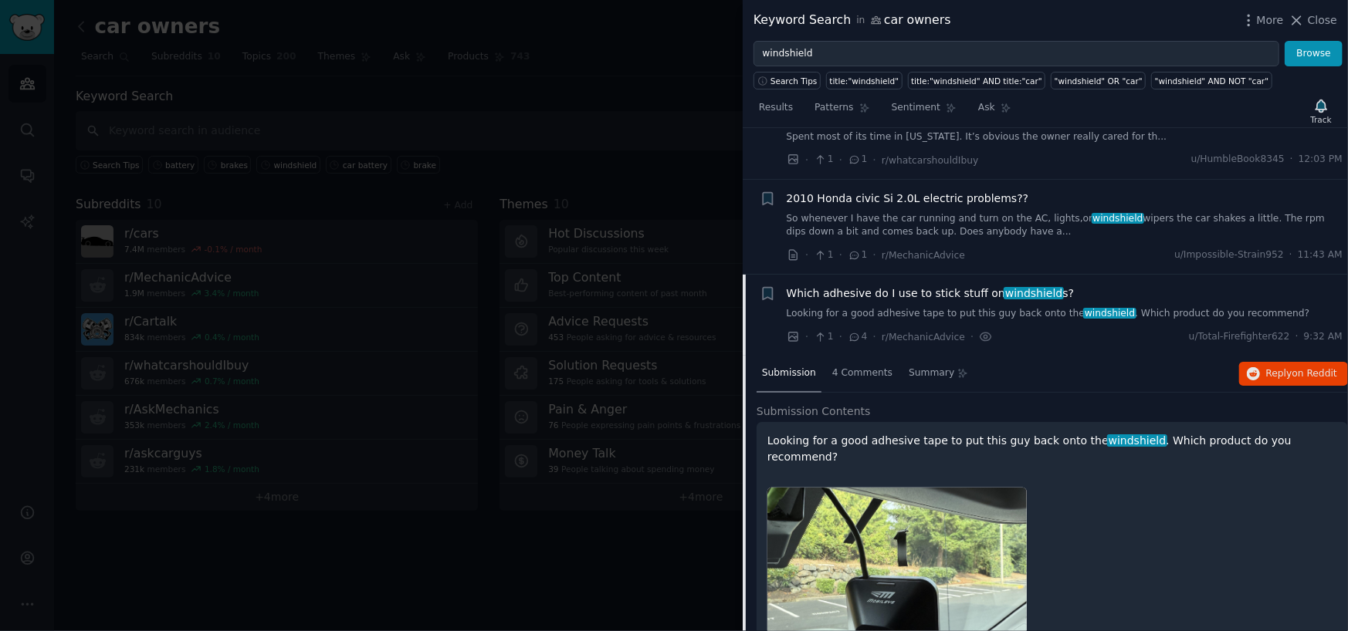
scroll to position [310, 0]
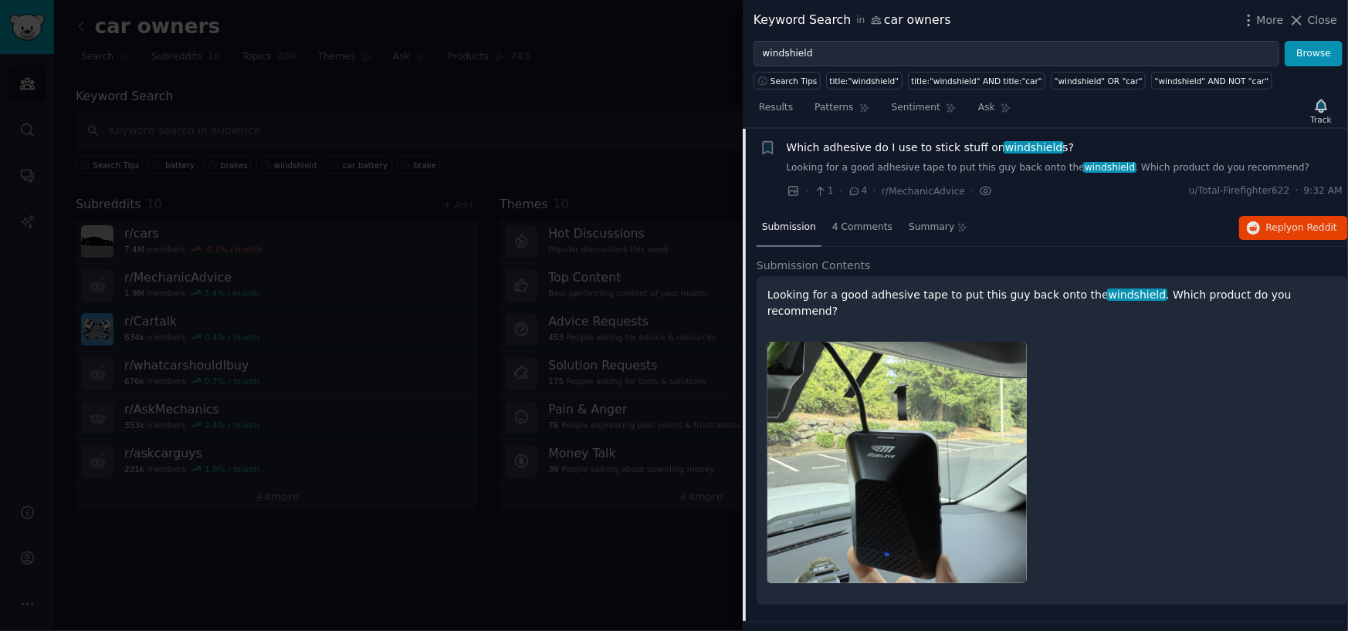
click at [892, 469] on img at bounding box center [896, 463] width 259 height 242
click at [896, 455] on img at bounding box center [896, 463] width 259 height 242
click at [1274, 232] on span "Reply on Reddit" at bounding box center [1301, 229] width 71 height 14
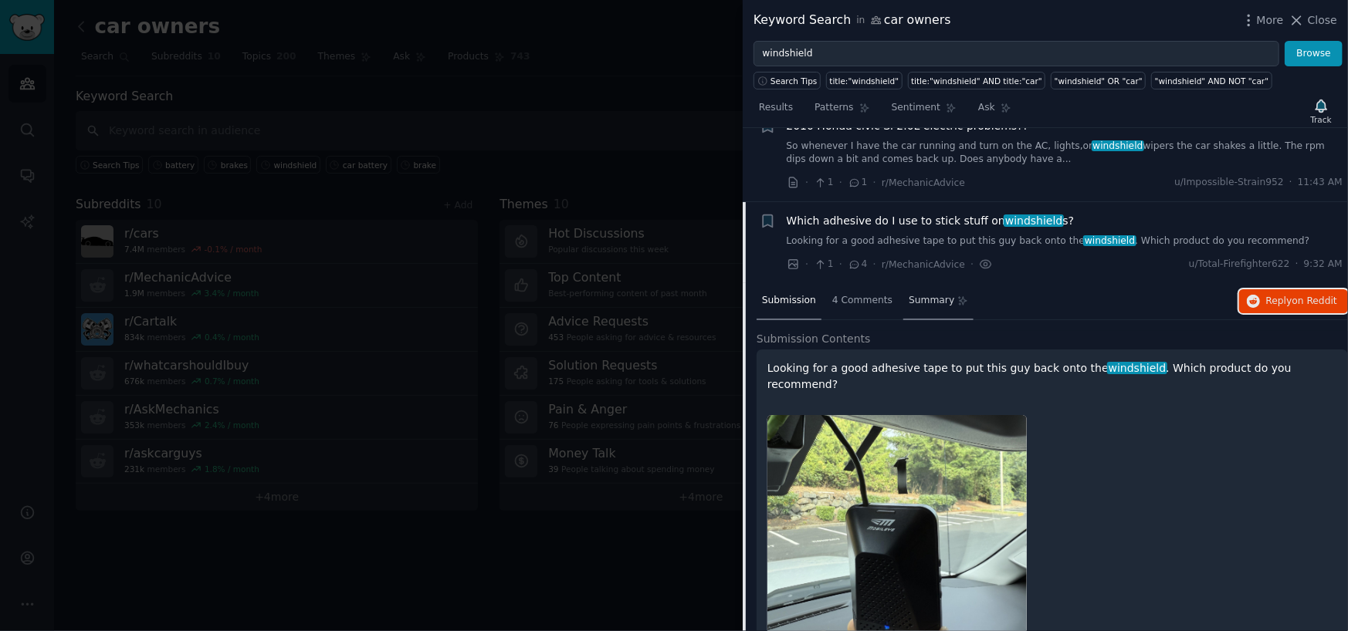
scroll to position [232, 0]
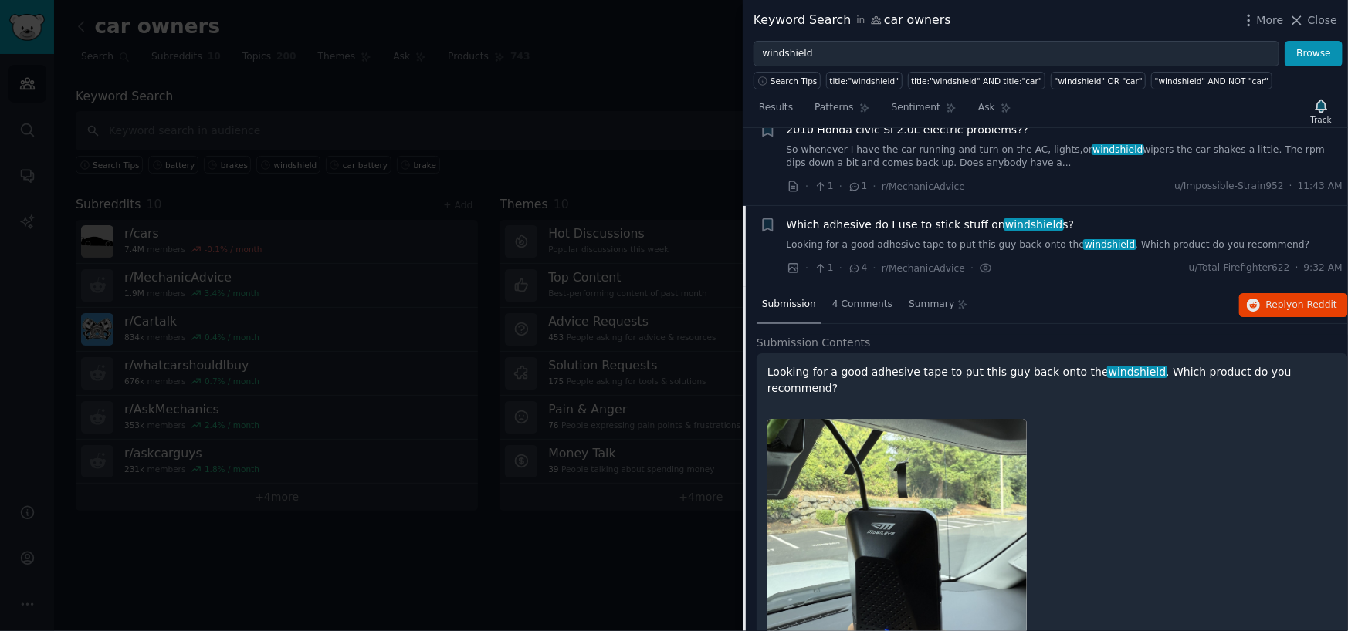
click at [1153, 222] on div "Which adhesive do I use to stick stuff on windshield s?" at bounding box center [1065, 225] width 557 height 16
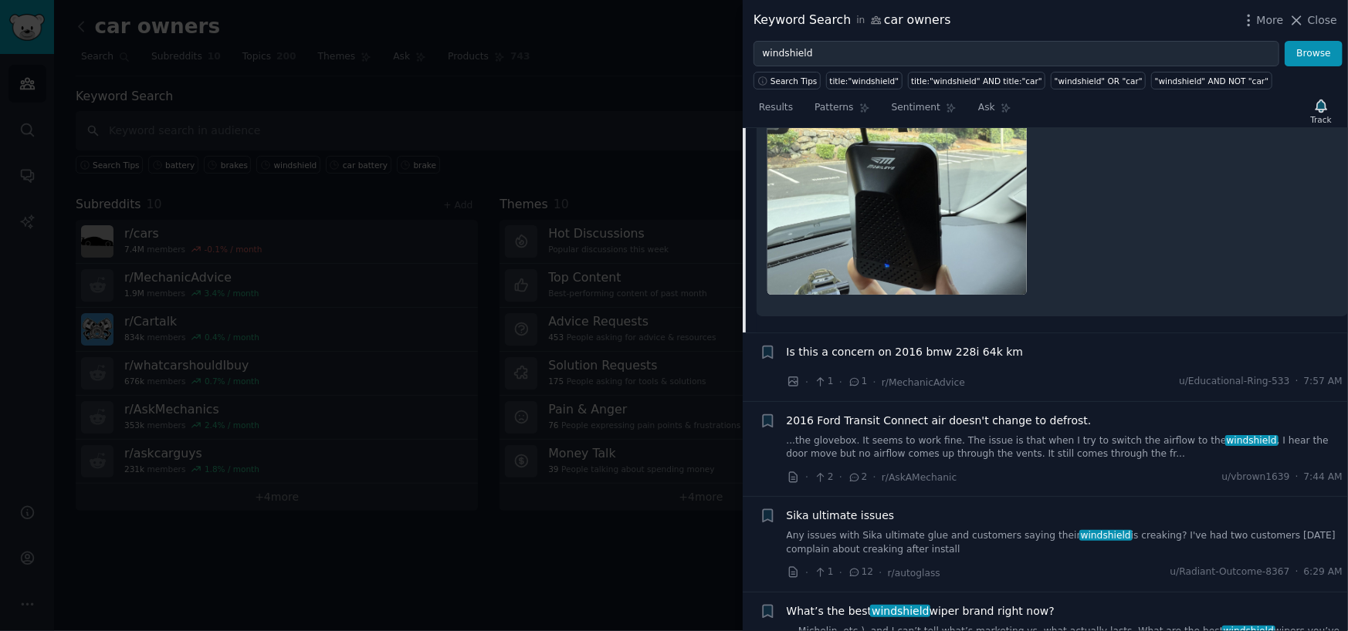
scroll to position [695, 0]
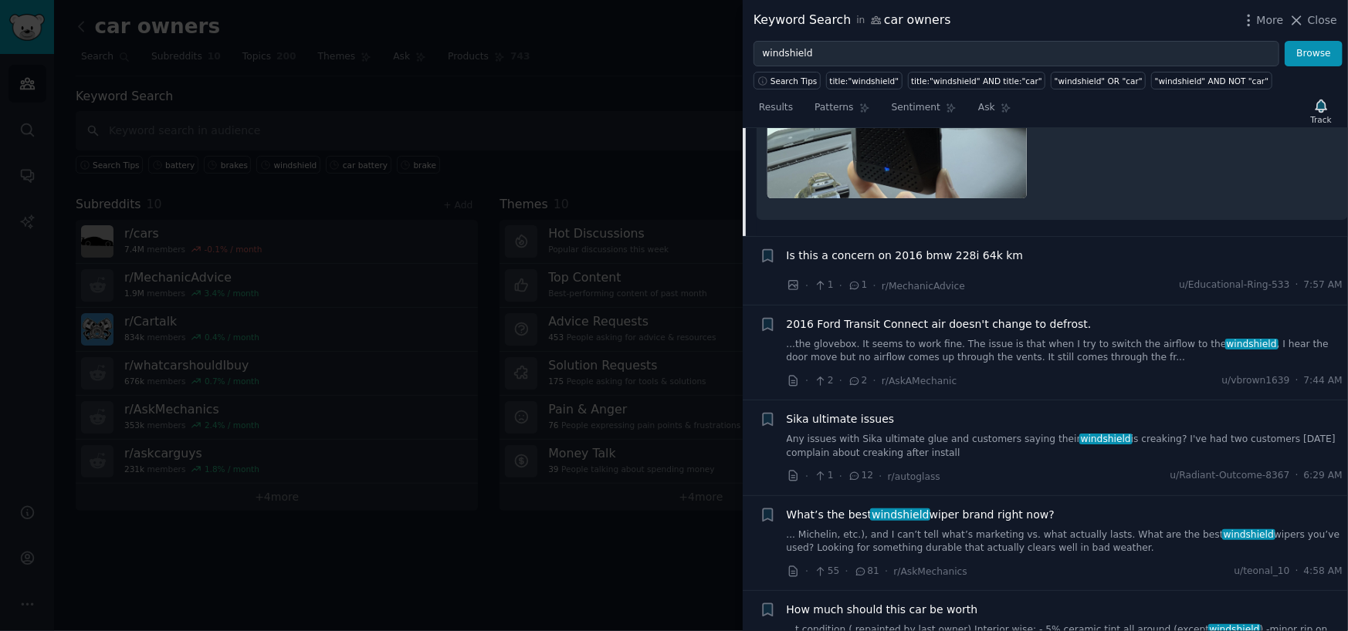
click at [1085, 507] on div "What’s the best windshield wiper brand right now?" at bounding box center [1065, 515] width 557 height 16
click at [963, 529] on link "... Michelin, etc.), and I can’t tell what’s marketing vs. what actually lasts.…" at bounding box center [1065, 542] width 557 height 27
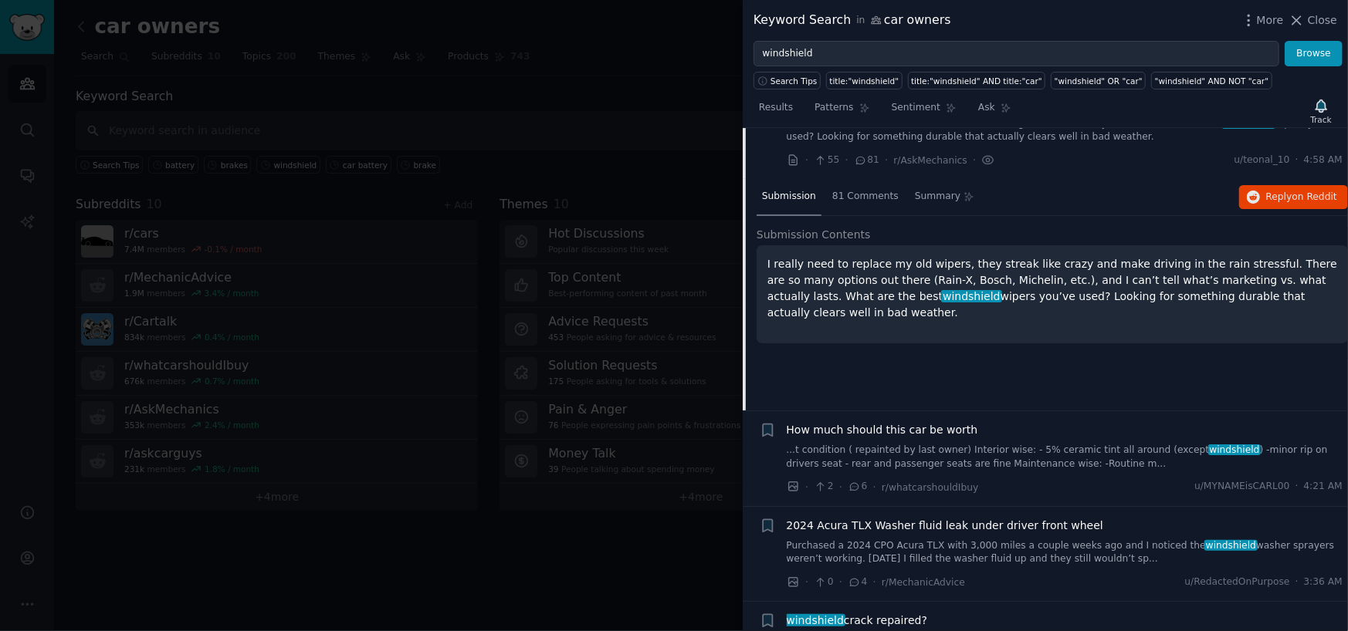
scroll to position [650, 0]
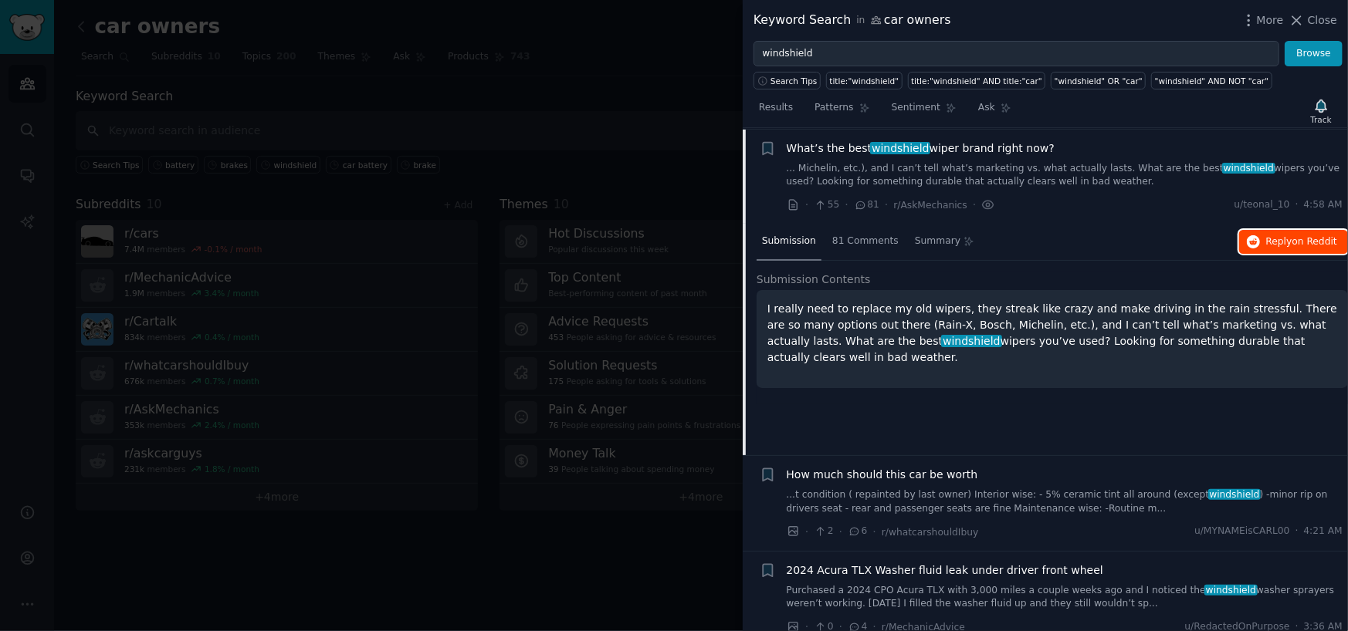
click at [1263, 245] on button "Reply on Reddit" at bounding box center [1293, 242] width 109 height 25
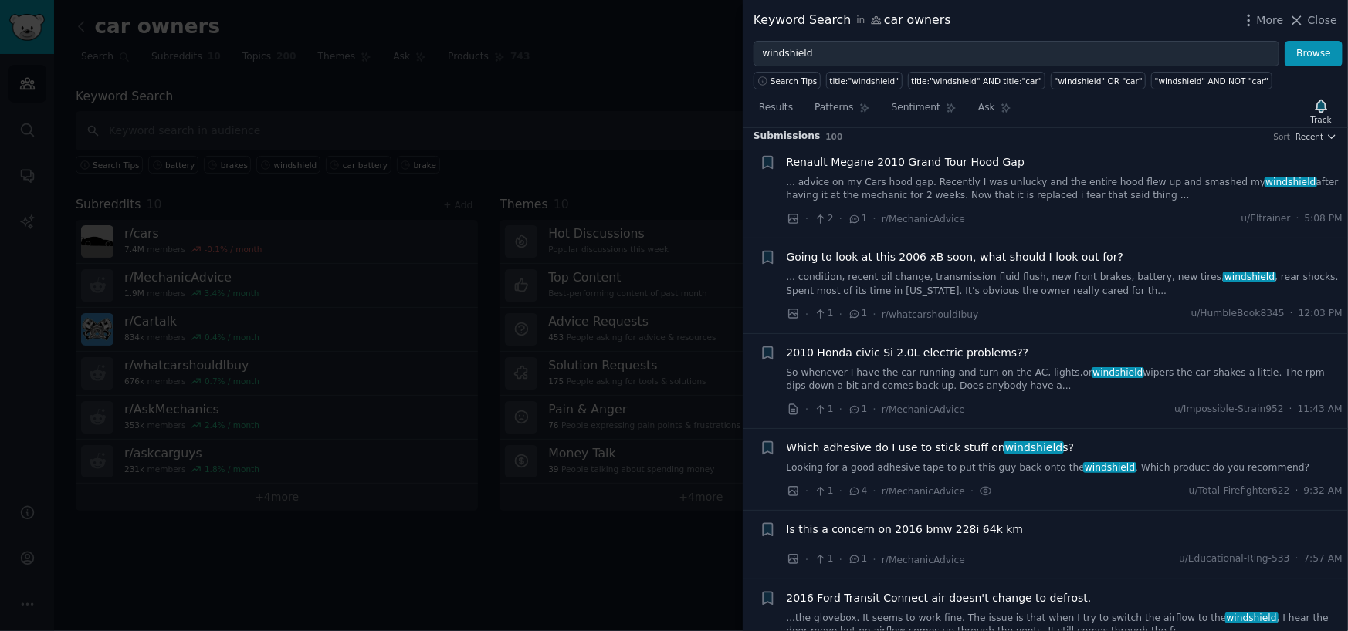
scroll to position [0, 0]
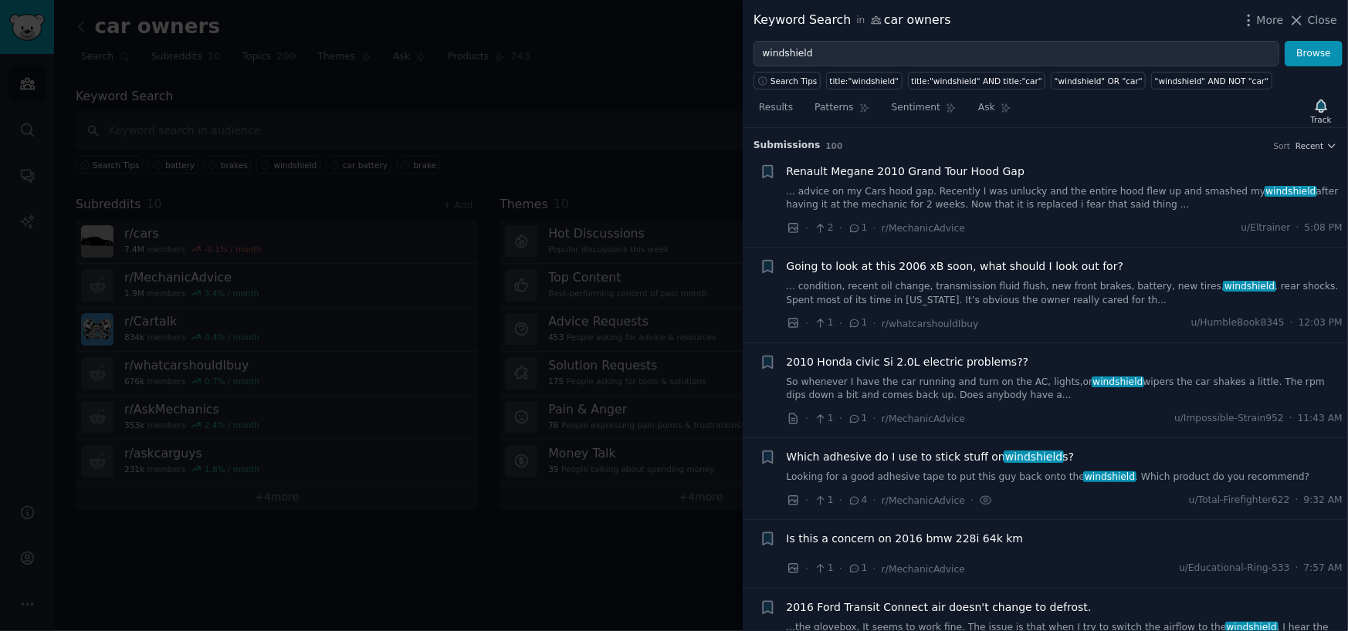
click at [942, 191] on link "... advice on my Cars hood gap. Recently I was unlucky and the entire hood flew…" at bounding box center [1065, 198] width 557 height 27
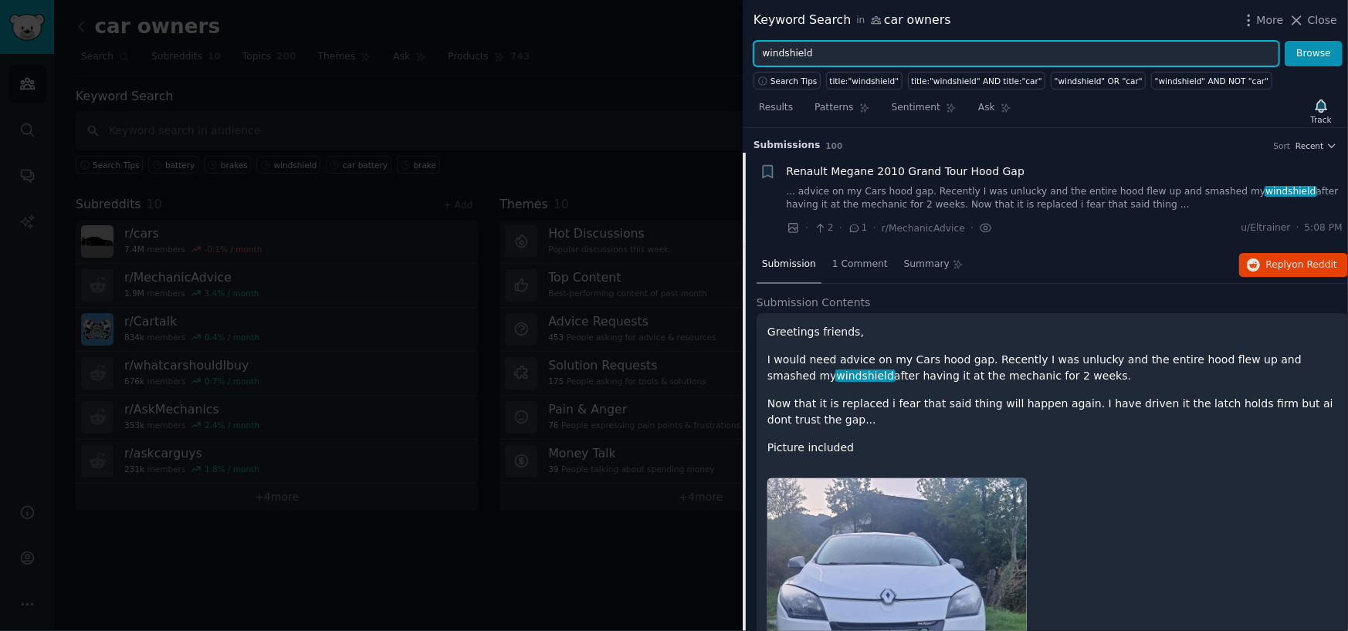
drag, startPoint x: 843, startPoint y: 53, endPoint x: 669, endPoint y: 83, distance: 176.3
click at [669, 83] on div "Keyword Search in car owners More Close windshield Browse Search Tips title:"wi…" at bounding box center [674, 315] width 1348 height 631
type input "w"
type input "glass"
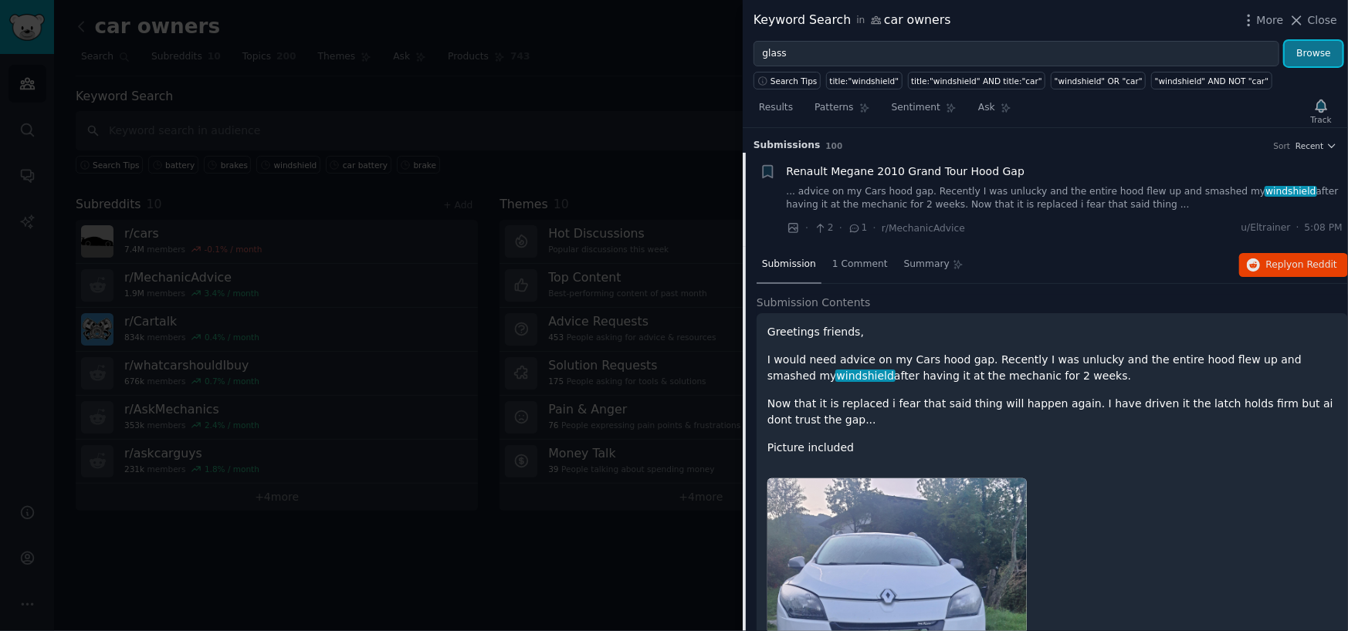
click at [1311, 48] on button "Browse" at bounding box center [1313, 54] width 58 height 26
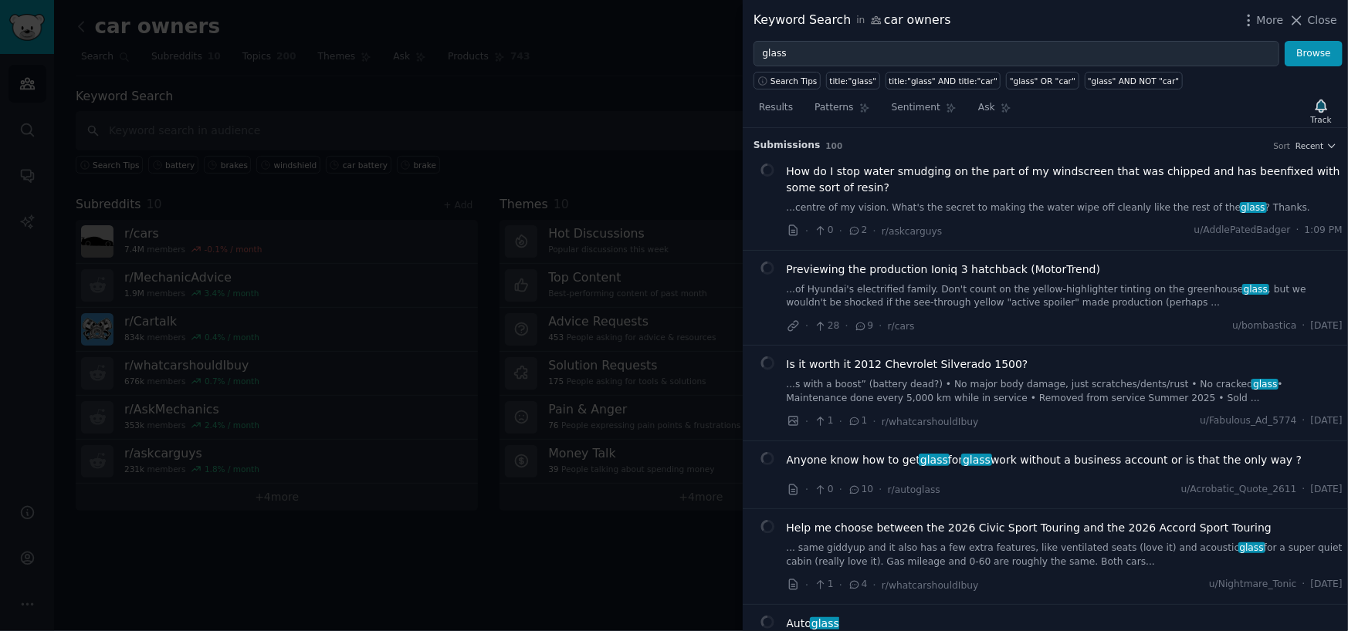
click at [1005, 213] on link "...centre of my vision. What's the secret to making the water wipe off cleanly …" at bounding box center [1065, 208] width 557 height 14
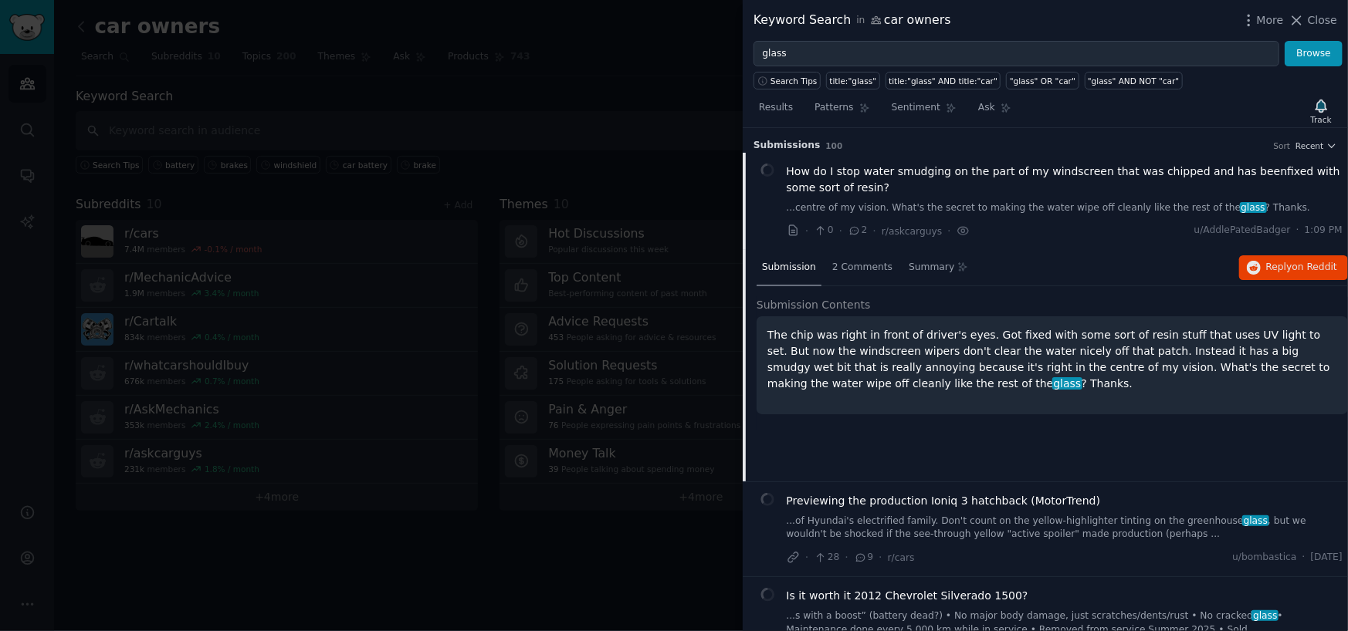
scroll to position [24, 0]
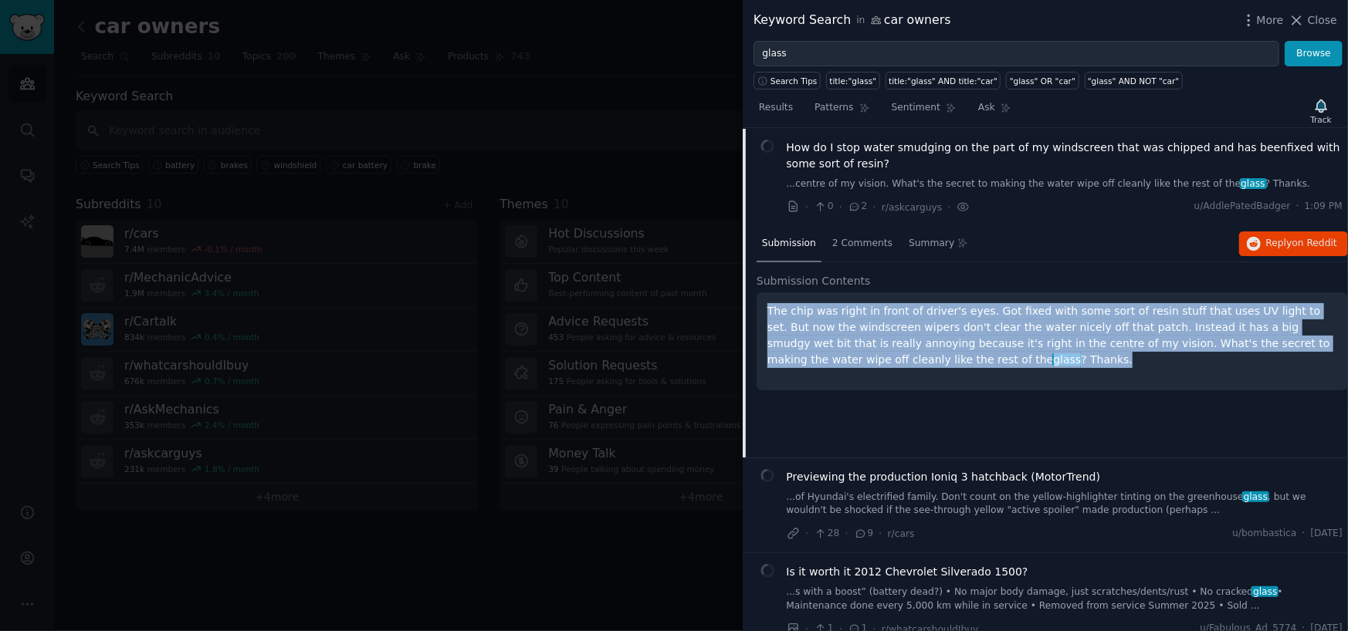
drag, startPoint x: 852, startPoint y: 364, endPoint x: 760, endPoint y: 308, distance: 107.4
click at [760, 308] on div "The chip was right in front of driver's eyes. Got fixed with some sort of resin…" at bounding box center [1051, 342] width 591 height 98
click at [1250, 243] on icon "button" at bounding box center [1254, 244] width 14 height 14
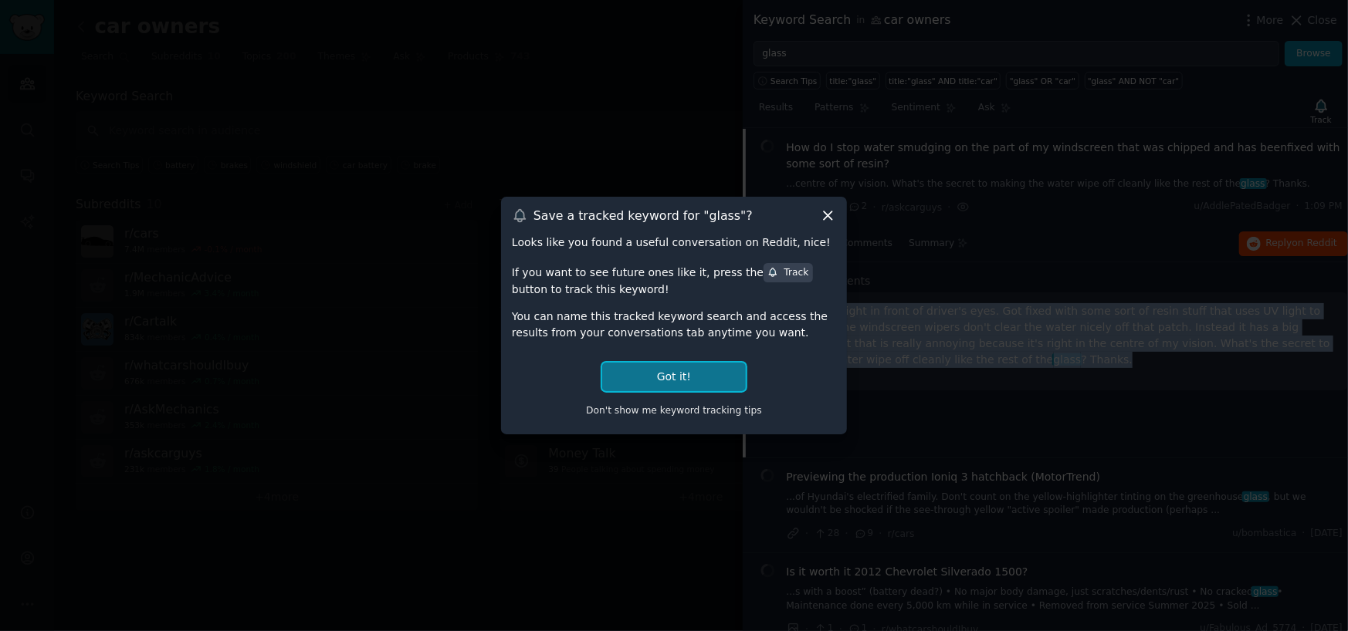
click at [673, 383] on button "Got it!" at bounding box center [674, 377] width 144 height 29
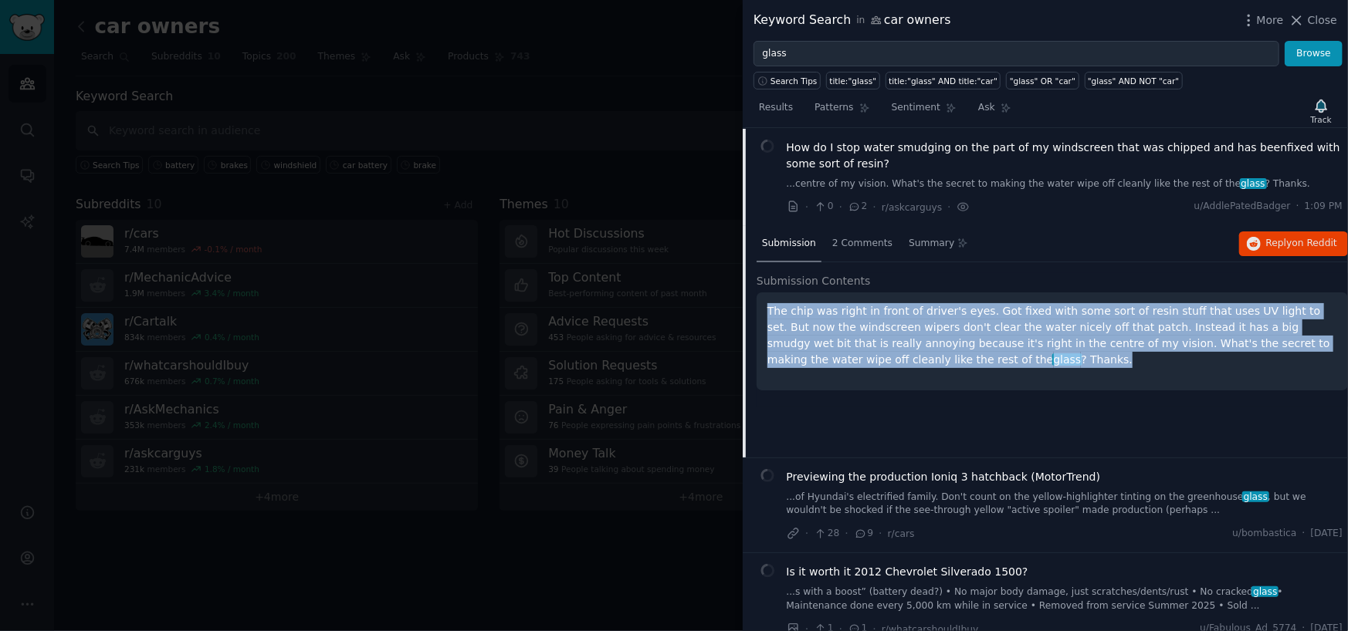
click at [841, 350] on p "The chip was right in front of driver's eyes. Got fixed with some sort of resin…" at bounding box center [1052, 335] width 570 height 65
drag, startPoint x: 846, startPoint y: 357, endPoint x: 765, endPoint y: 294, distance: 102.8
click at [765, 294] on div "The chip was right in front of driver's eyes. Got fixed with some sort of resin…" at bounding box center [1051, 342] width 591 height 98
